Goal: Transaction & Acquisition: Purchase product/service

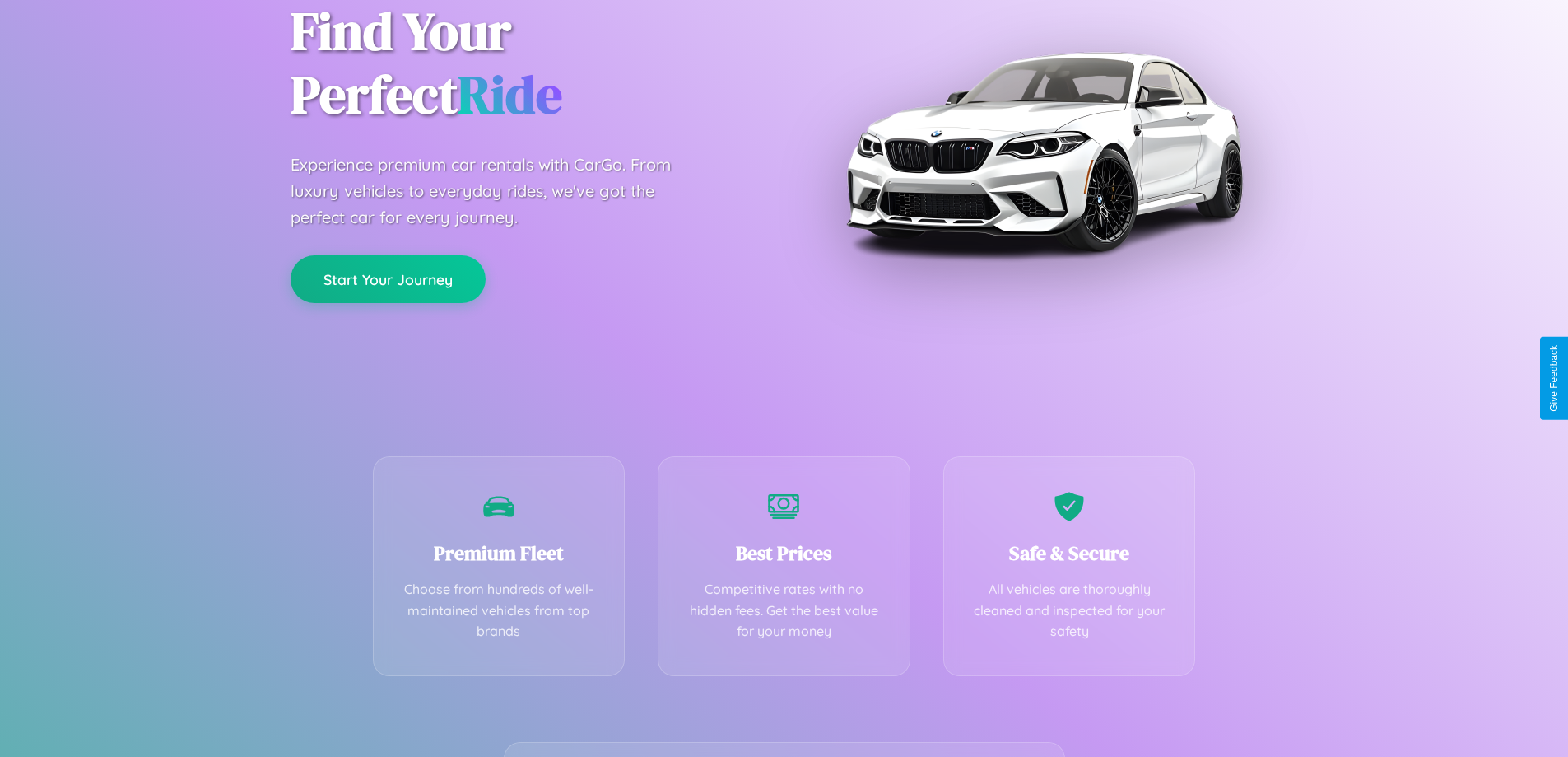
scroll to position [324, 0]
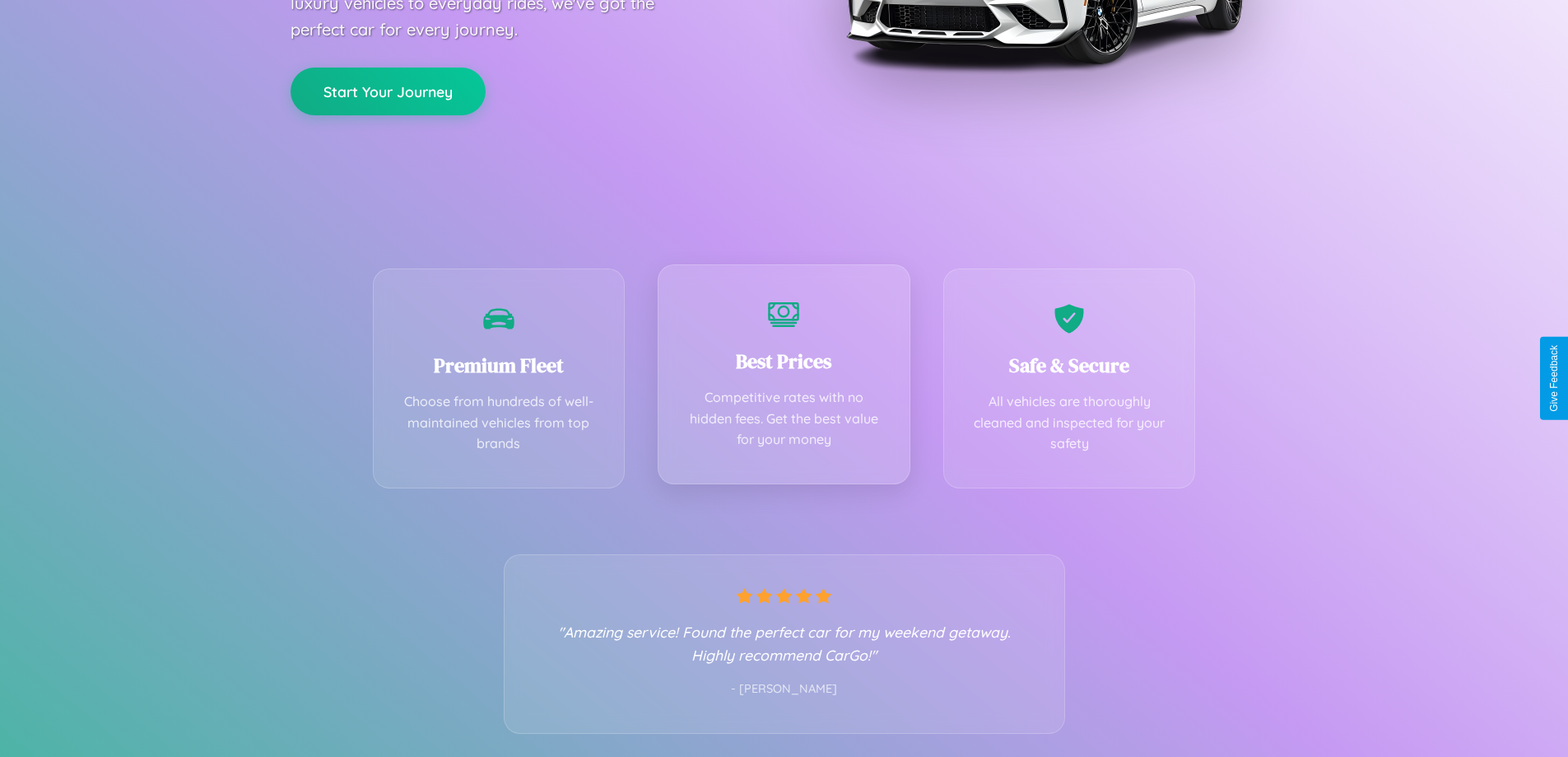
click at [784, 378] on div "Best Prices Competitive rates with no hidden fees. Get the best value for your …" at bounding box center [784, 374] width 253 height 220
click at [388, 90] on button "Start Your Journey" at bounding box center [388, 89] width 195 height 48
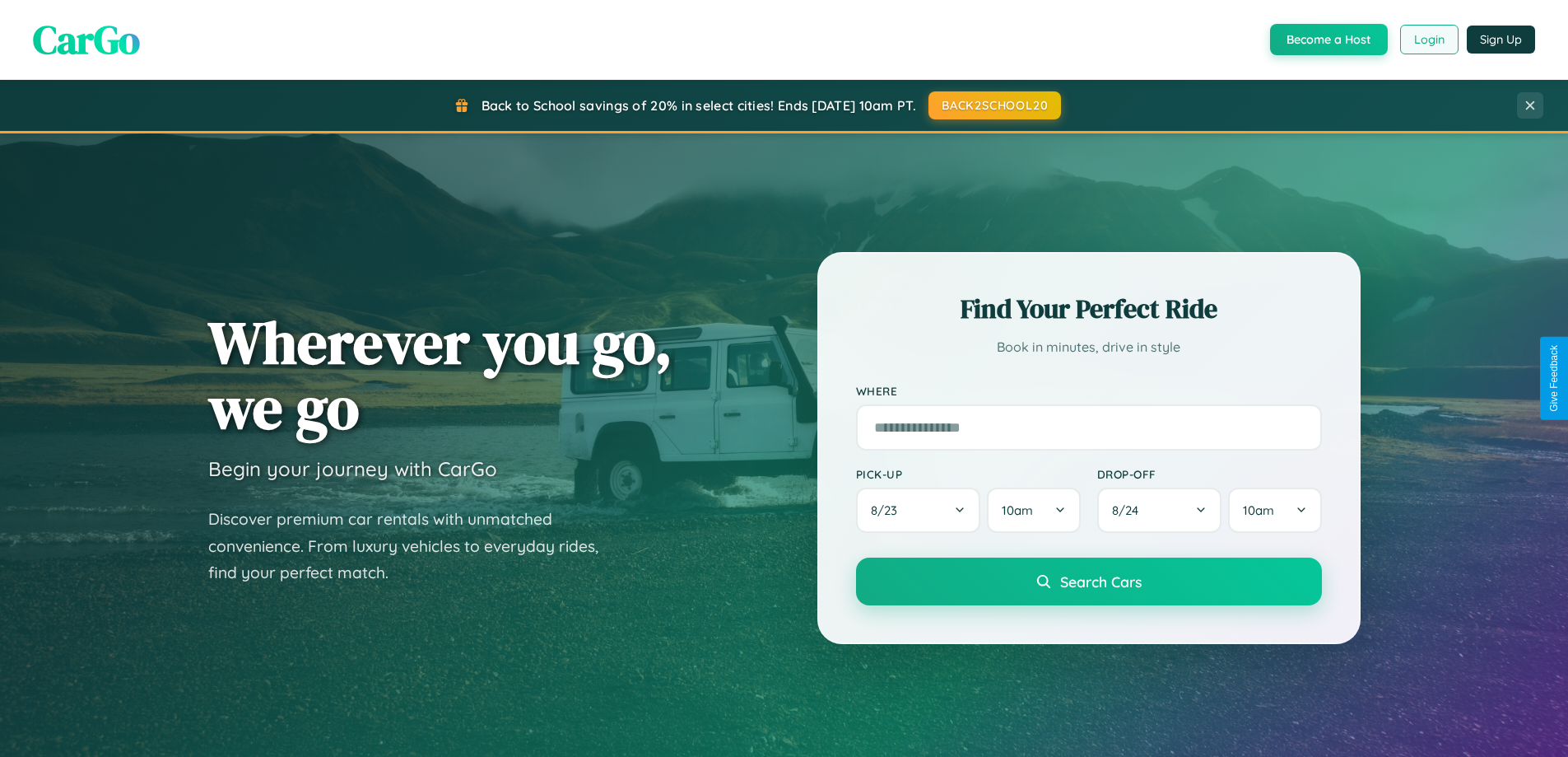
click at [1428, 39] on button "Login" at bounding box center [1429, 39] width 58 height 30
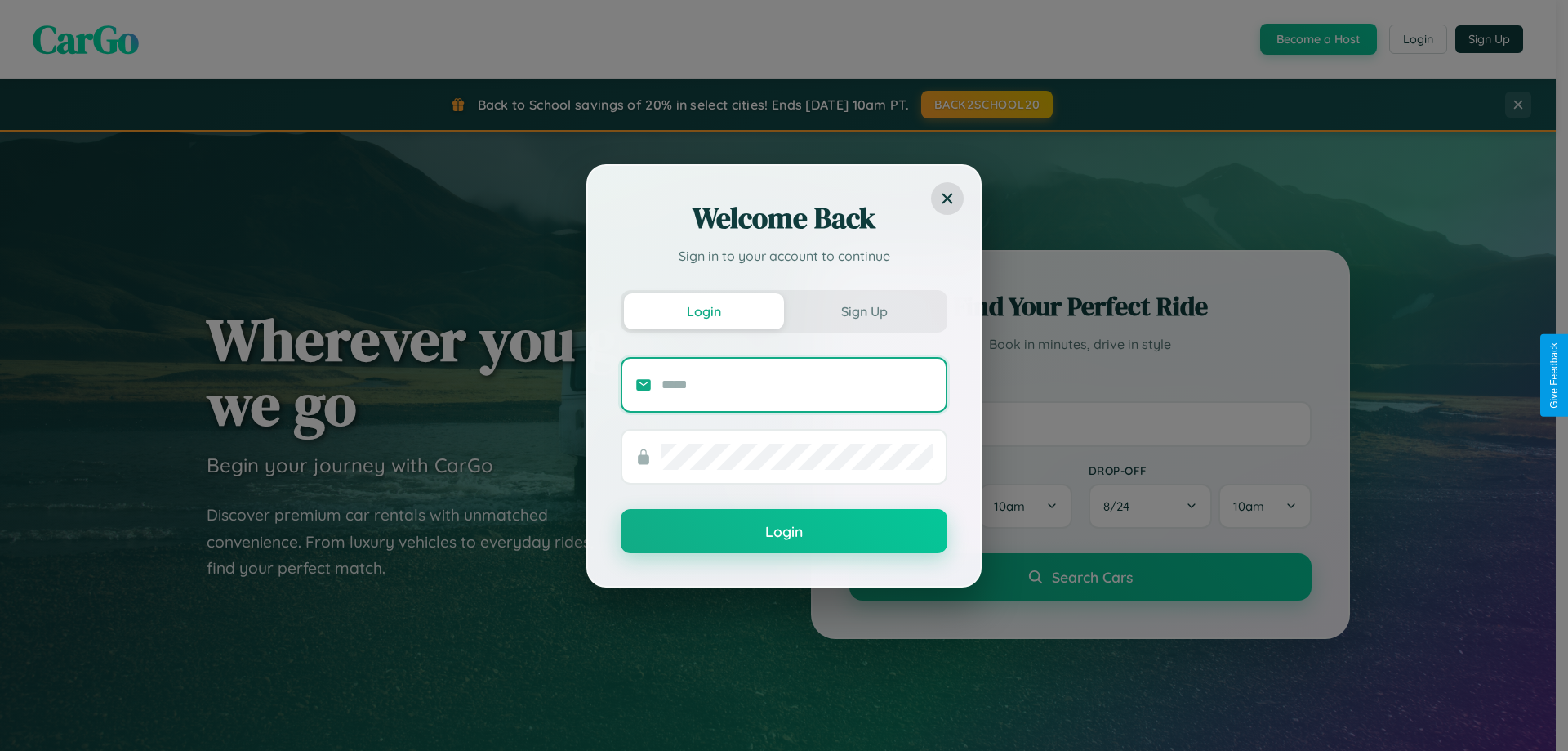
click at [798, 384] on input "text" at bounding box center [797, 385] width 271 height 26
type input "**********"
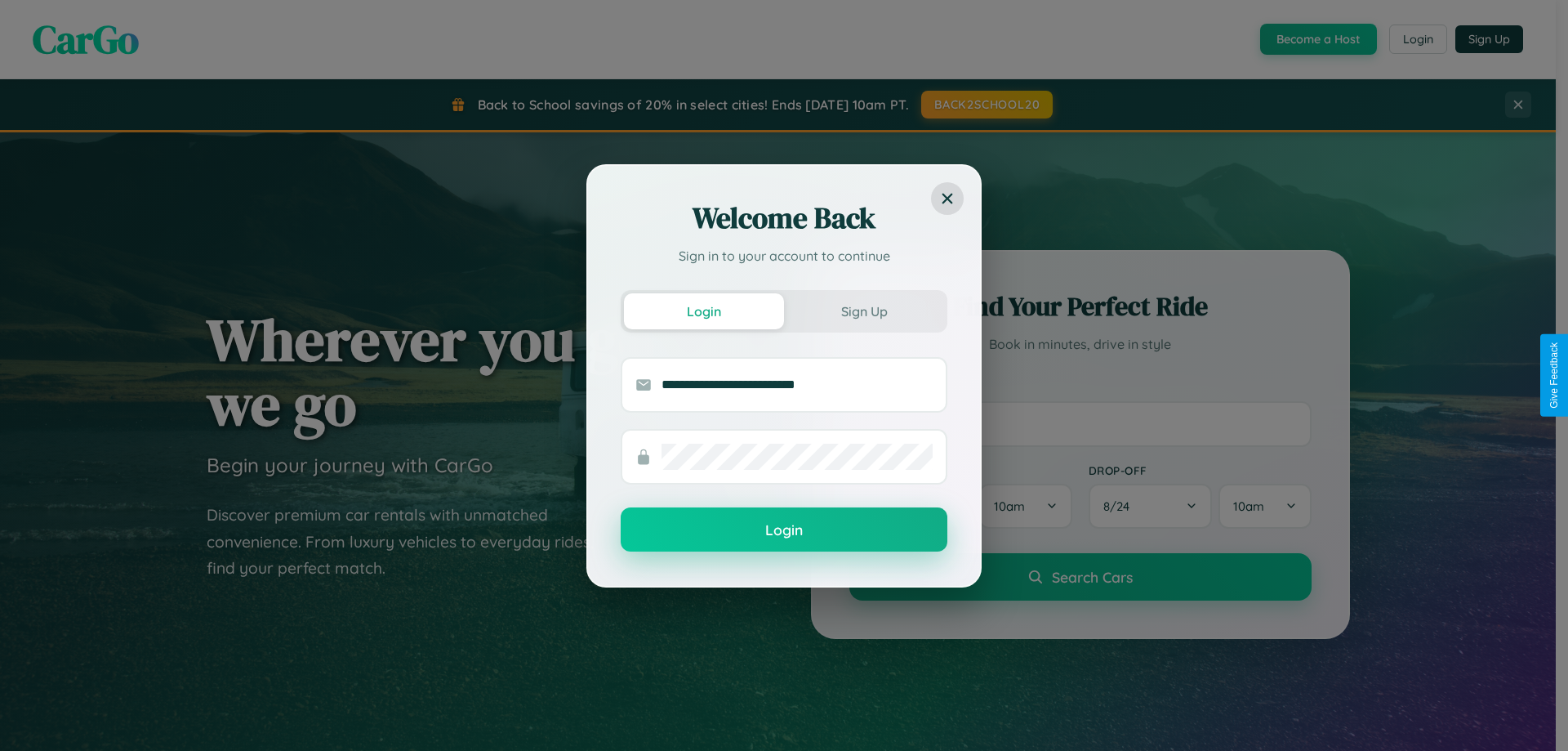
click at [784, 530] on button "Login" at bounding box center [784, 528] width 327 height 44
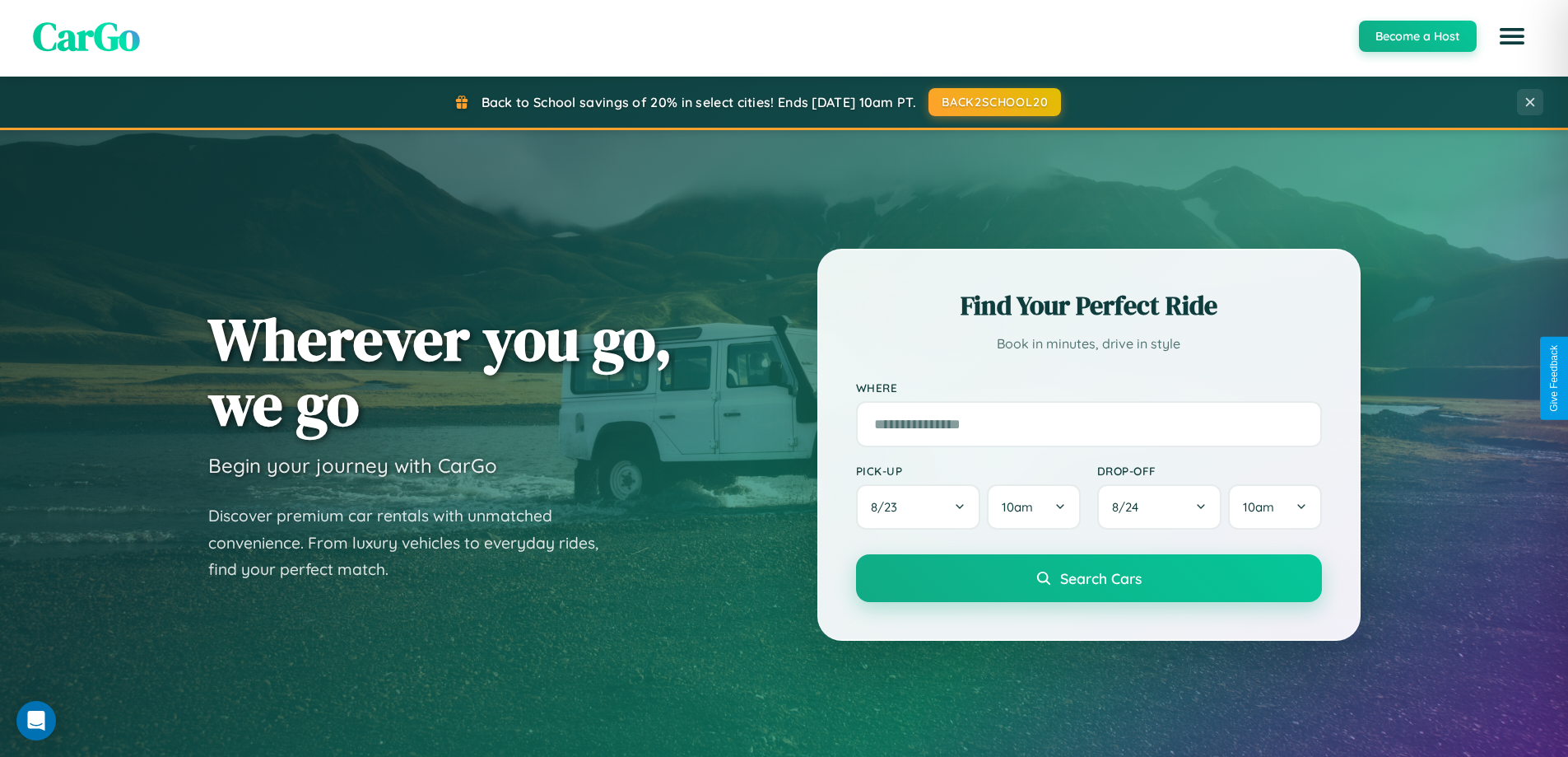
scroll to position [3169, 0]
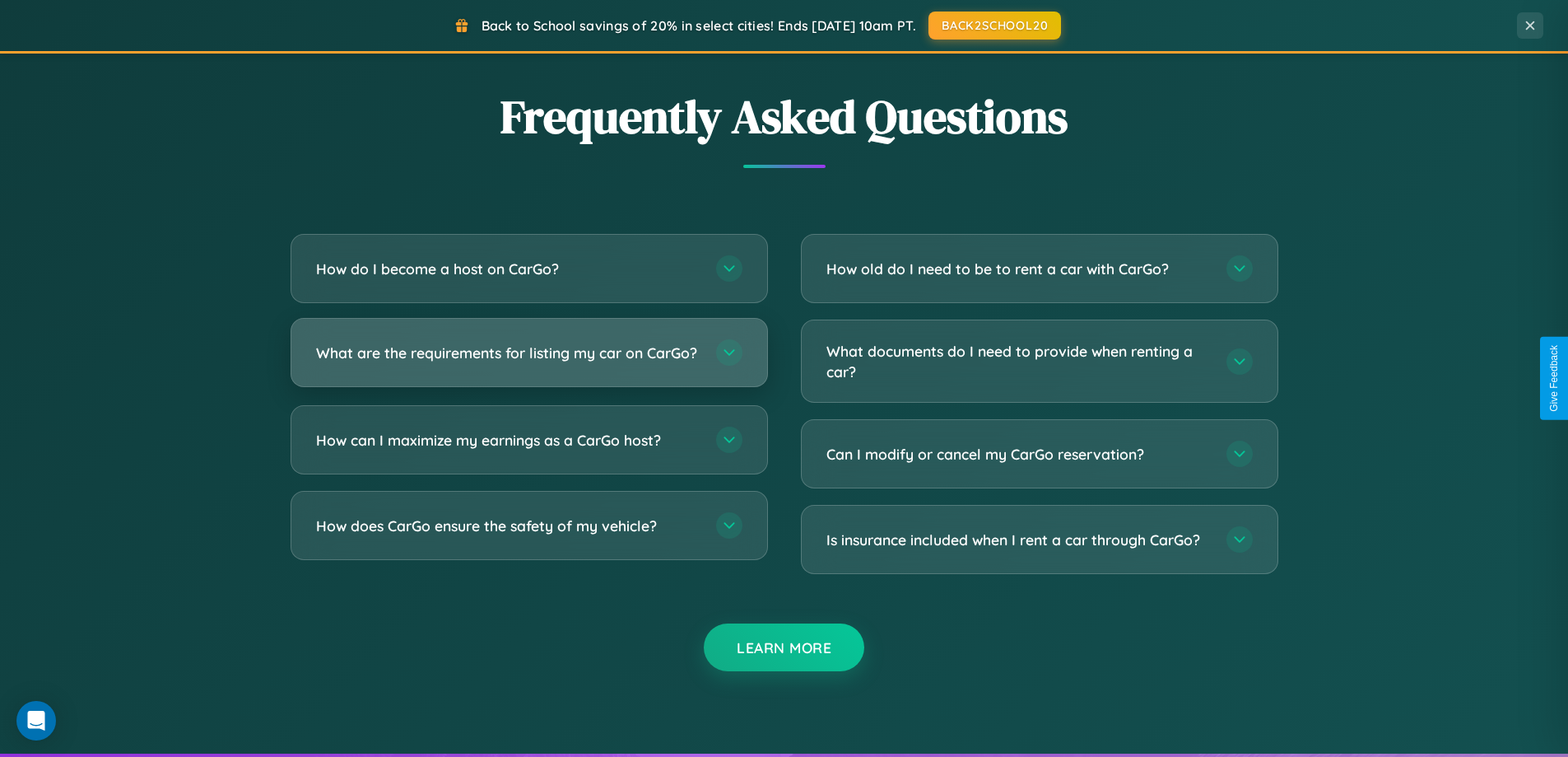
click at [529, 359] on h3 "What are the requirements for listing my car on CarGo?" at bounding box center [508, 353] width 384 height 21
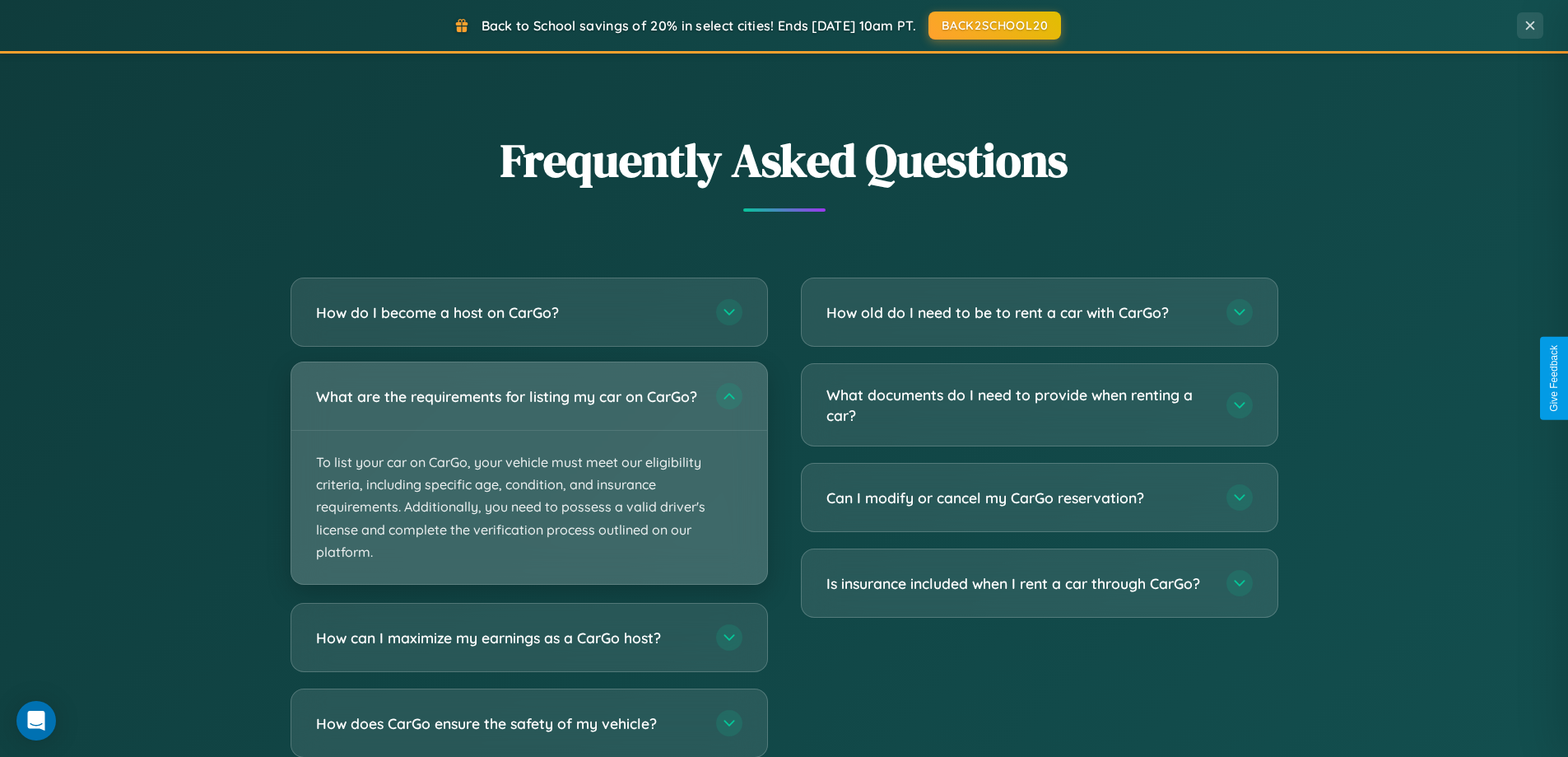
scroll to position [710, 0]
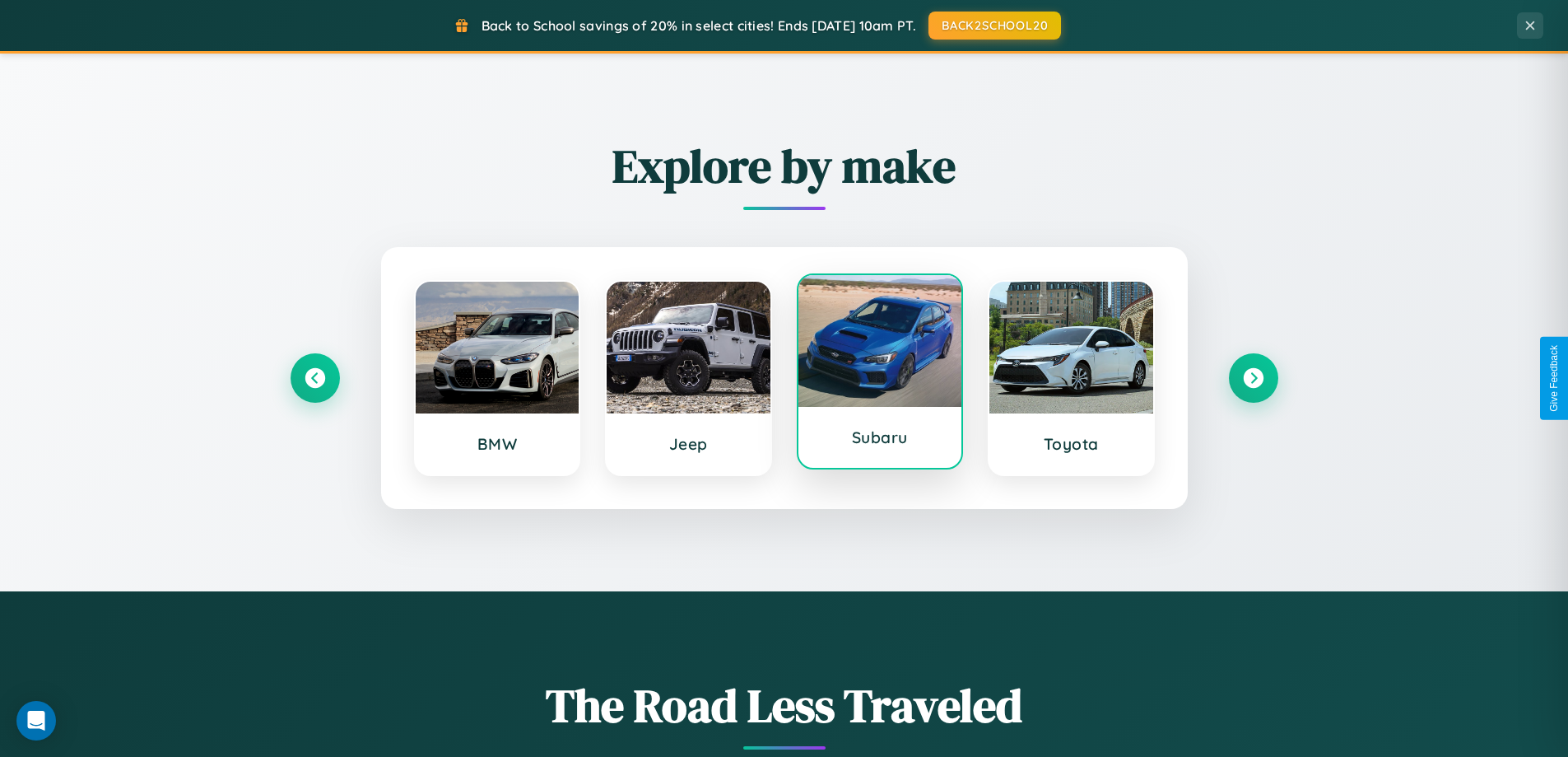
click at [879, 378] on div at bounding box center [880, 341] width 163 height 131
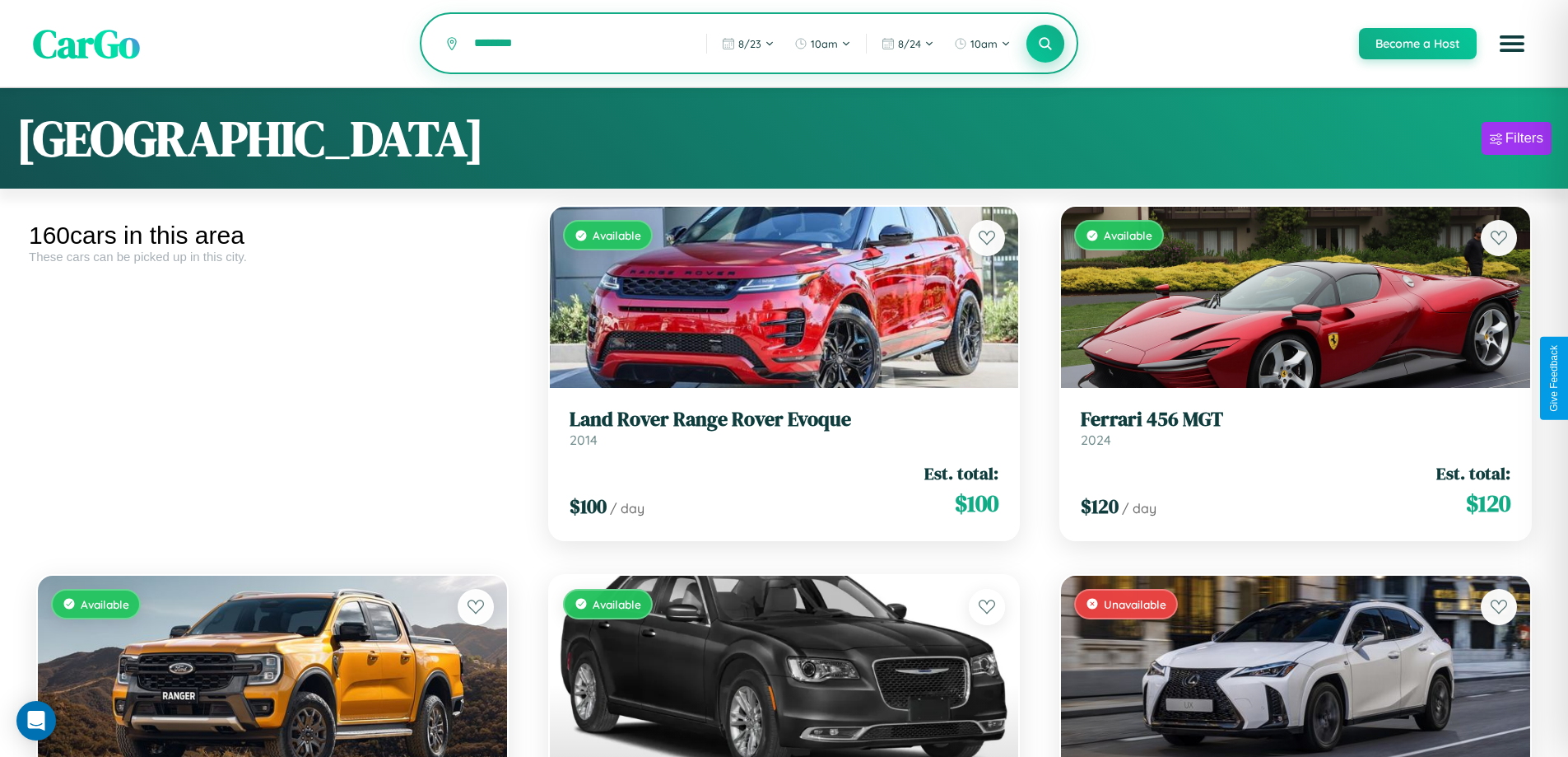
type input "********"
click at [1045, 44] on icon at bounding box center [1046, 43] width 16 height 16
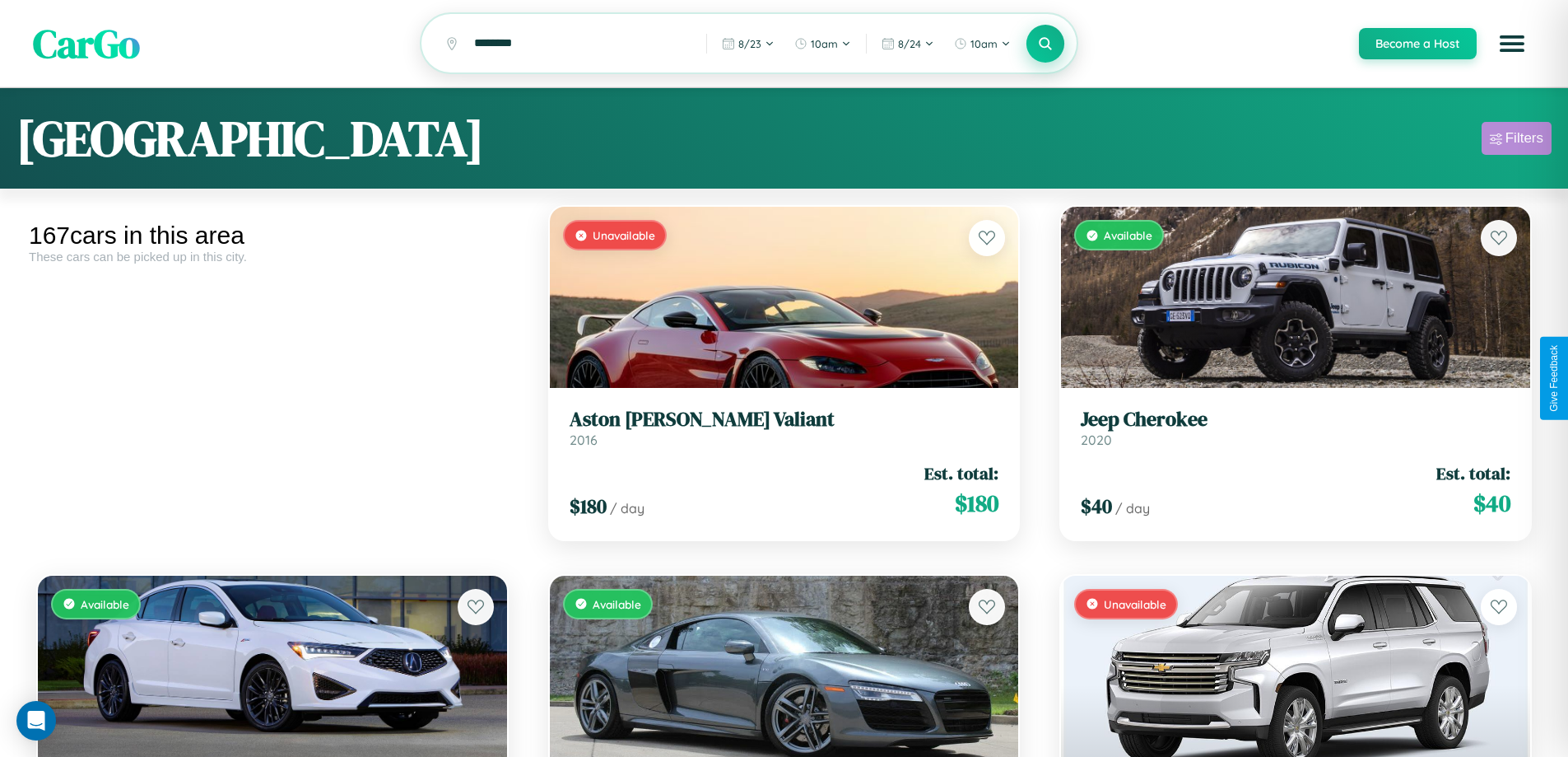
click at [1516, 141] on div "Filters" at bounding box center [1525, 139] width 38 height 17
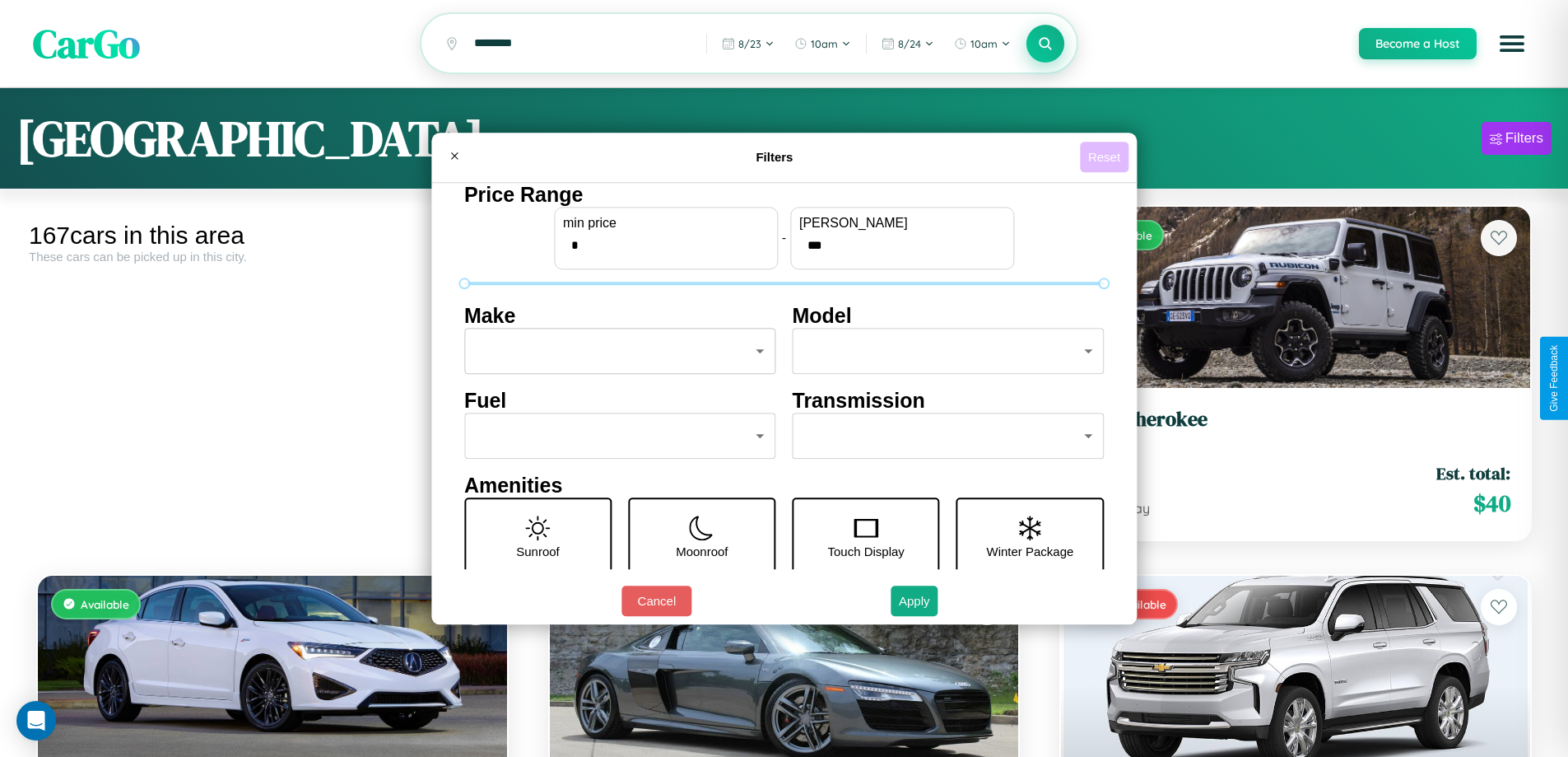
click at [1106, 157] on button "Reset" at bounding box center [1104, 157] width 49 height 30
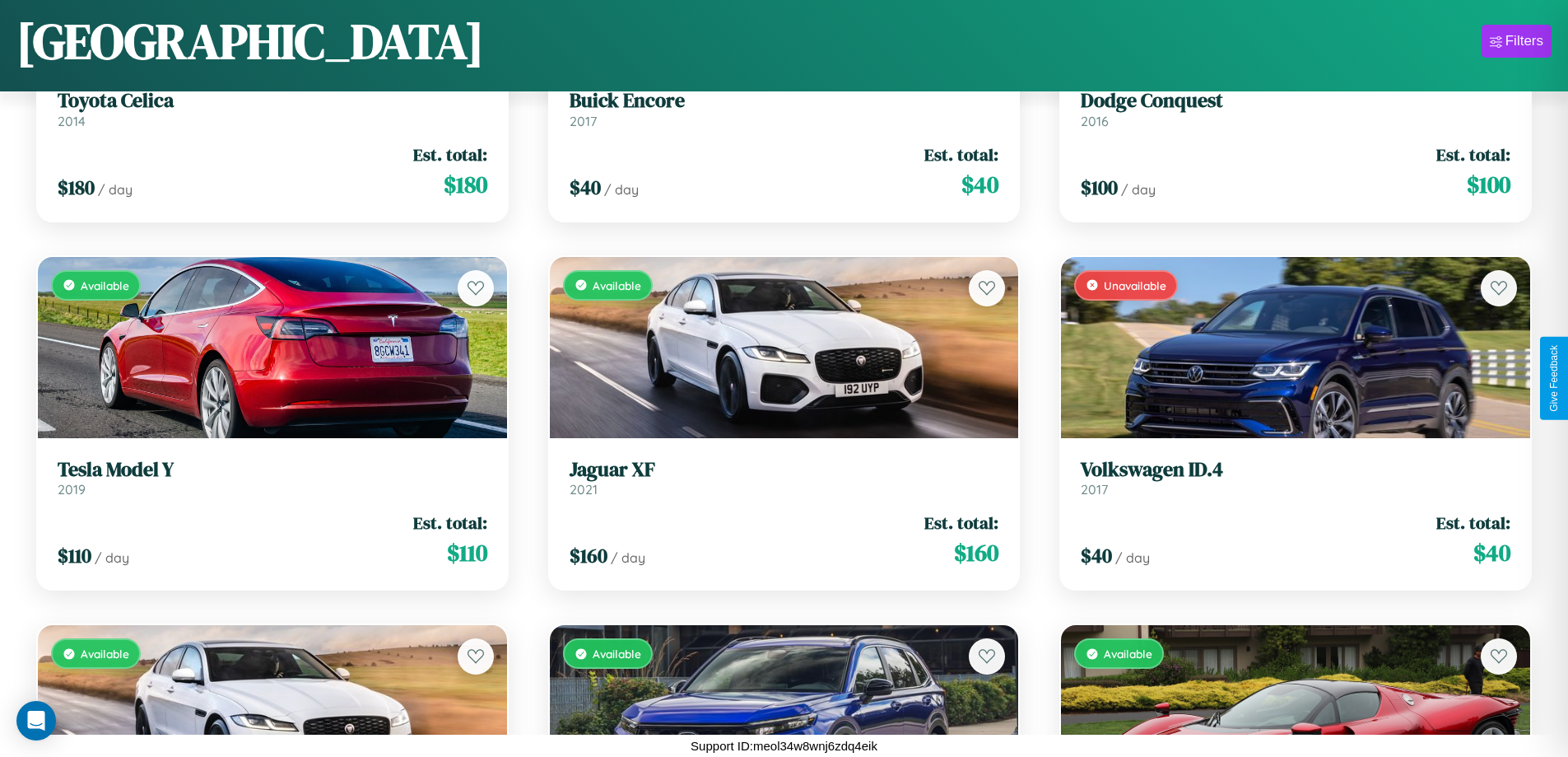
scroll to position [16087, 0]
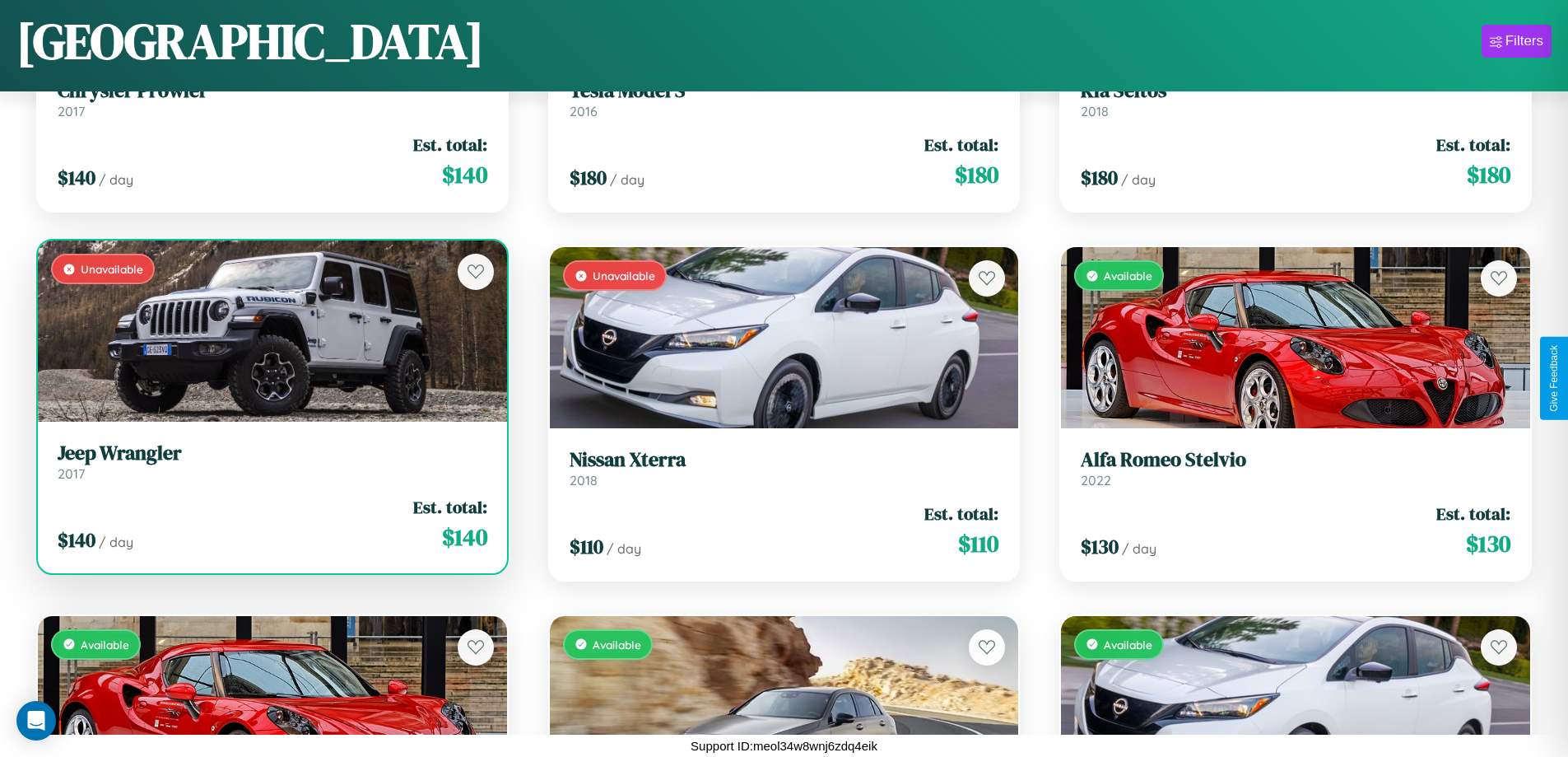
click at [270, 468] on link "Jeep Wrangler 2017" at bounding box center [272, 461] width 430 height 40
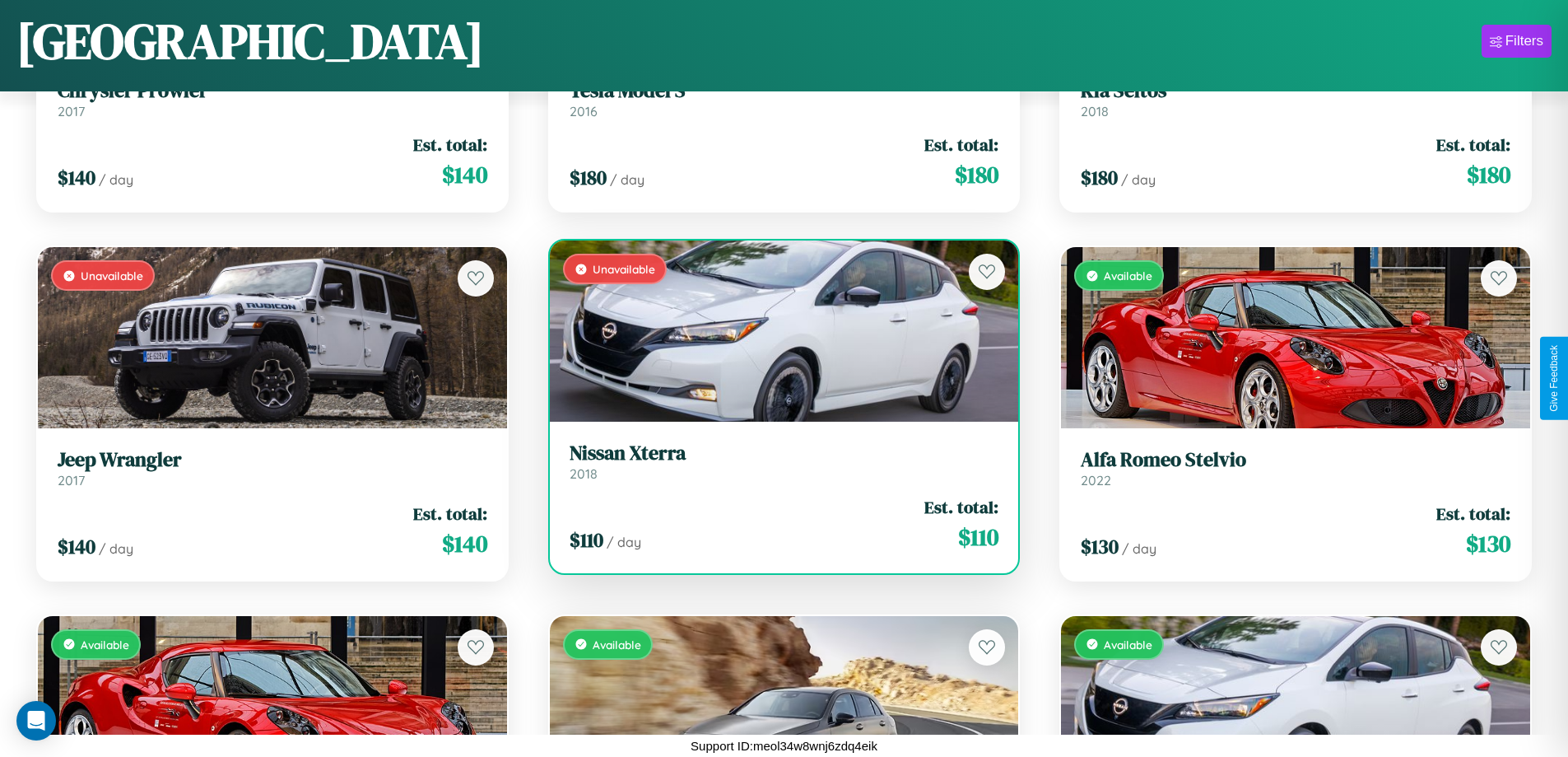
scroll to position [20040, 0]
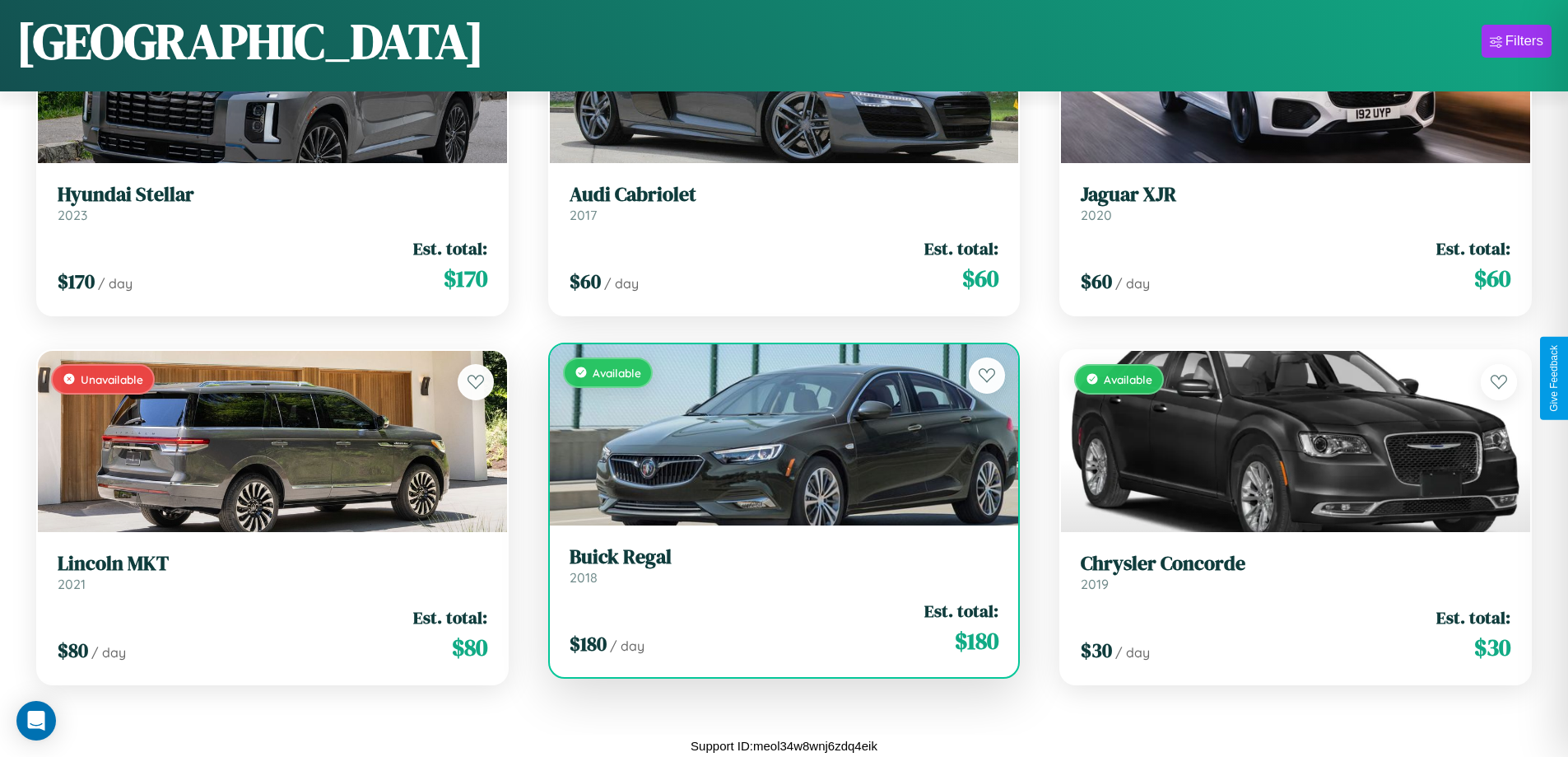
click at [777, 567] on h3 "Buick Regal" at bounding box center [785, 556] width 430 height 23
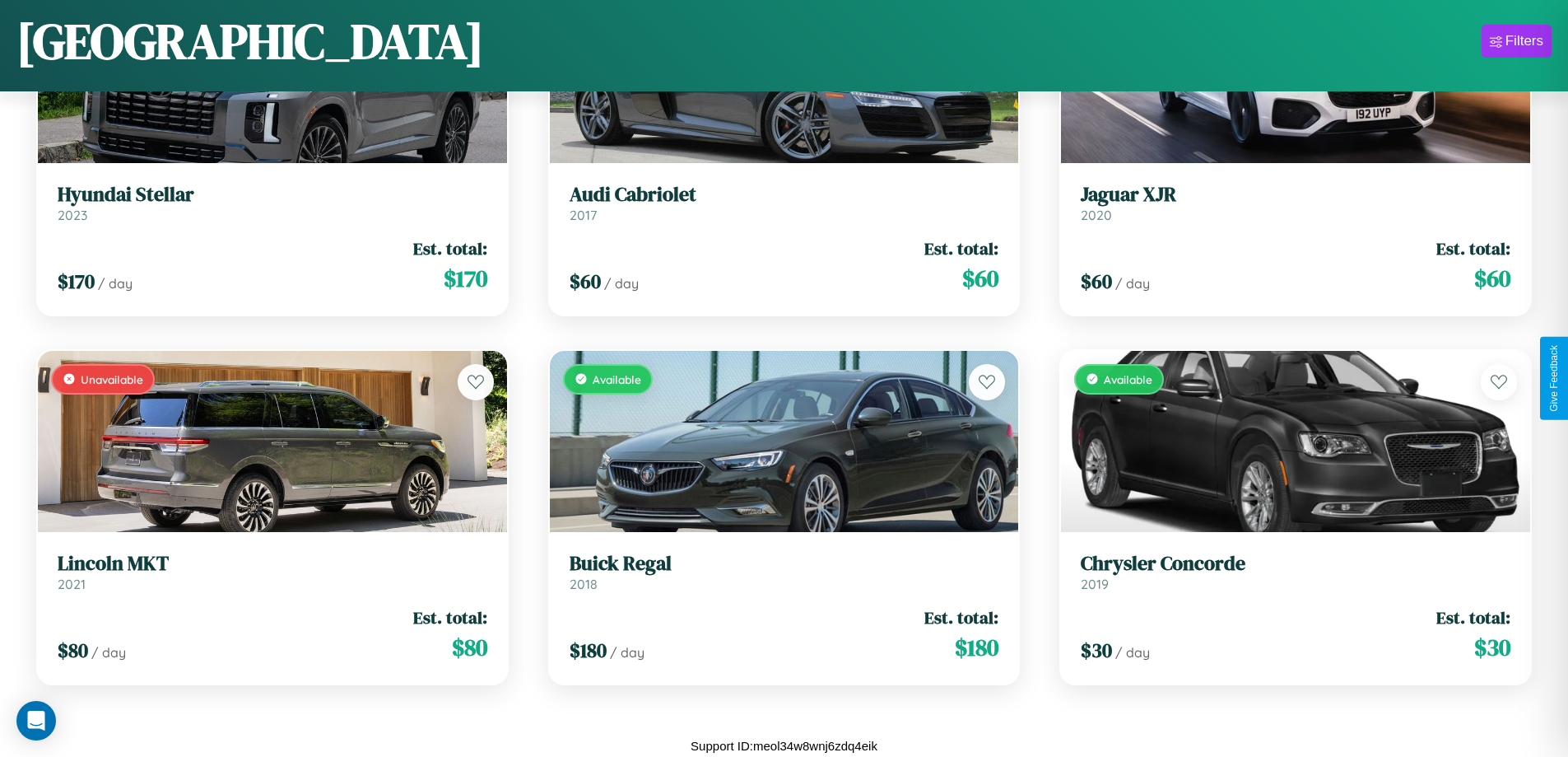
scroll to position [16456, 0]
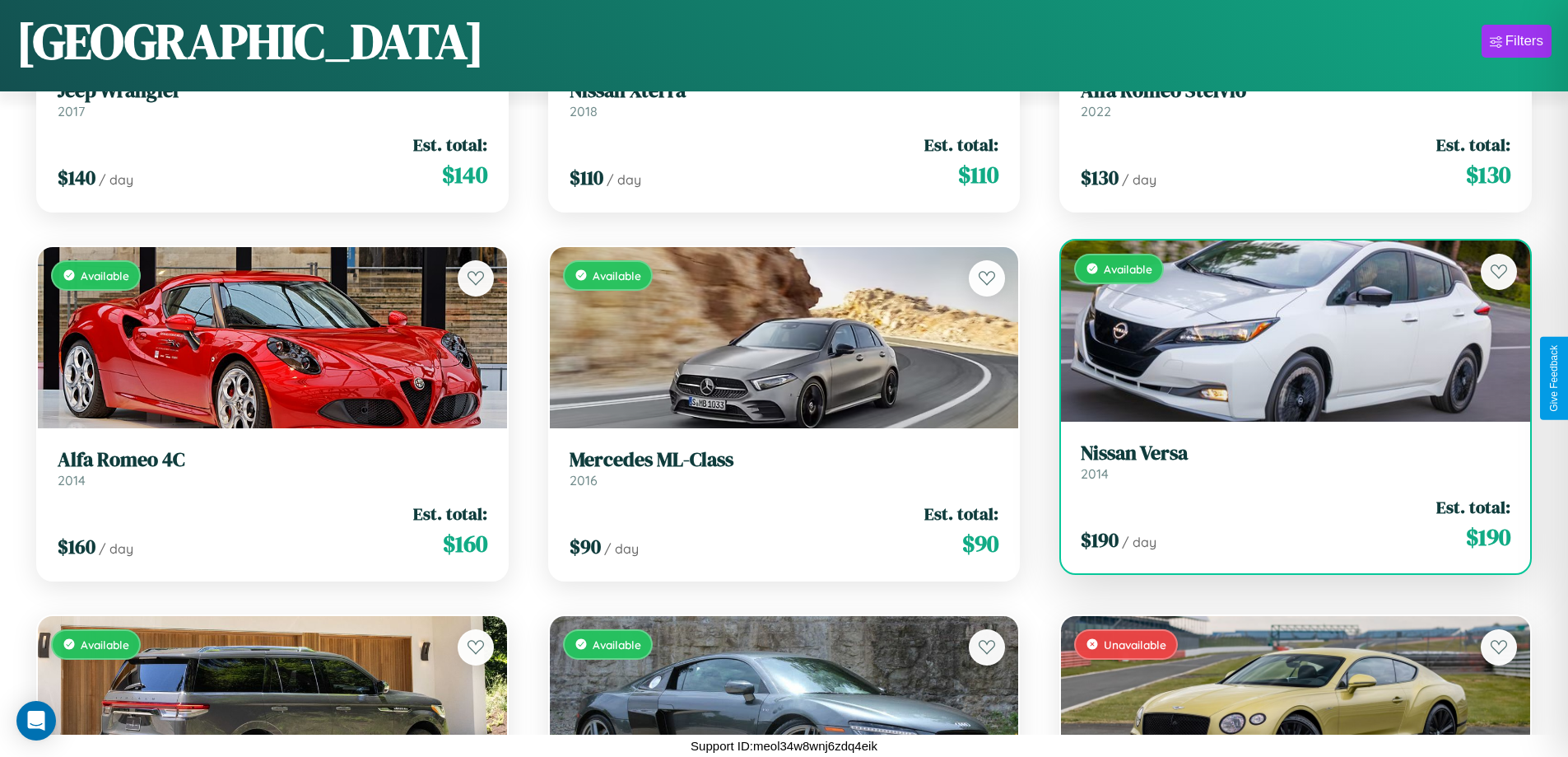
click at [1285, 531] on div "$ 190 / day Est. total: $ 190" at bounding box center [1296, 524] width 430 height 58
click at [1285, 524] on div "$ 190 / day Est. total: $ 190" at bounding box center [1296, 524] width 430 height 58
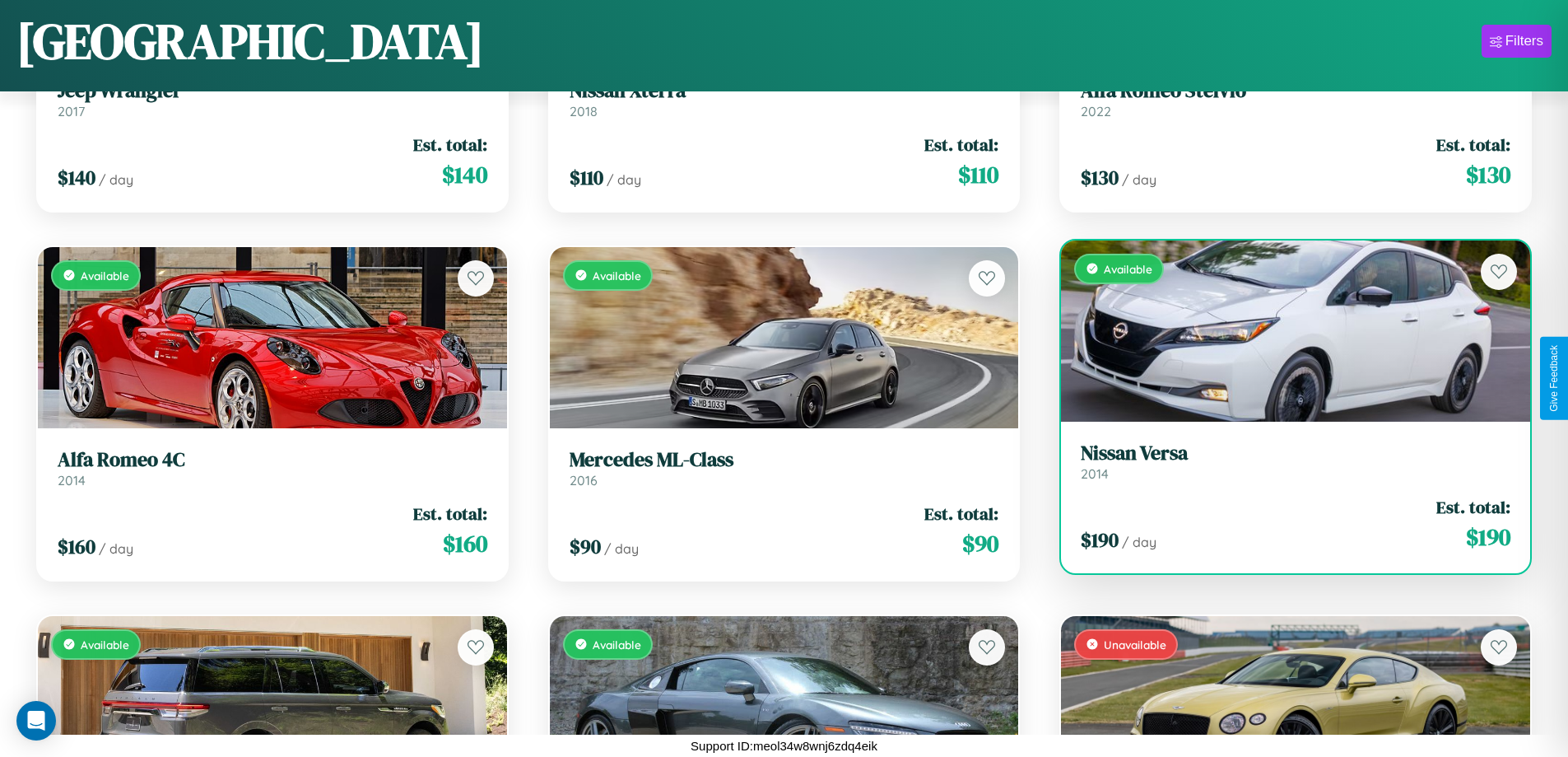
click at [1285, 524] on div "$ 190 / day Est. total: $ 190" at bounding box center [1296, 524] width 430 height 58
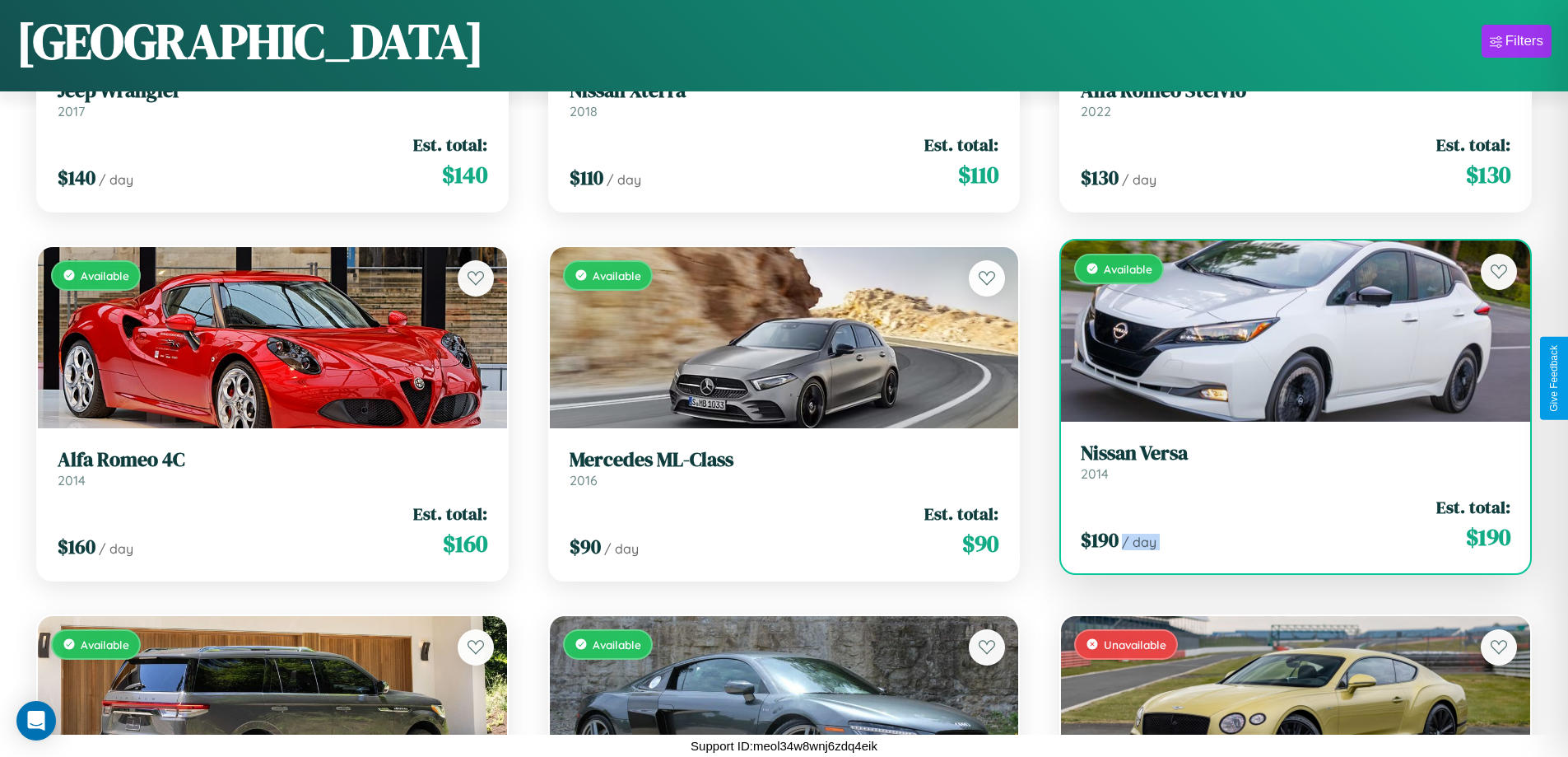
click at [1285, 524] on div "$ 190 / day Est. total: $ 190" at bounding box center [1296, 524] width 430 height 58
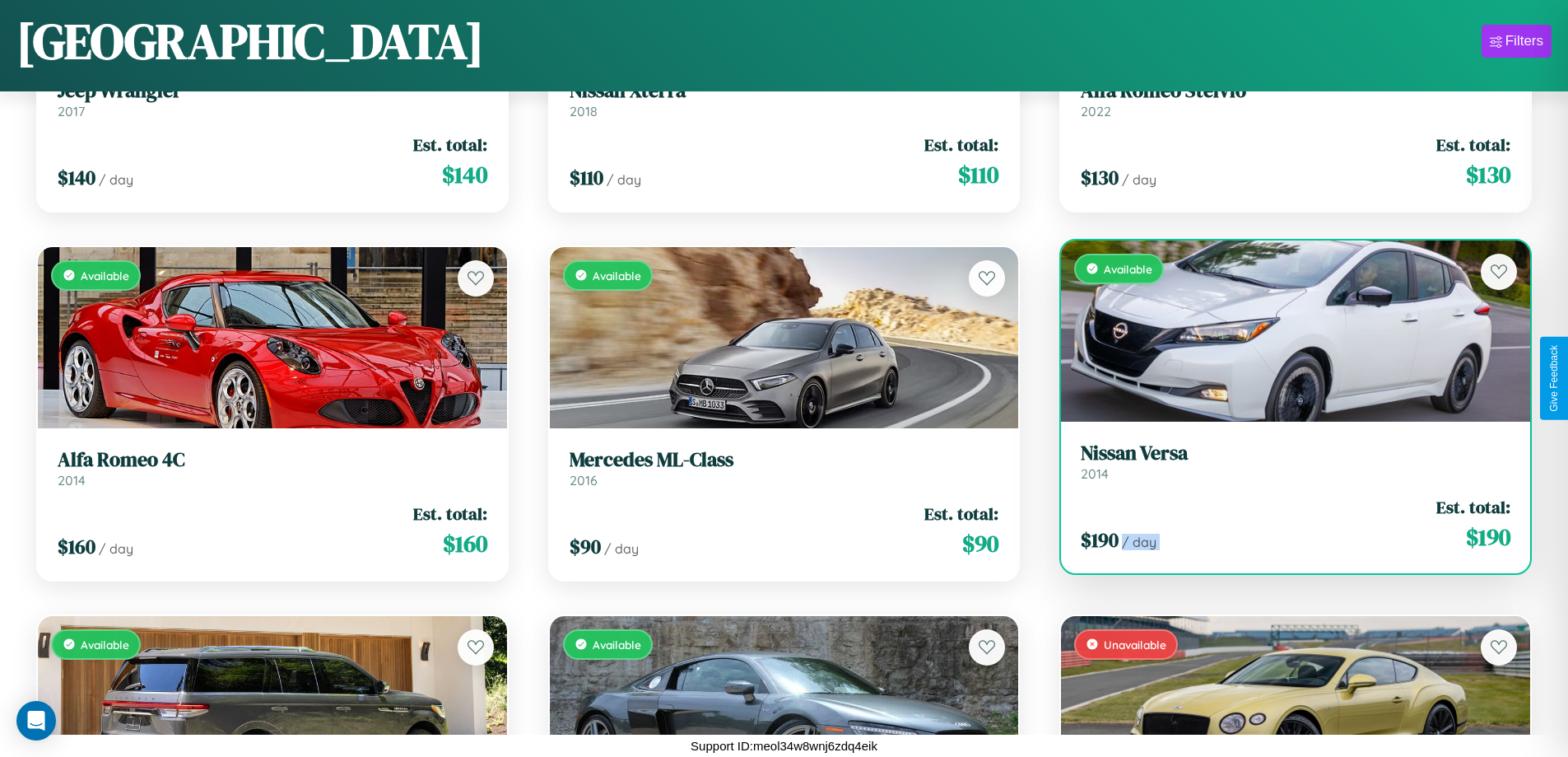
click at [1285, 524] on div "$ 190 / day Est. total: $ 190" at bounding box center [1296, 524] width 430 height 58
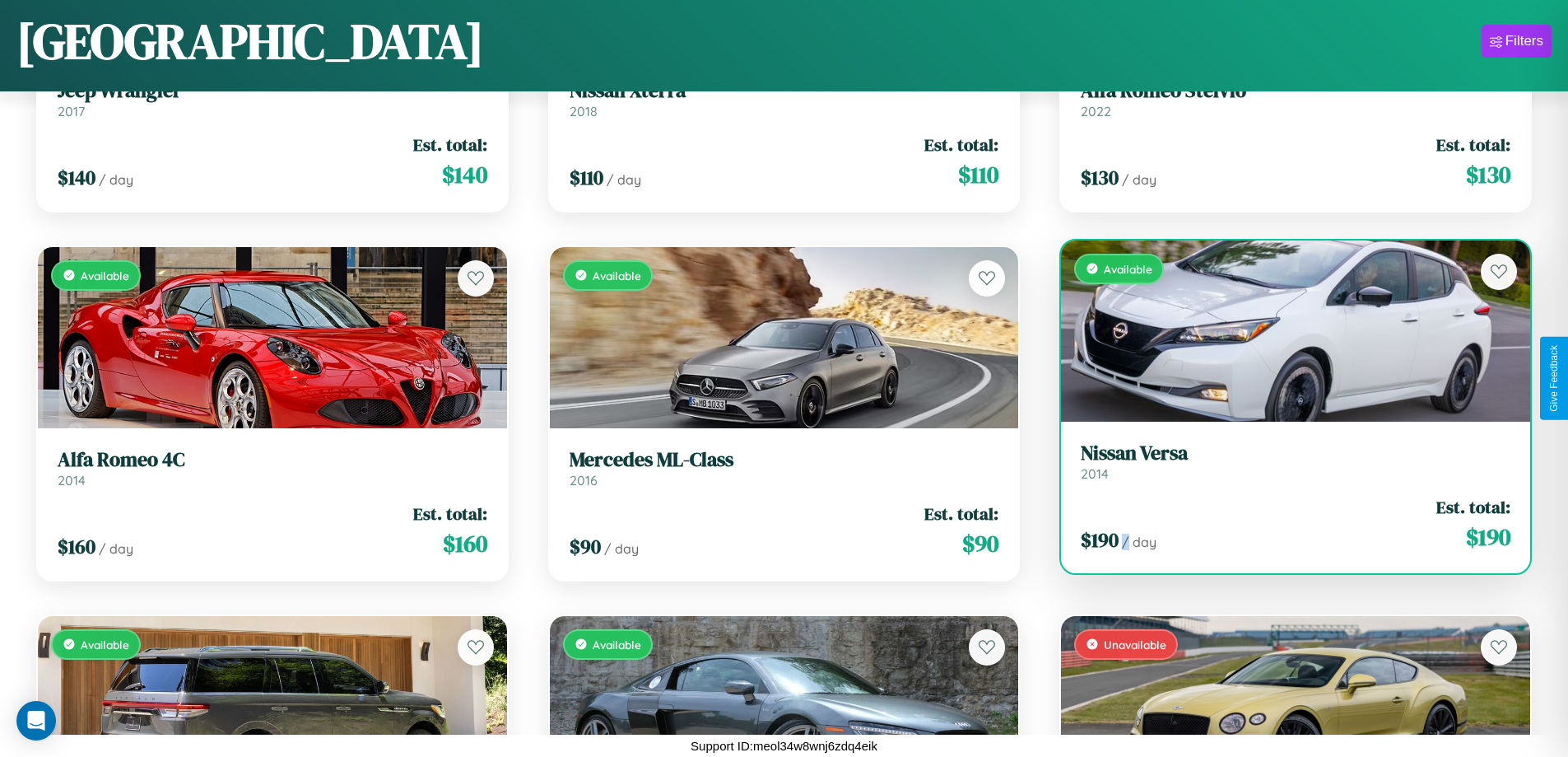
click at [1285, 524] on div "$ 190 / day Est. total: $ 190" at bounding box center [1296, 524] width 430 height 58
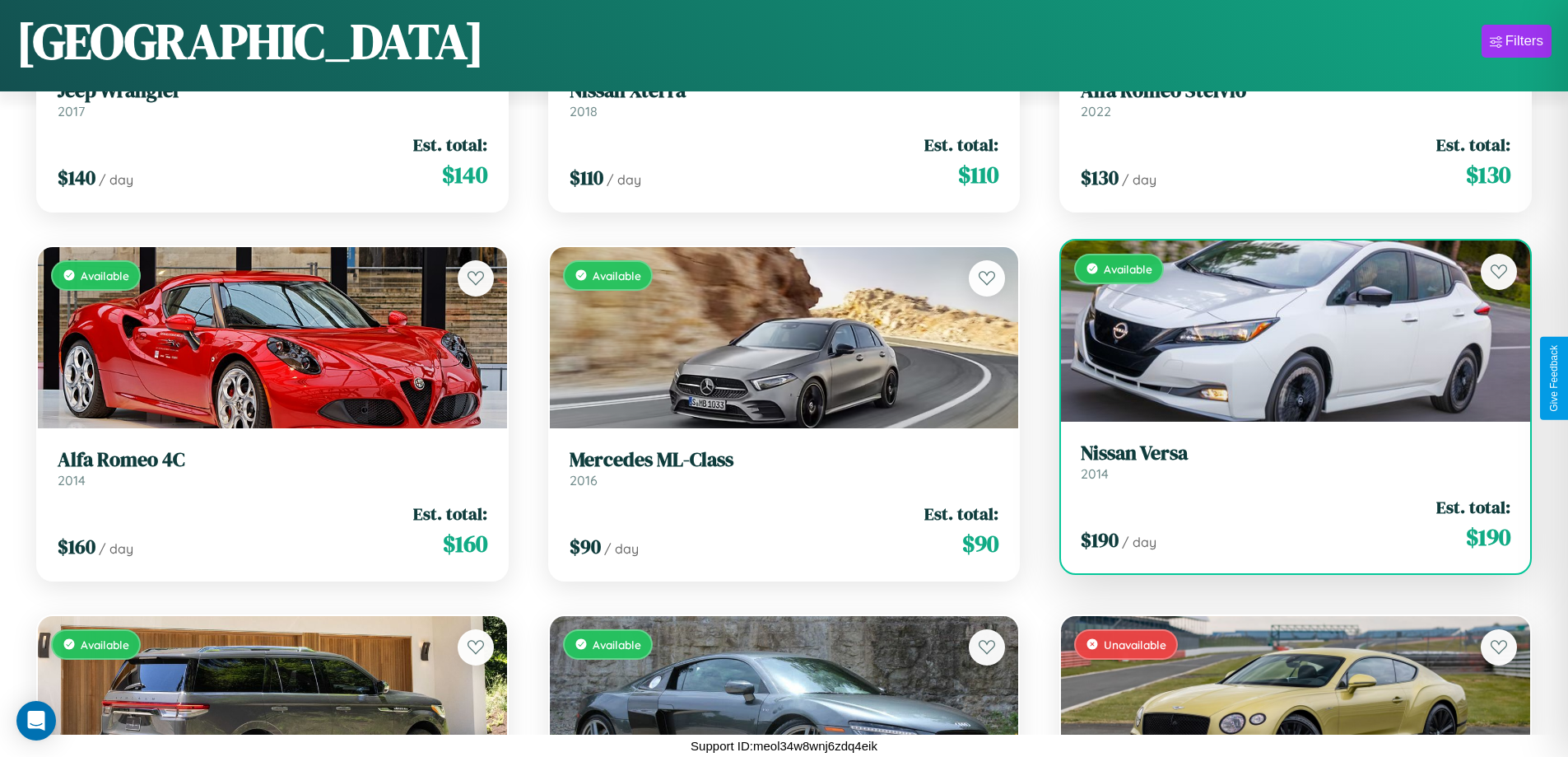
click at [1285, 461] on h3 "Nissan Versa" at bounding box center [1296, 453] width 430 height 23
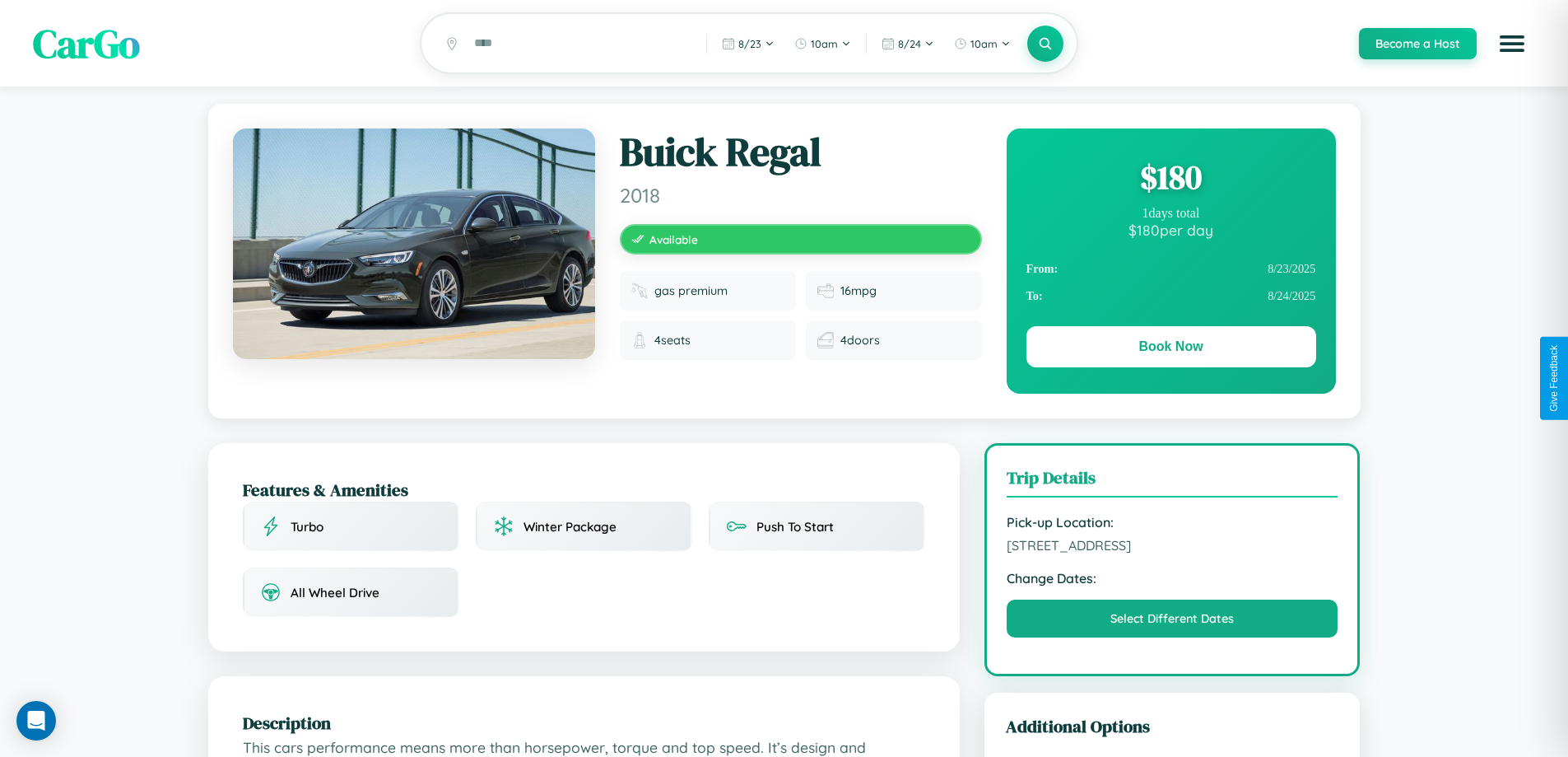
click at [1171, 179] on div "$ 180" at bounding box center [1171, 177] width 290 height 44
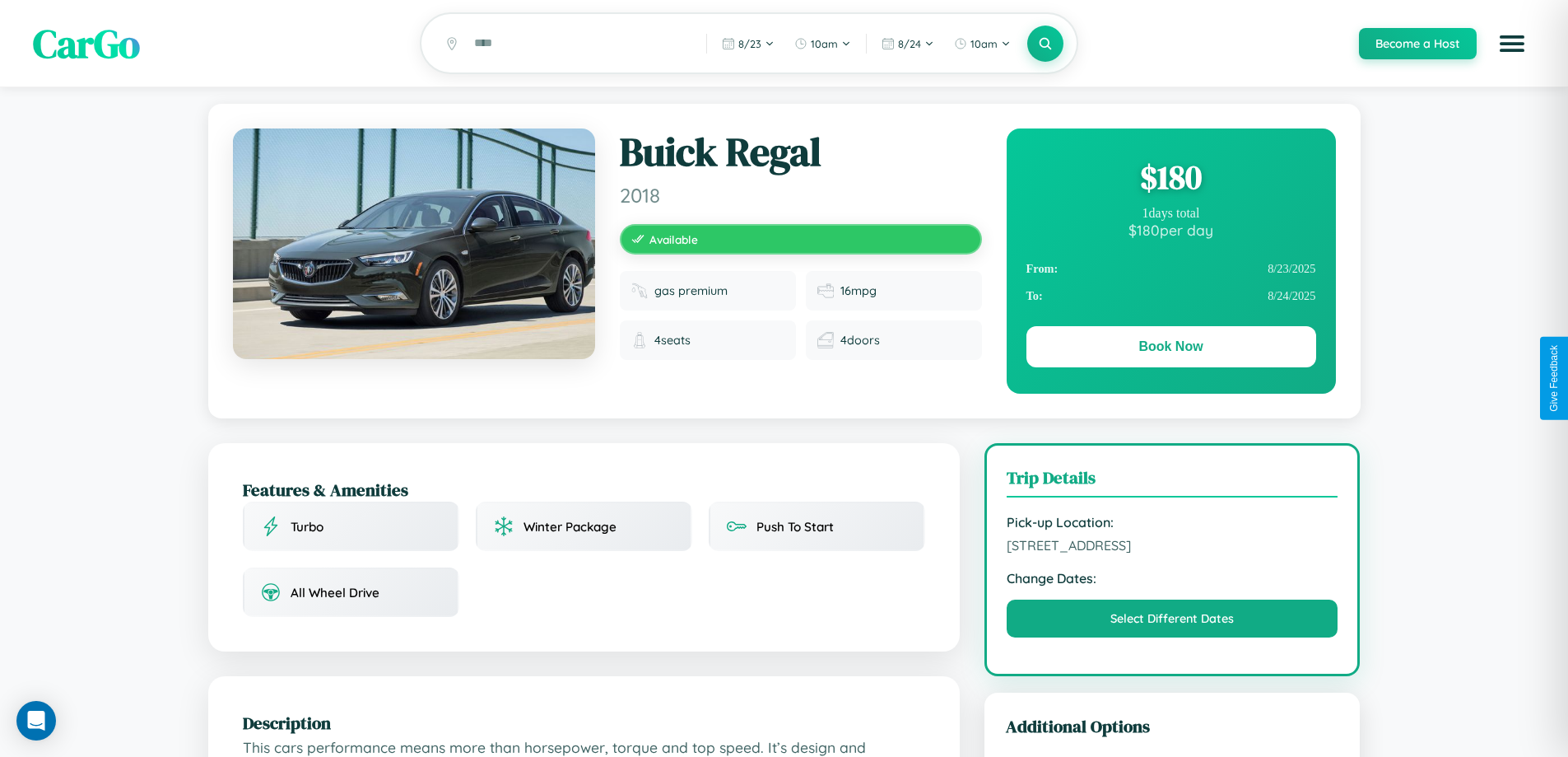
click at [1171, 179] on div "$ 180" at bounding box center [1171, 177] width 290 height 44
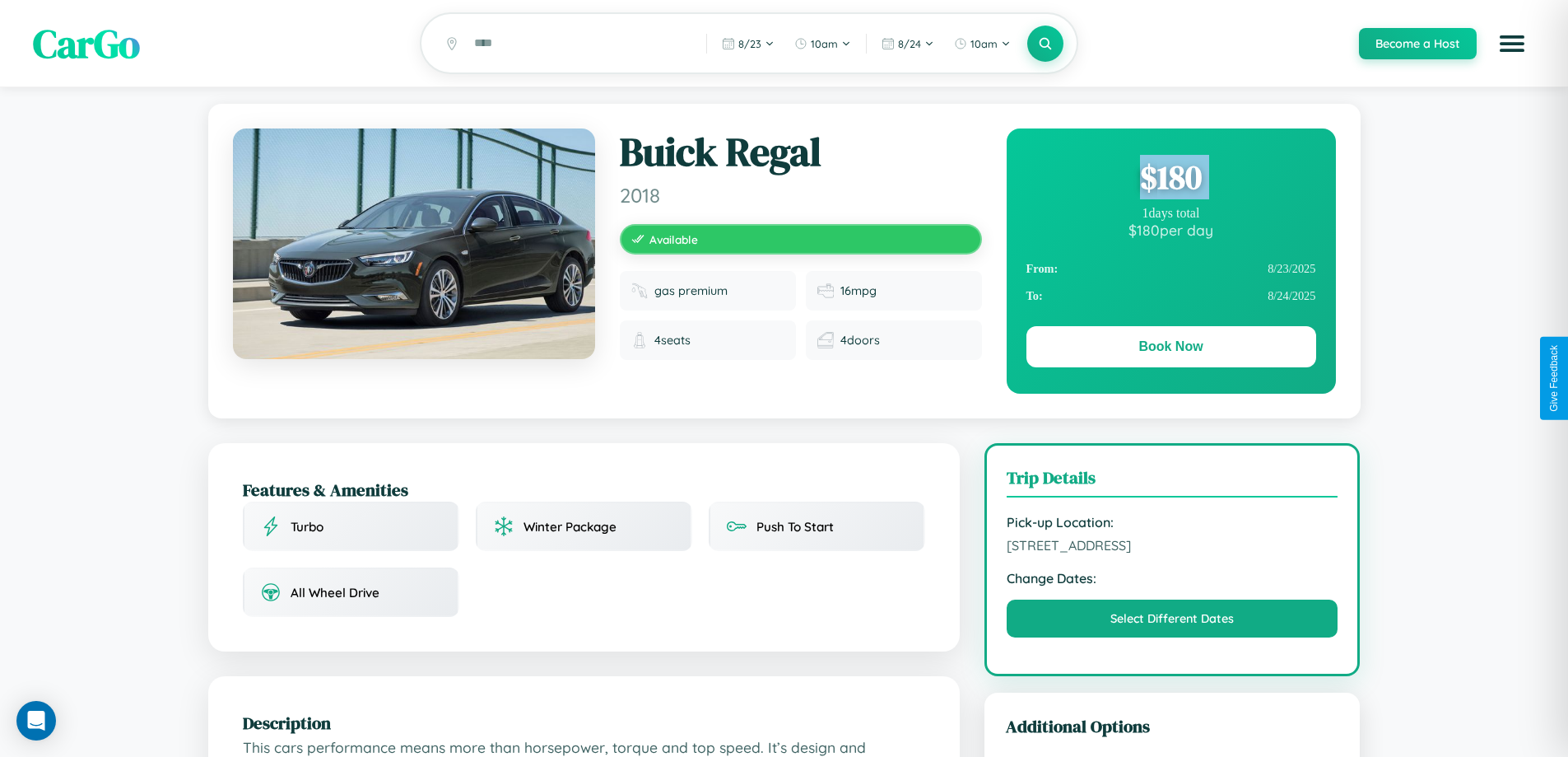
click at [1171, 179] on div "$ 180" at bounding box center [1171, 177] width 290 height 44
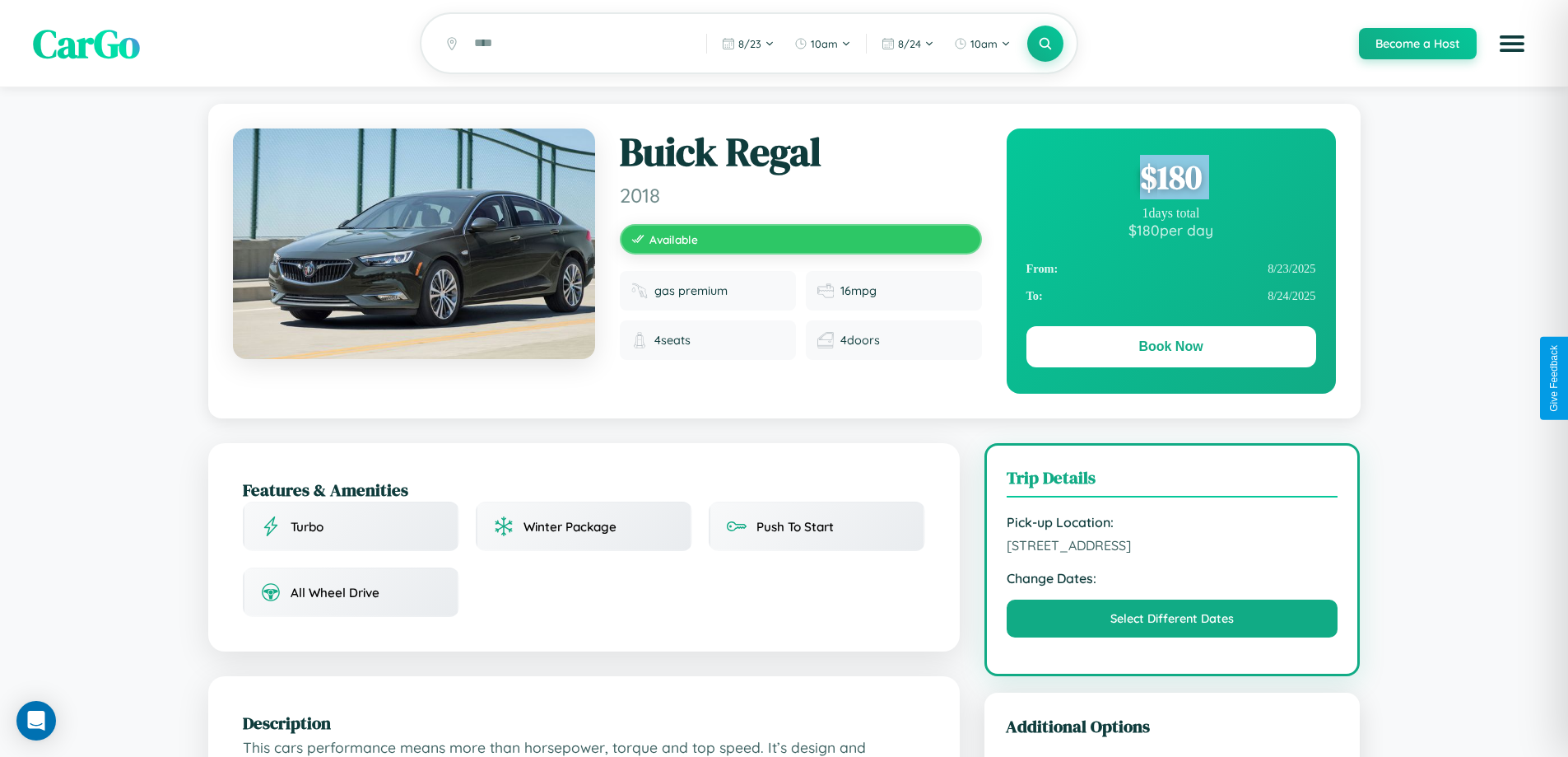
click at [1171, 179] on div "$ 180" at bounding box center [1171, 177] width 290 height 44
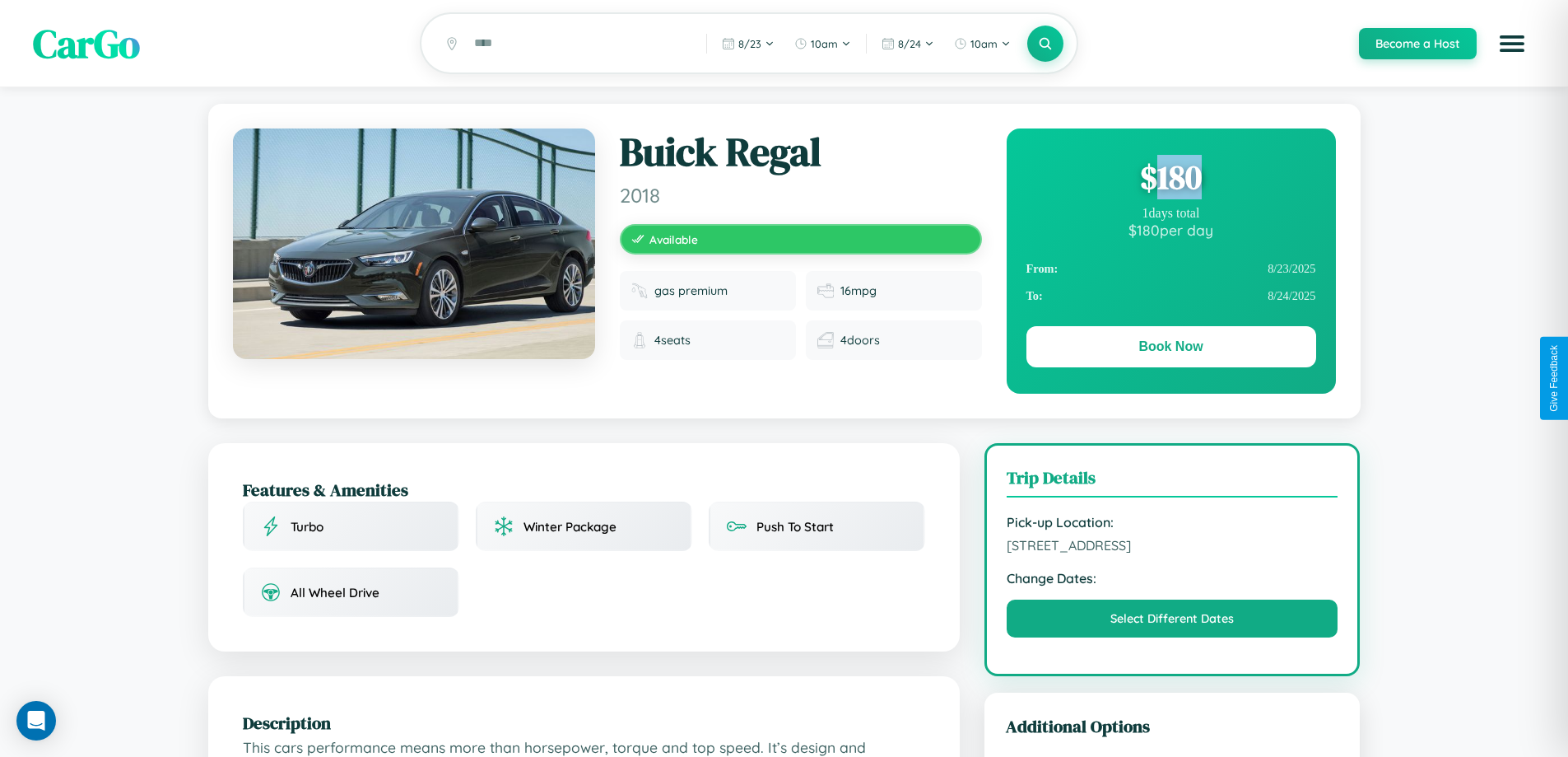
click at [1171, 179] on div "$ 180" at bounding box center [1171, 177] width 290 height 44
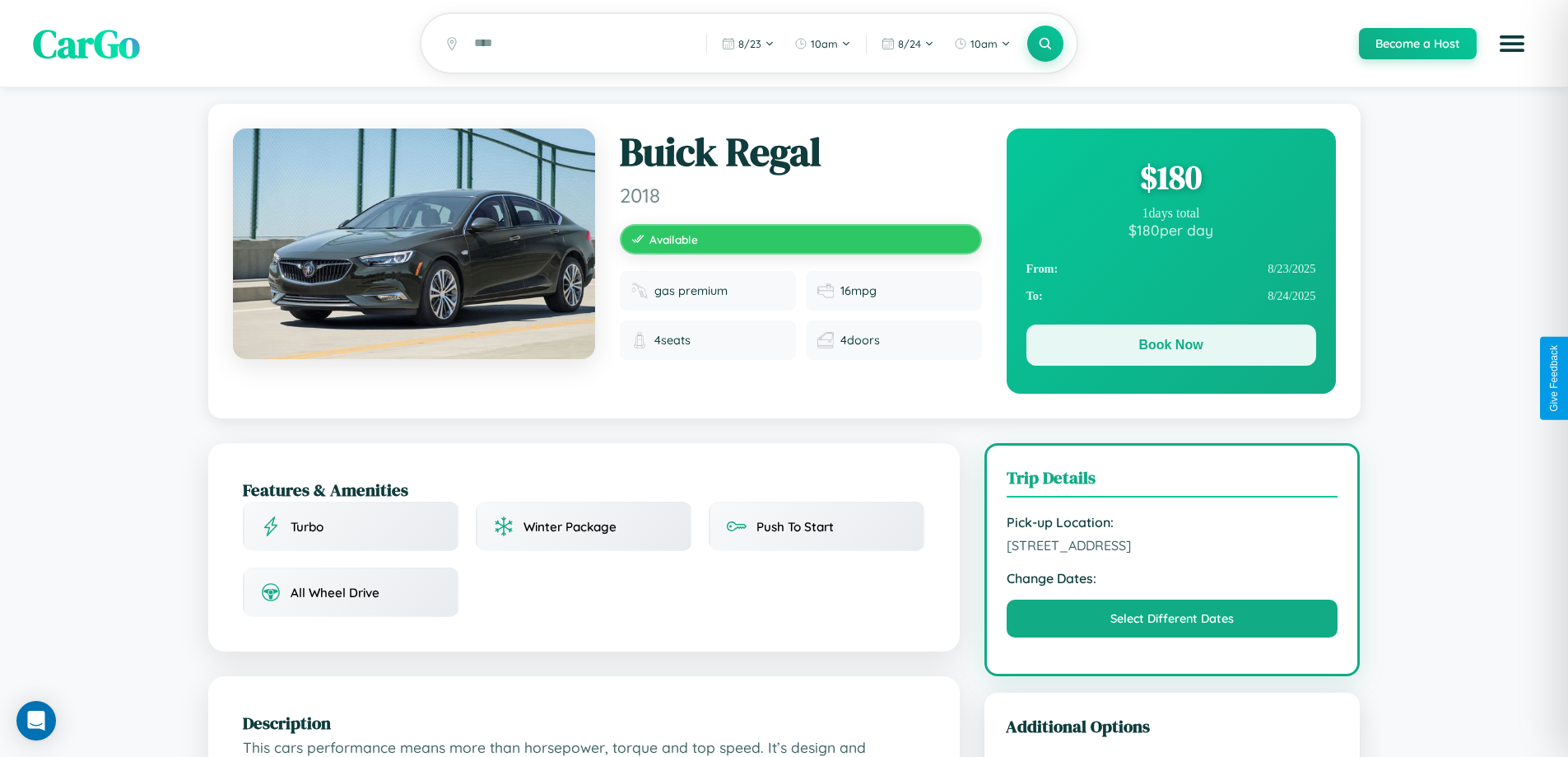
click at [1171, 348] on button "Book Now" at bounding box center [1171, 345] width 290 height 41
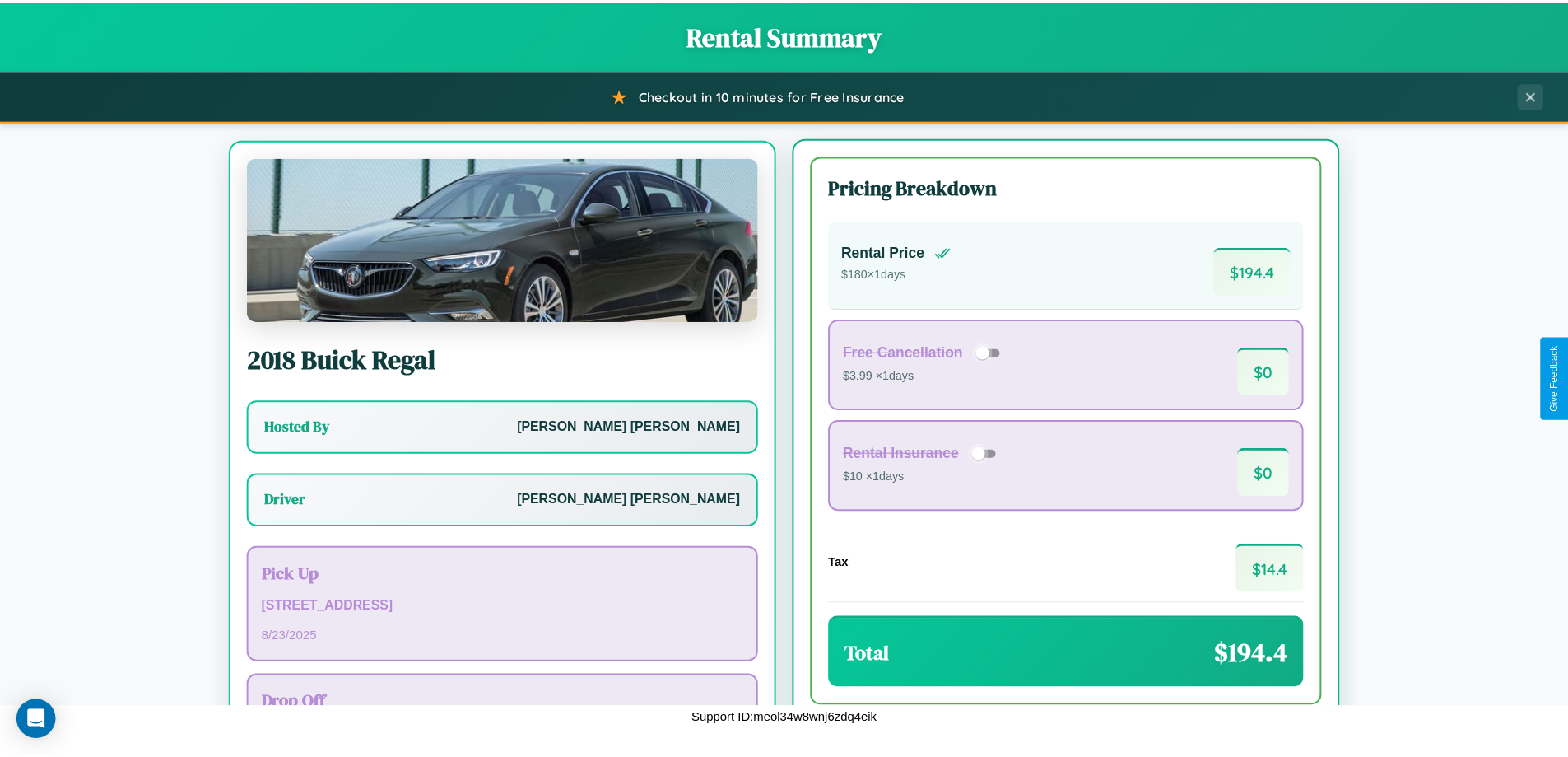
scroll to position [77, 0]
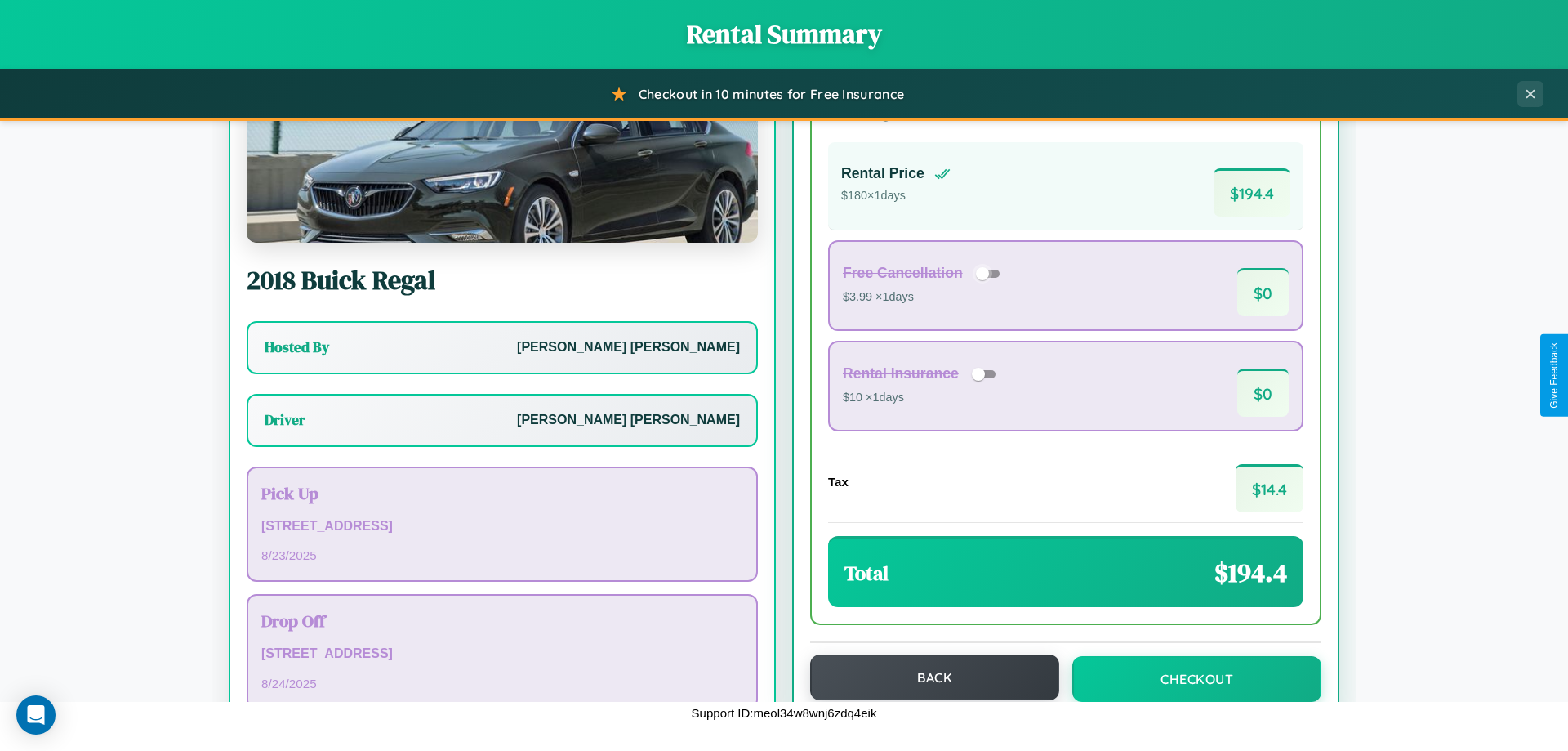
click at [927, 677] on button "Back" at bounding box center [934, 676] width 249 height 46
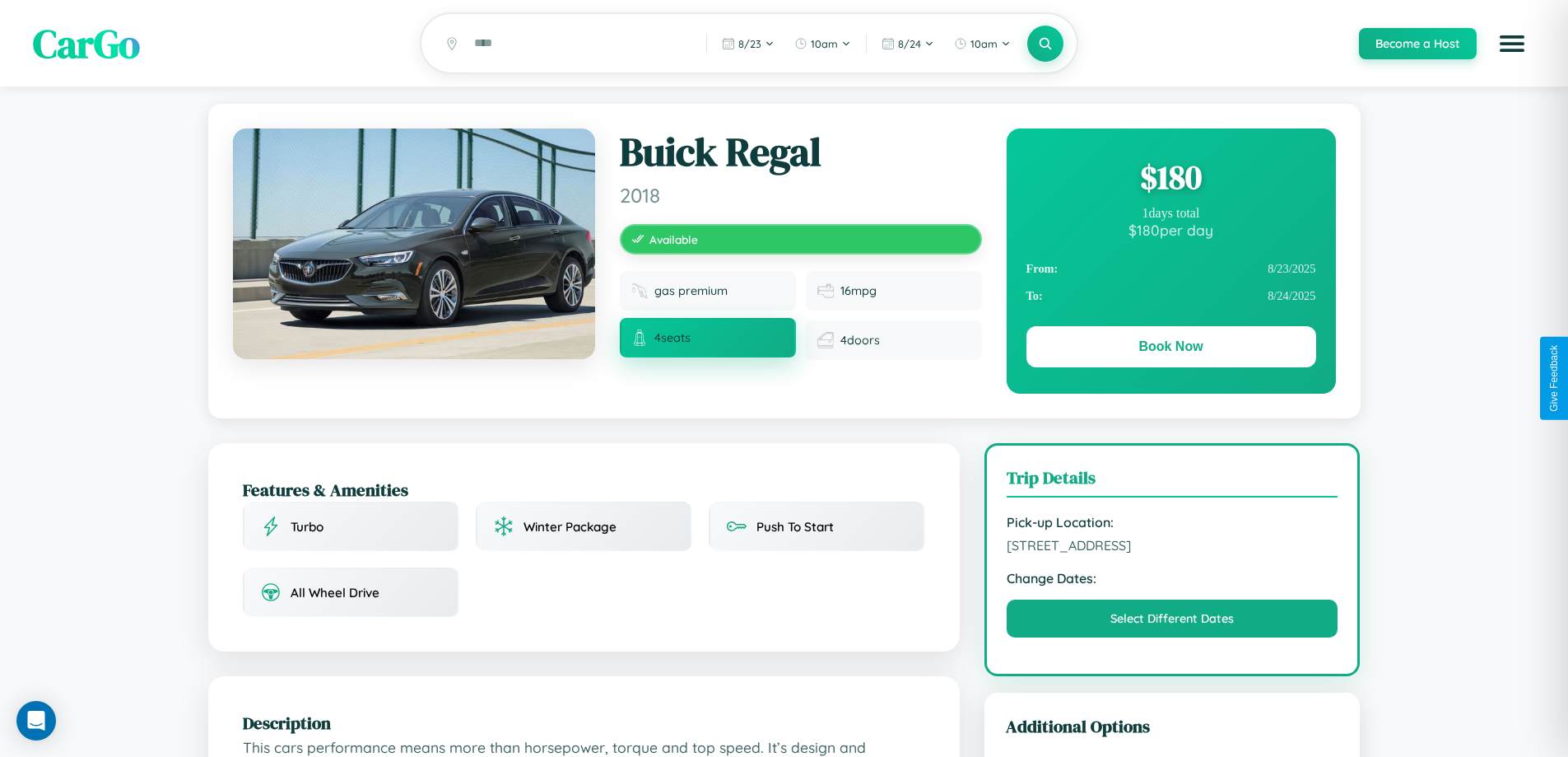
scroll to position [170, 0]
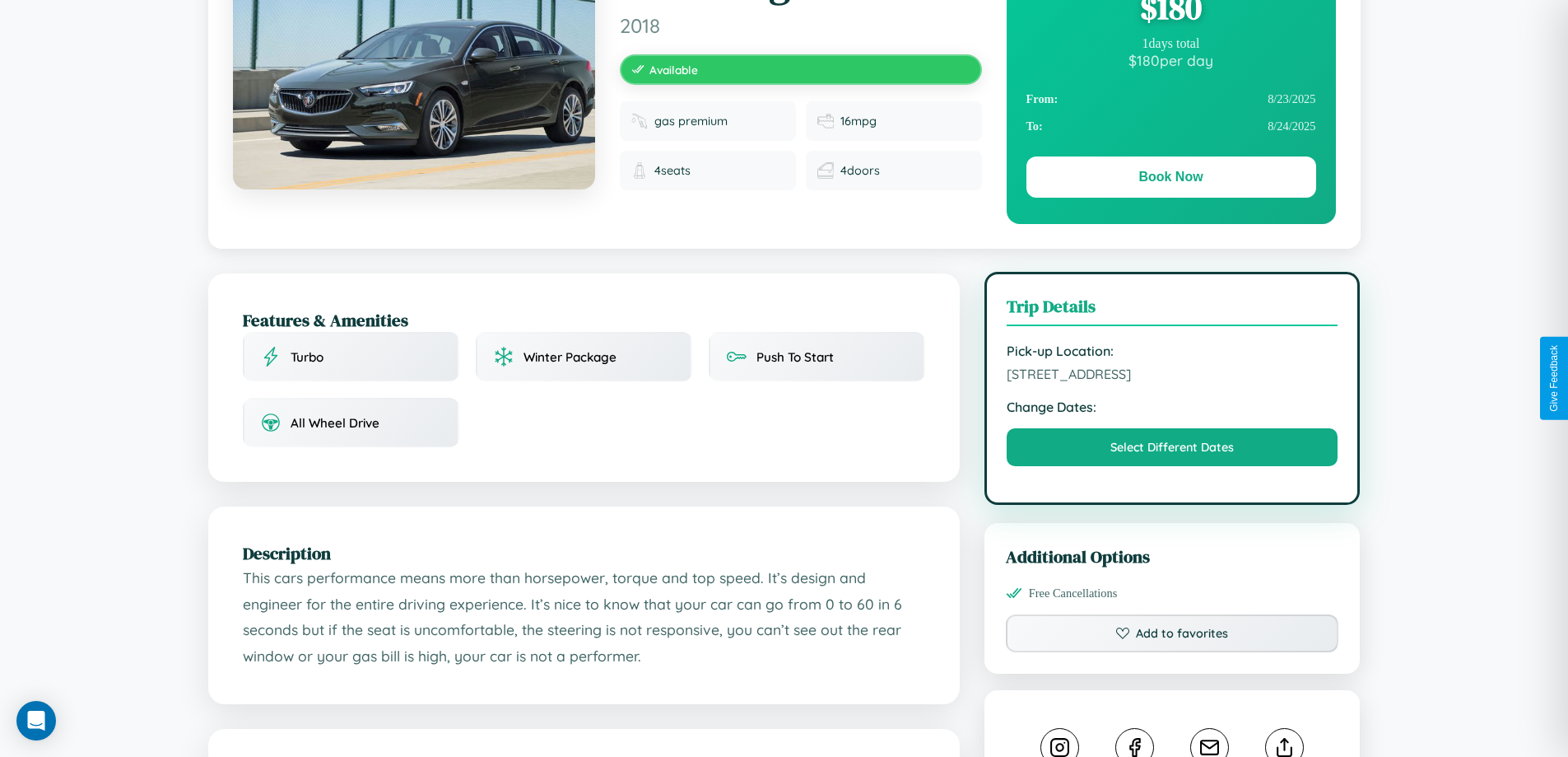
click at [1173, 378] on span "3906 Second Street Budapest 24050 Hungary" at bounding box center [1172, 374] width 331 height 17
click at [1173, 377] on span "3906 Second Street Budapest 24050 Hungary" at bounding box center [1172, 374] width 331 height 17
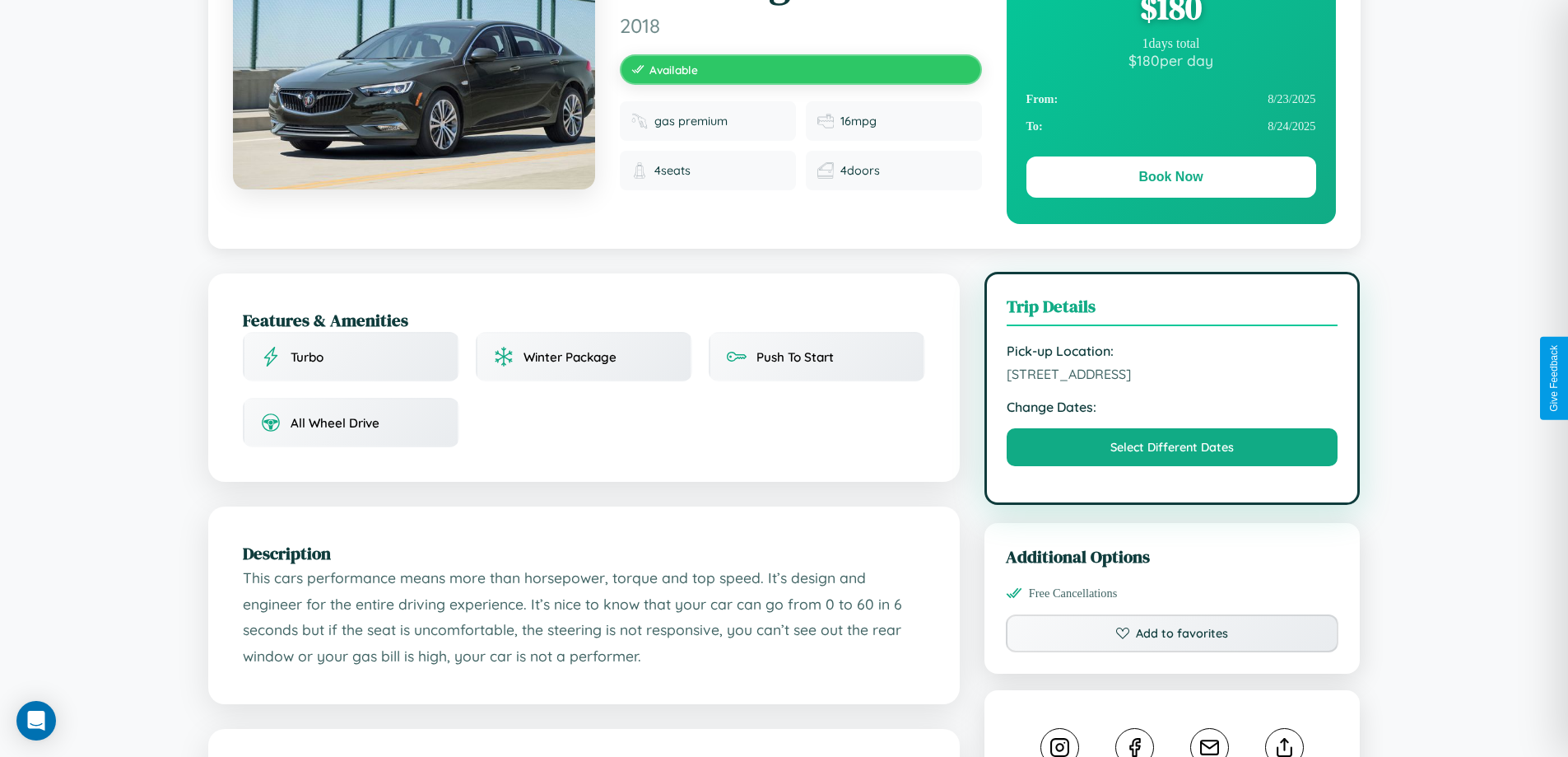
click at [1173, 377] on span "3906 Second Street Budapest 24050 Hungary" at bounding box center [1172, 374] width 331 height 17
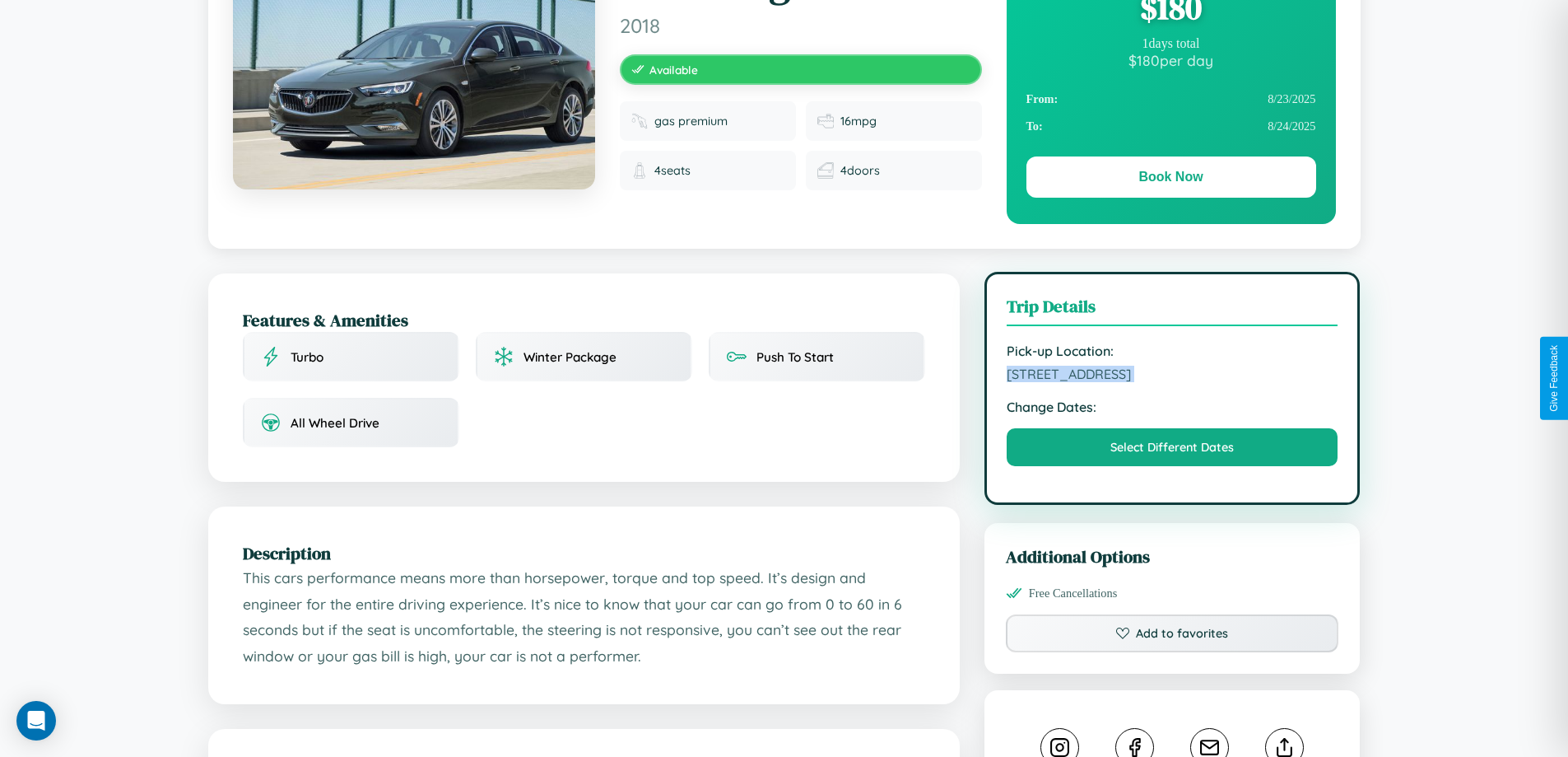
click at [1173, 377] on span "3906 Second Street Budapest 24050 Hungary" at bounding box center [1172, 374] width 331 height 17
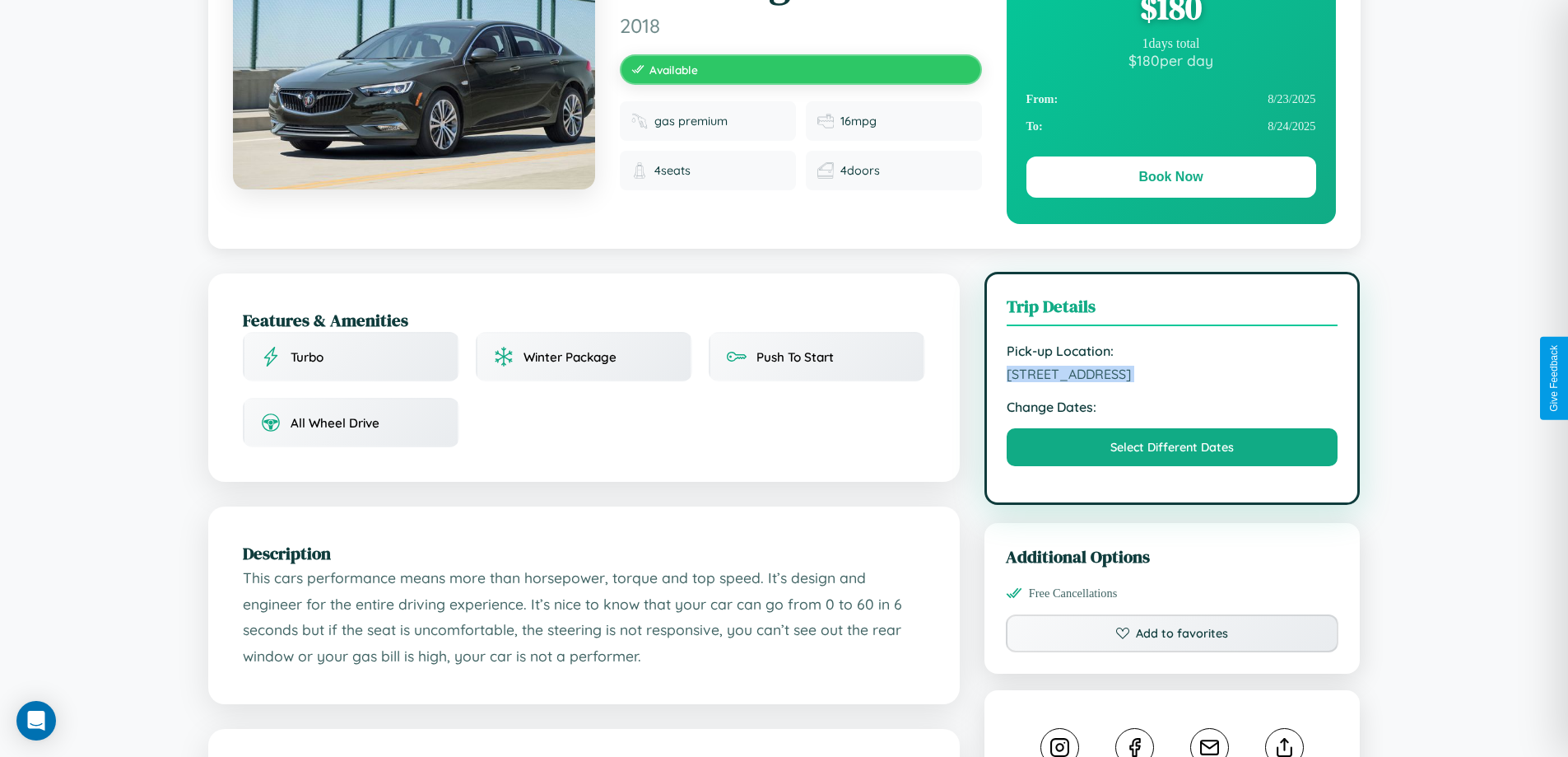
click at [1173, 377] on span "3906 Second Street Budapest 24050 Hungary" at bounding box center [1172, 374] width 331 height 17
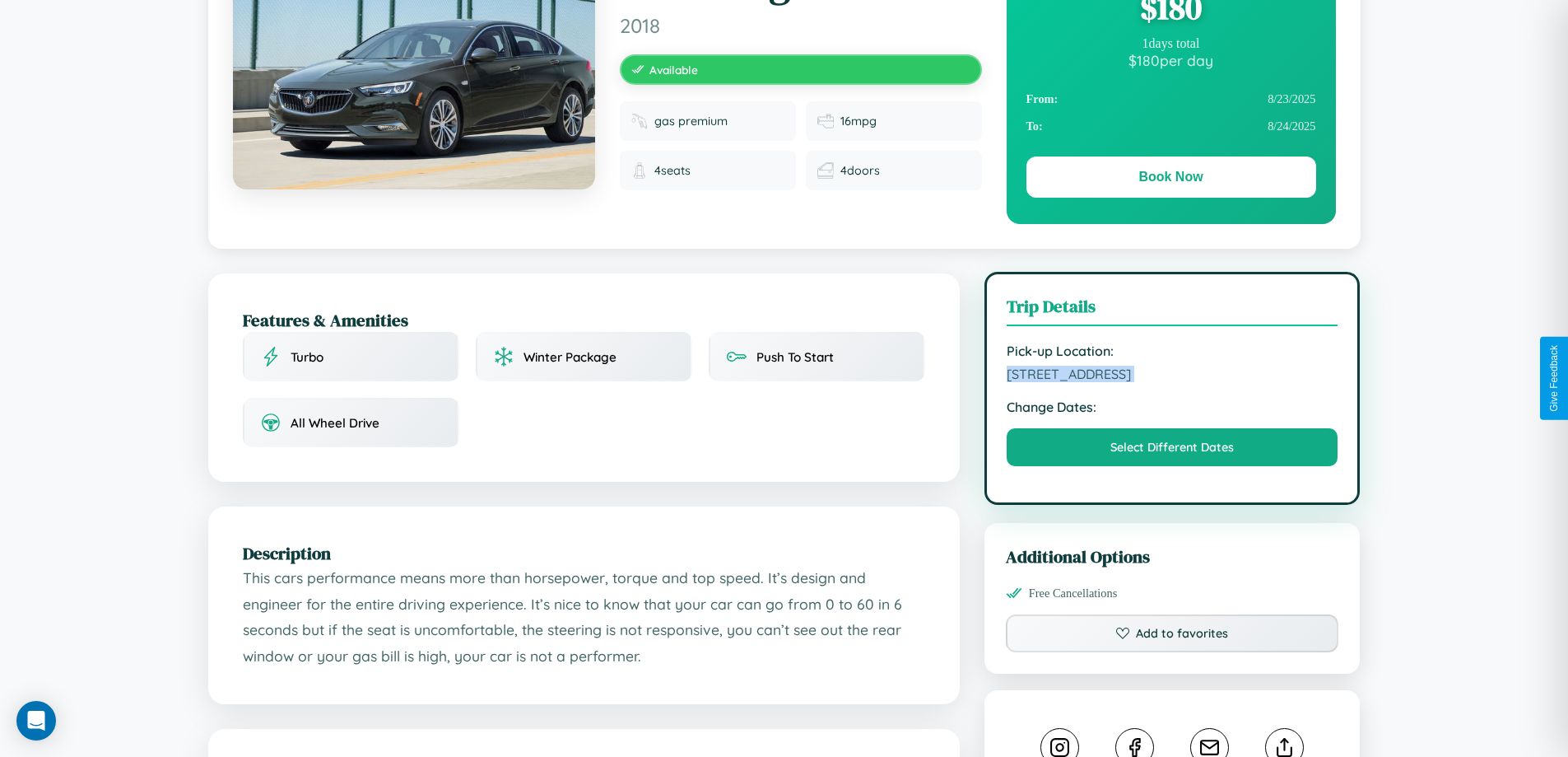
click at [1173, 377] on span "3906 Second Street Budapest 24050 Hungary" at bounding box center [1172, 374] width 331 height 17
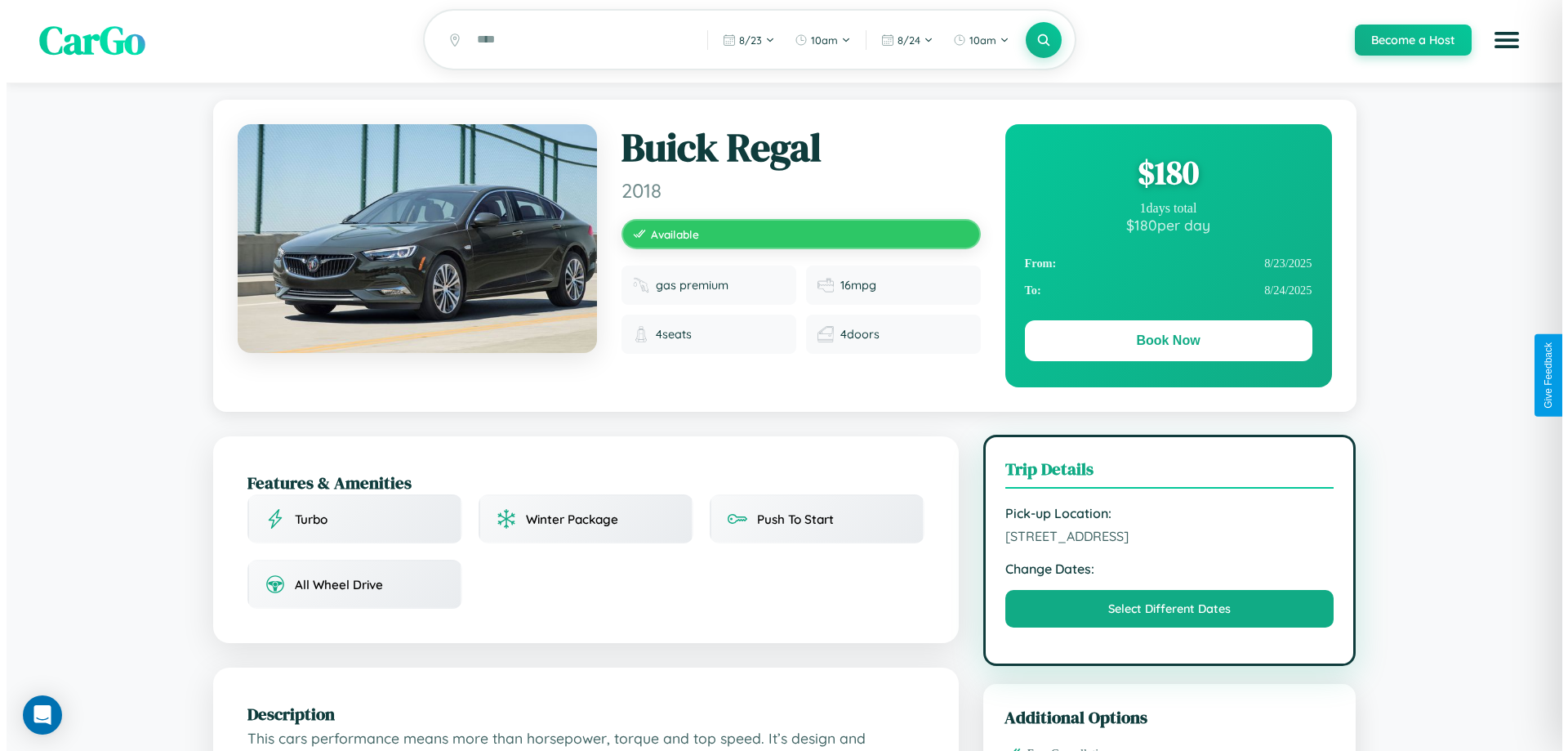
scroll to position [0, 0]
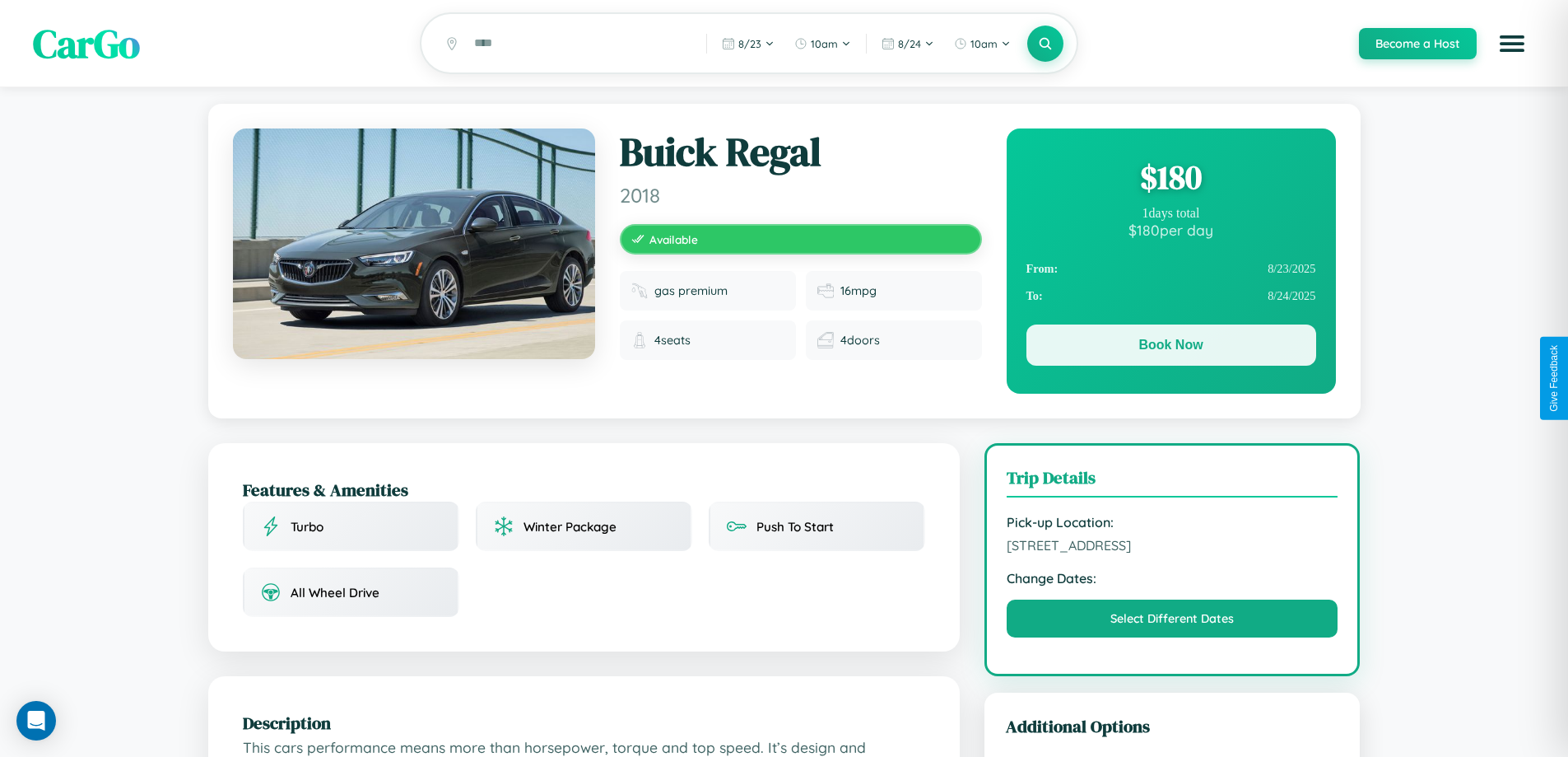
click at [1171, 348] on button "Book Now" at bounding box center [1171, 345] width 290 height 41
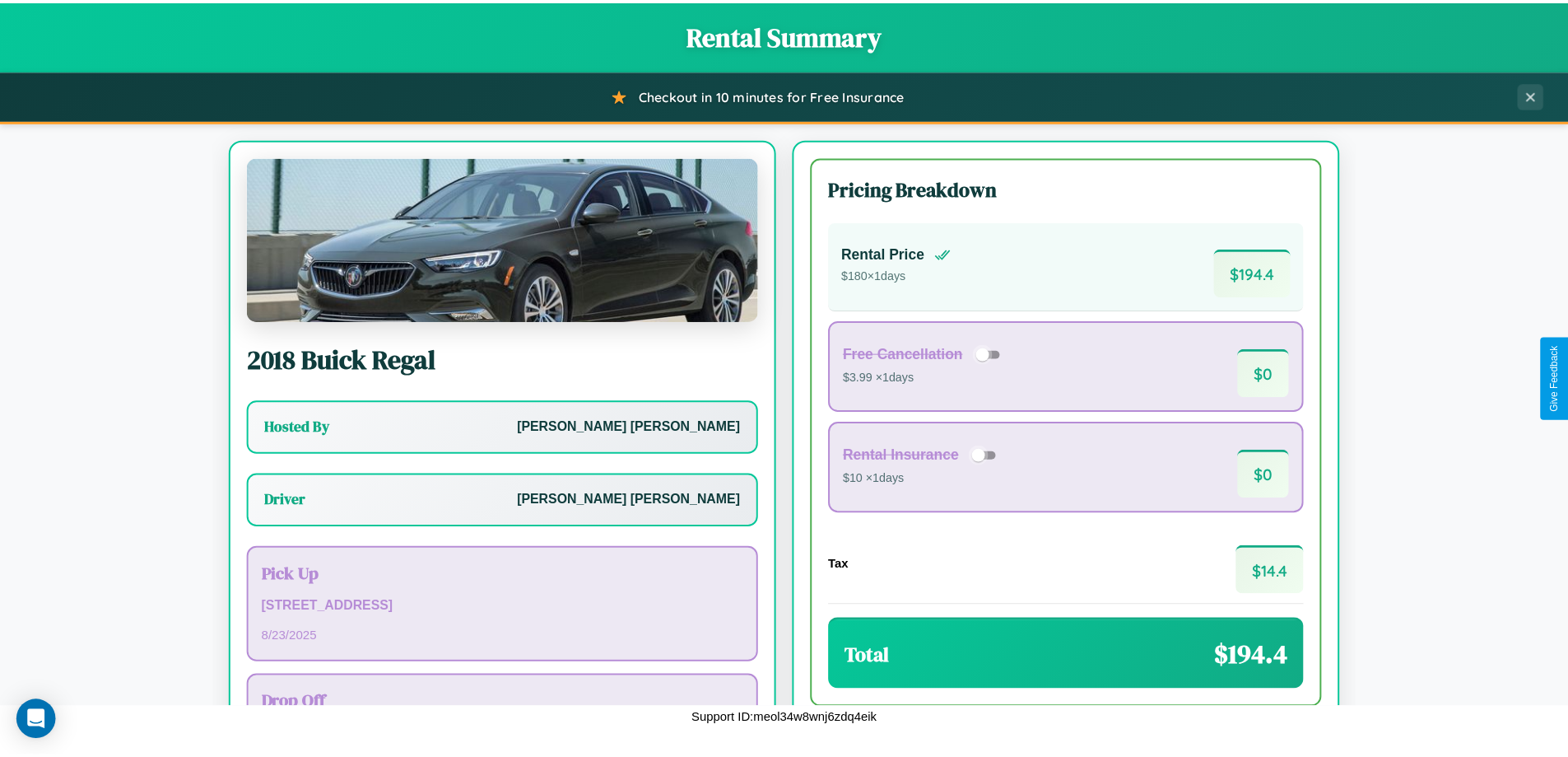
scroll to position [118, 0]
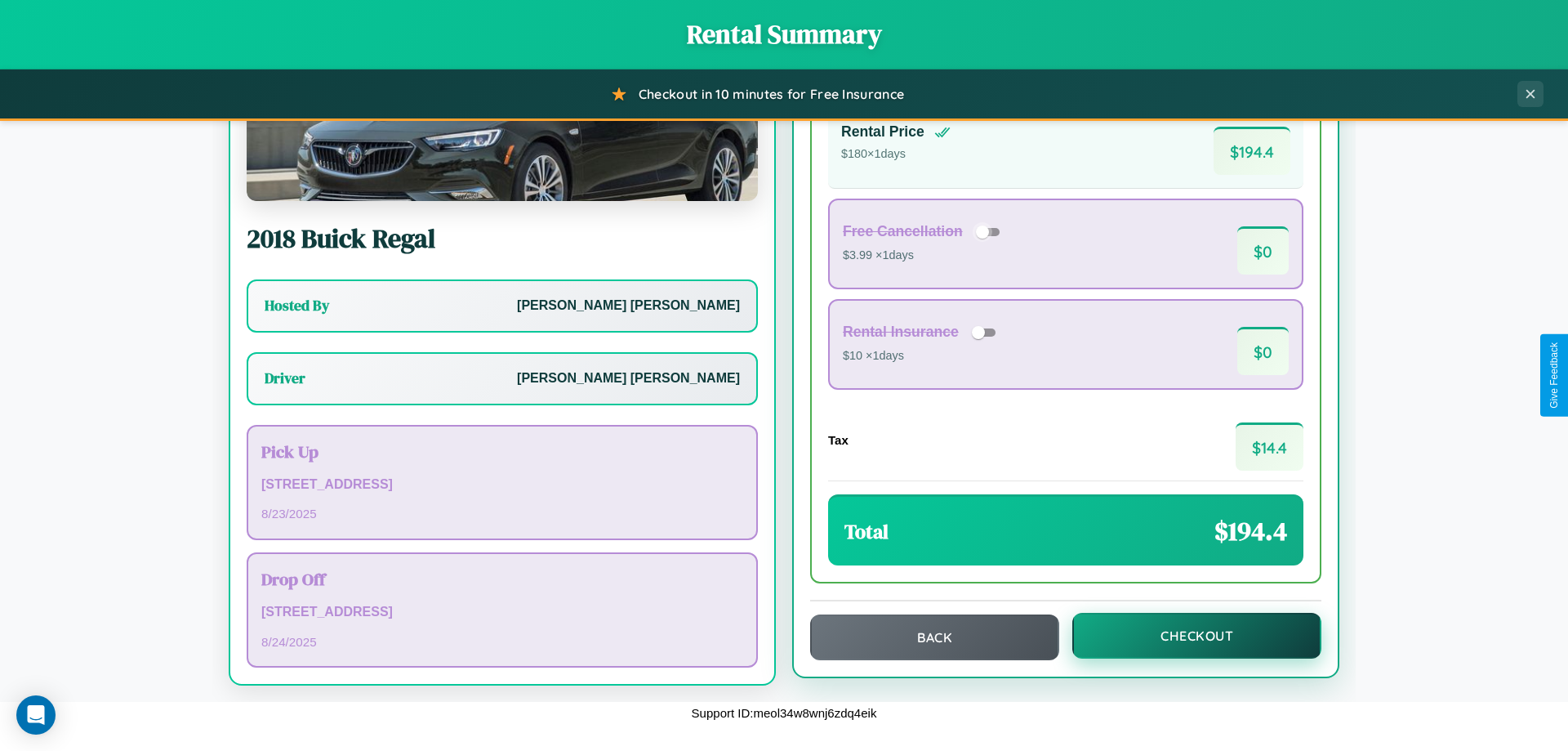
click at [1186, 635] on button "Checkout" at bounding box center [1196, 635] width 249 height 46
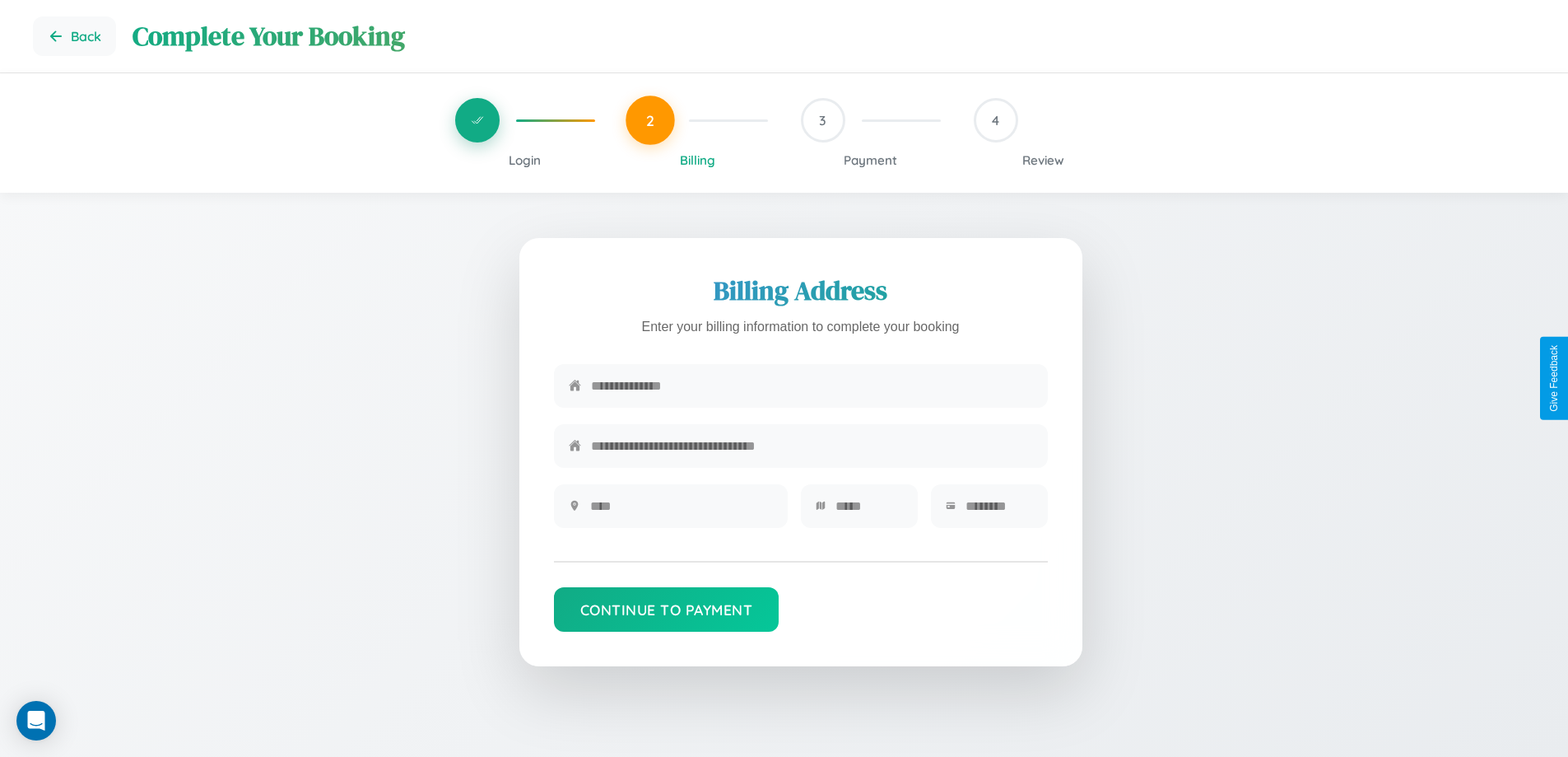
click at [811, 388] on input "text" at bounding box center [812, 385] width 442 height 40
type input "**********"
click at [681, 511] on input "text" at bounding box center [682, 505] width 183 height 40
type input "********"
click at [869, 511] on input "text" at bounding box center [869, 505] width 68 height 40
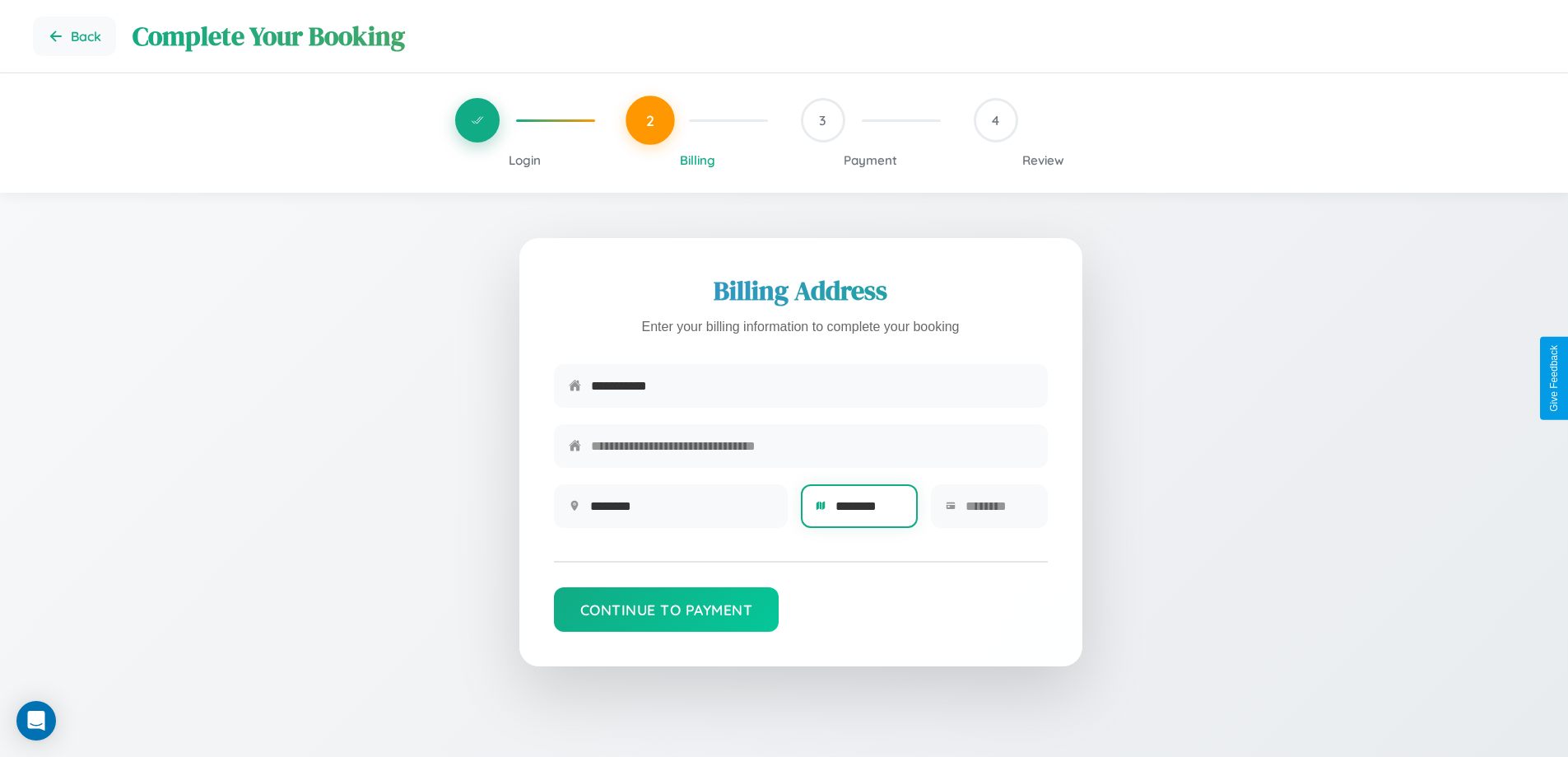
type input "********"
click at [999, 511] on input "text" at bounding box center [999, 505] width 68 height 40
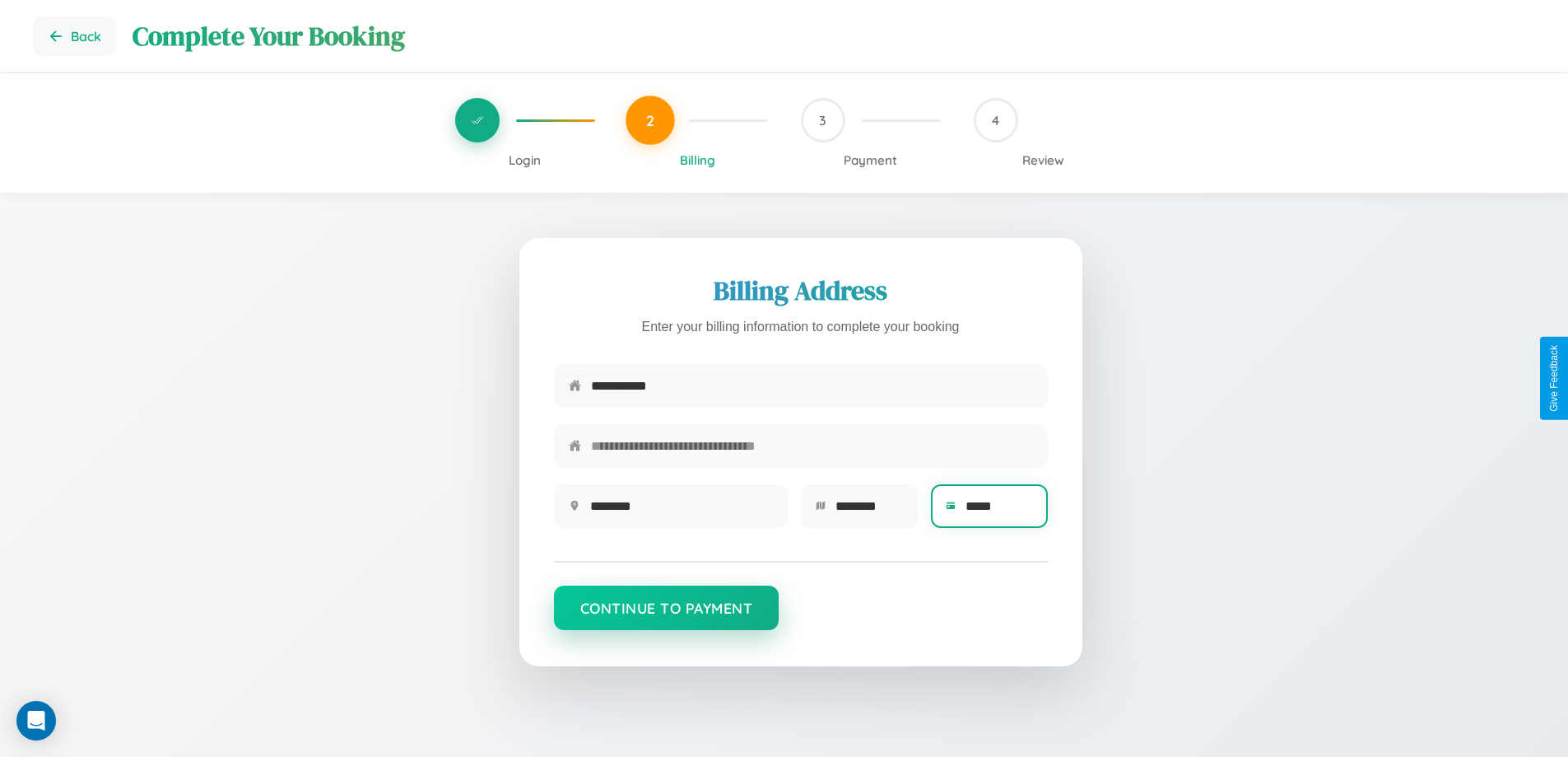
type input "*****"
click at [666, 616] on button "Continue to Payment" at bounding box center [667, 607] width 225 height 44
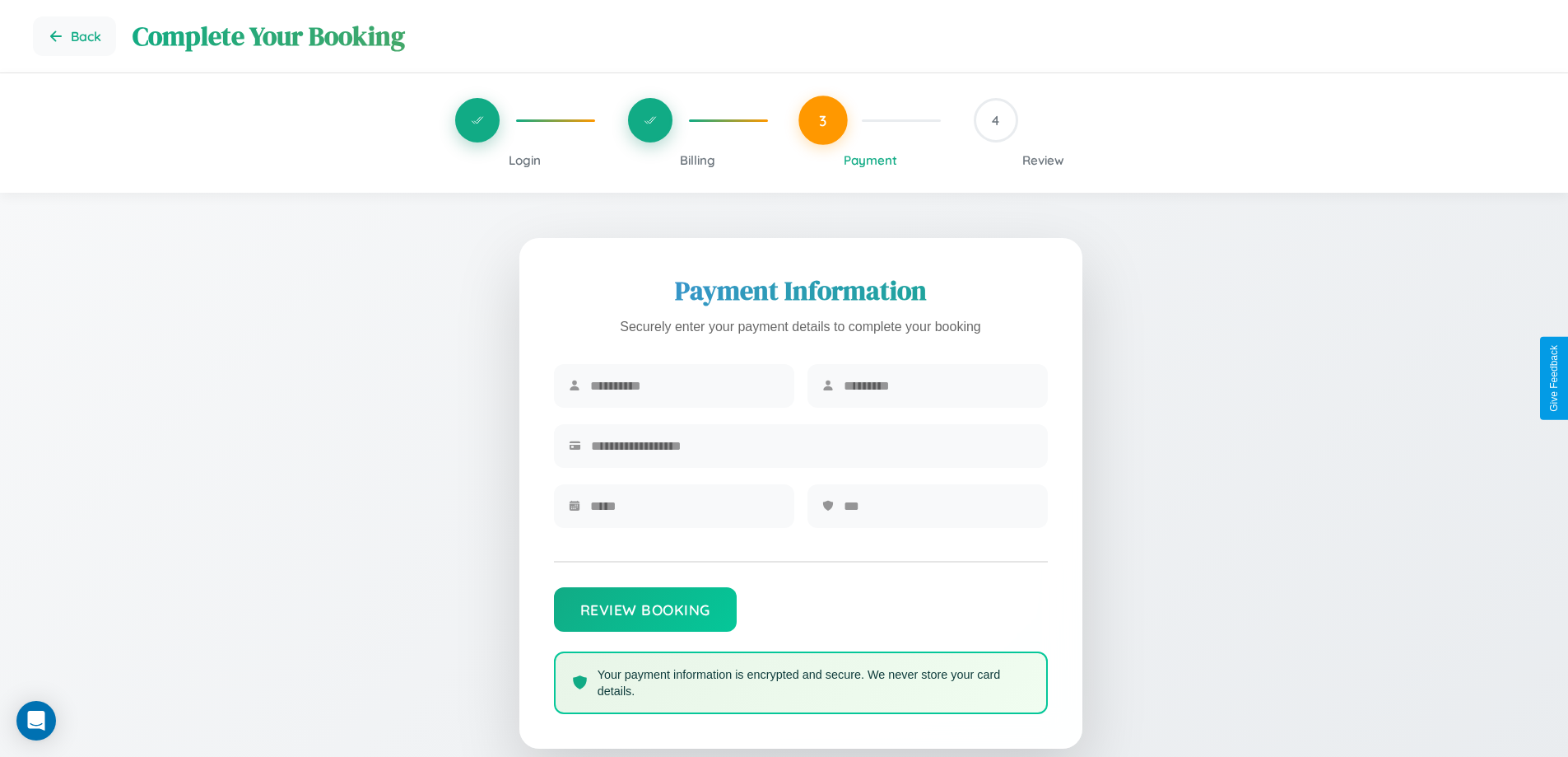
click at [684, 386] on input "text" at bounding box center [685, 385] width 190 height 40
type input "********"
click at [938, 386] on input "text" at bounding box center [939, 385] width 190 height 40
type input "*******"
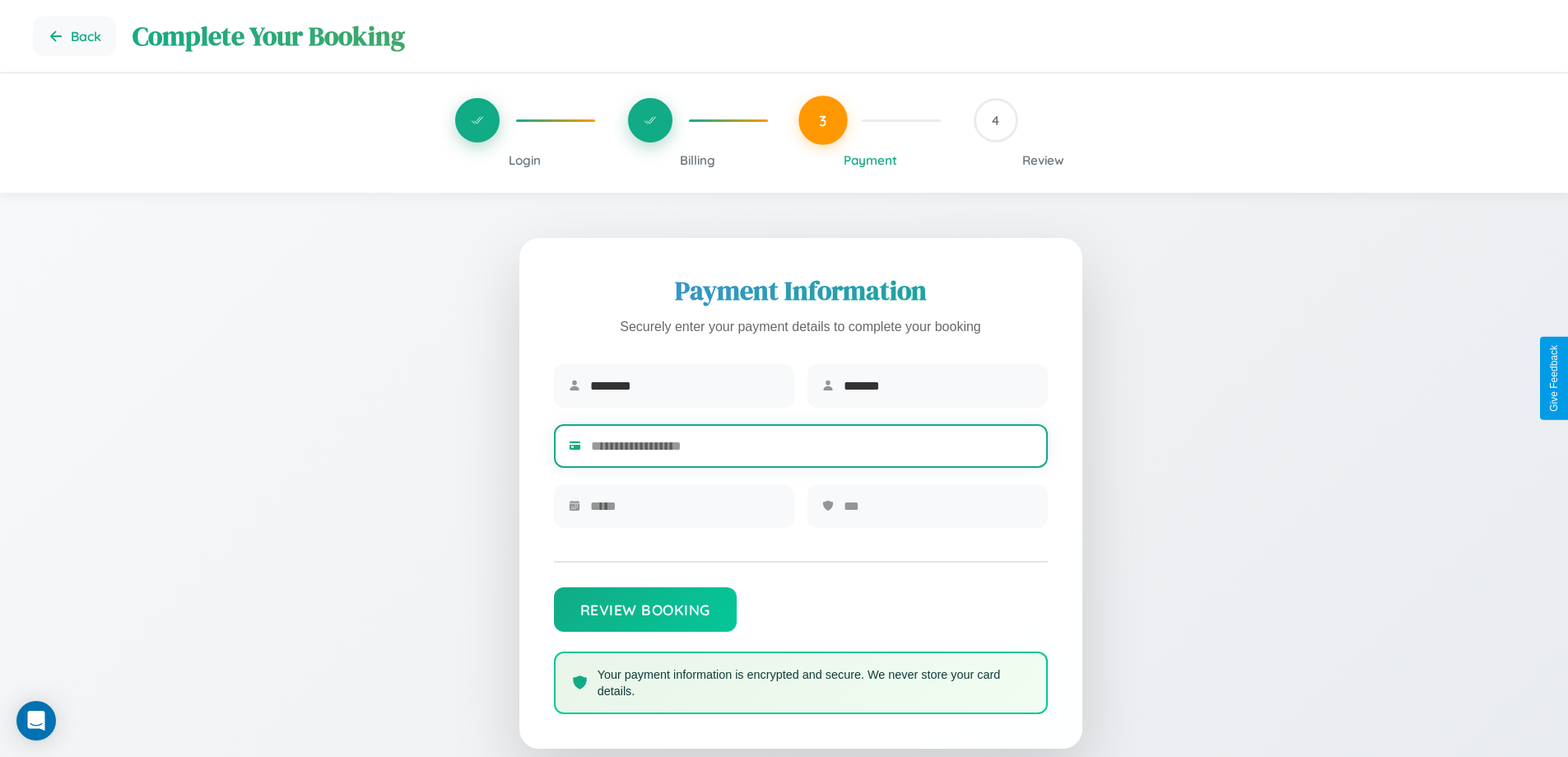
click at [811, 449] on input "text" at bounding box center [812, 445] width 442 height 40
type input "**********"
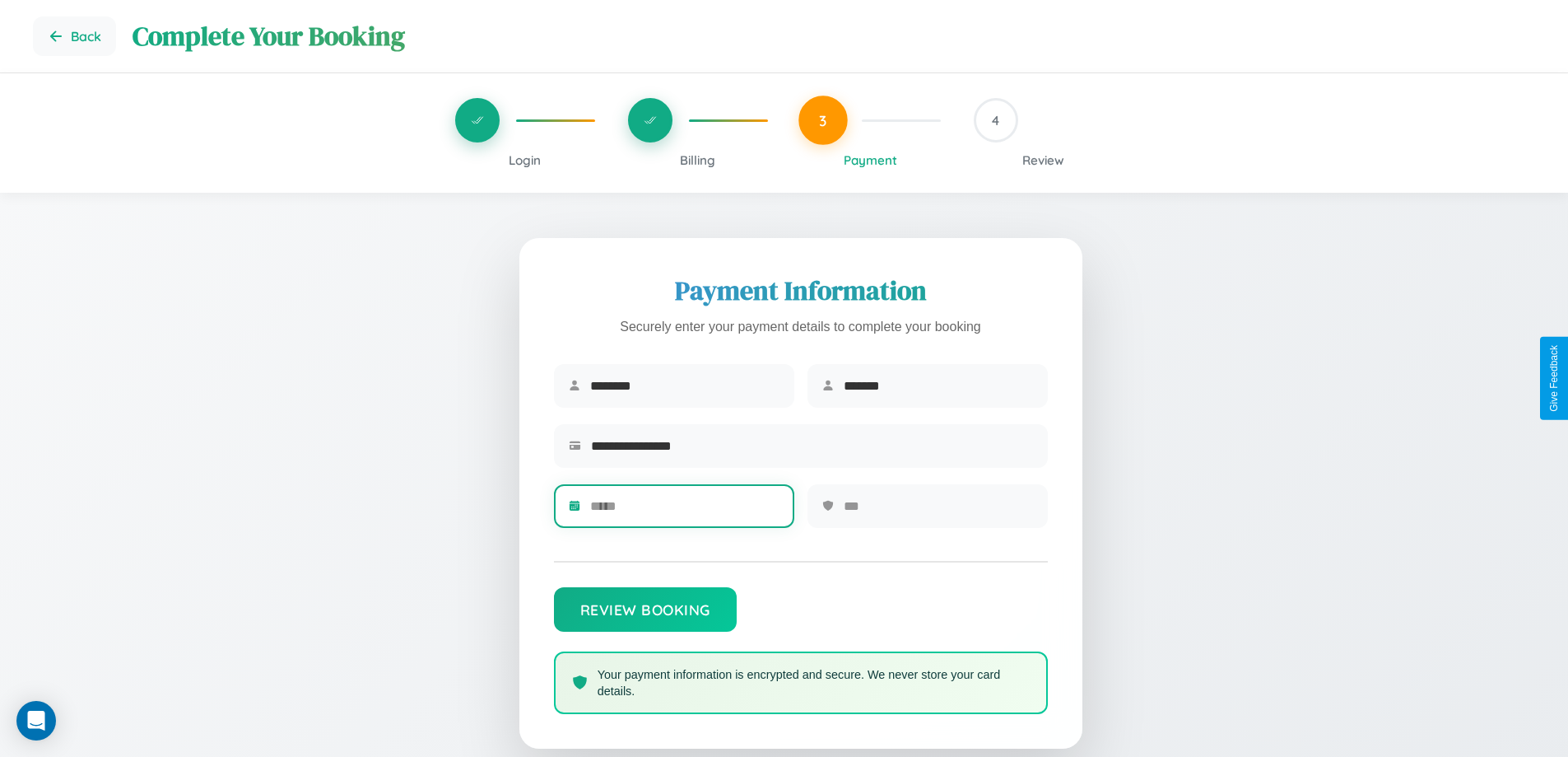
click at [684, 511] on input "text" at bounding box center [685, 505] width 190 height 40
type input "*****"
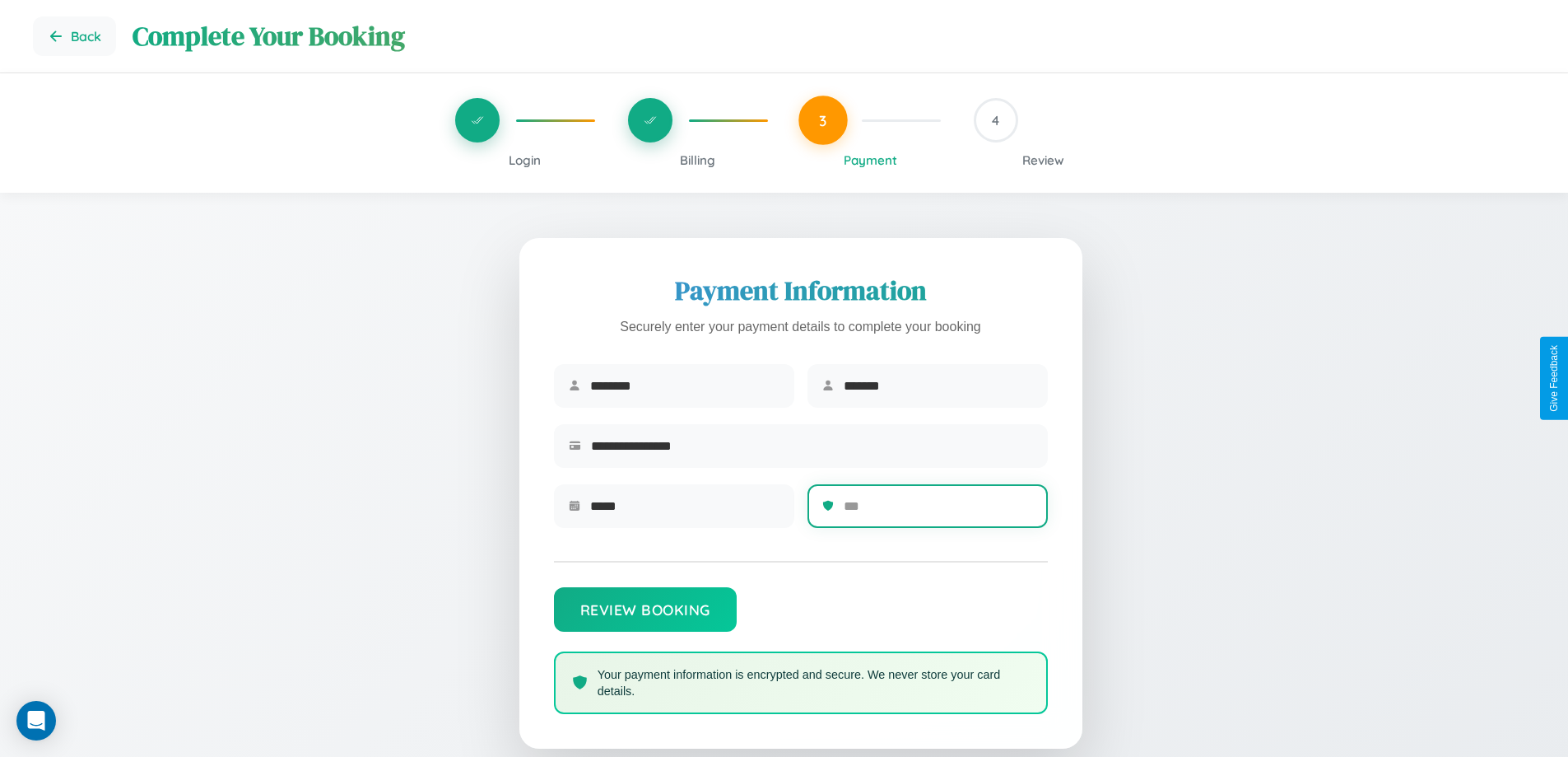
click at [938, 511] on input "text" at bounding box center [939, 505] width 190 height 40
type input "***"
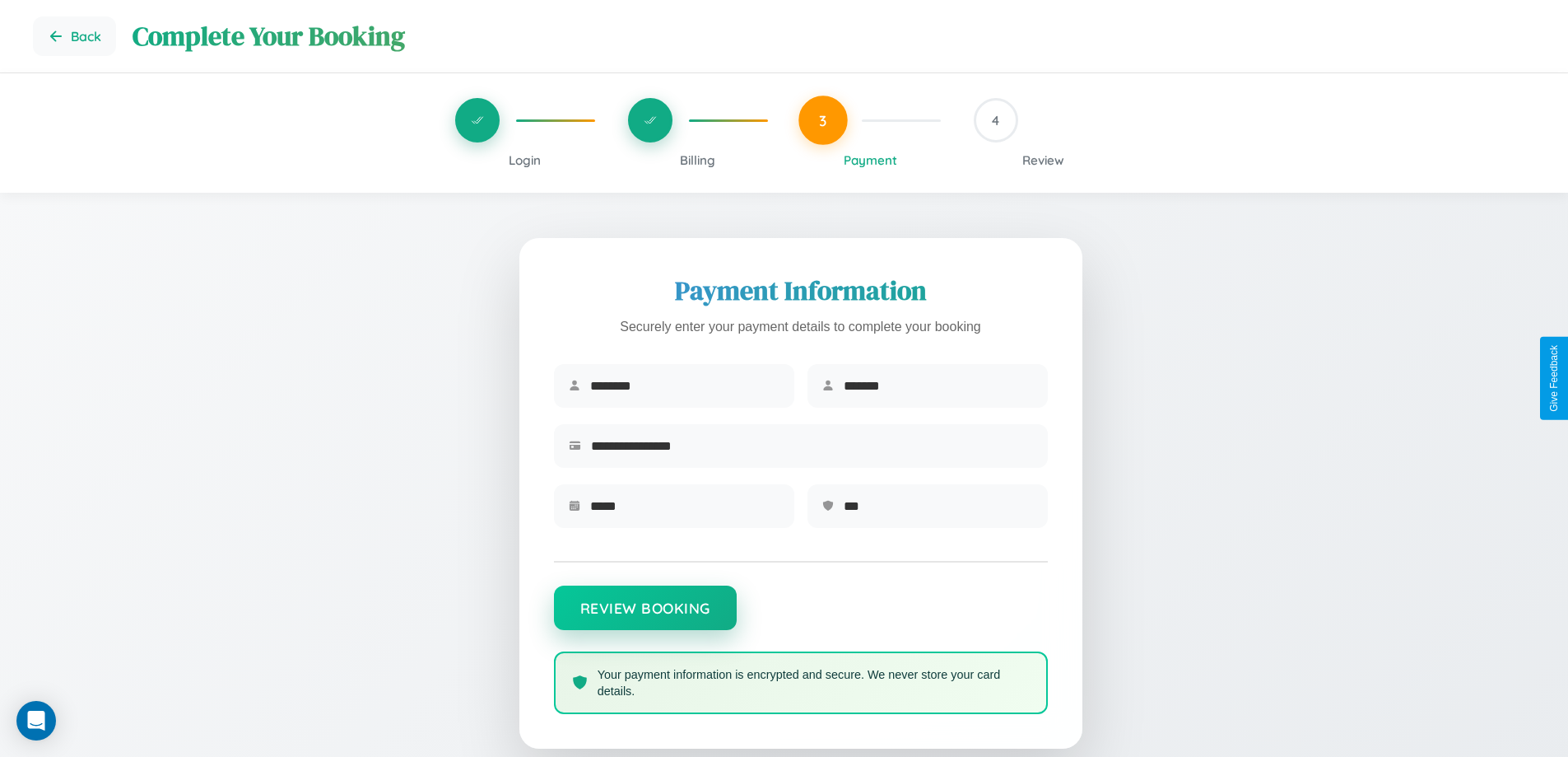
click at [645, 615] on button "Review Booking" at bounding box center [645, 607] width 183 height 44
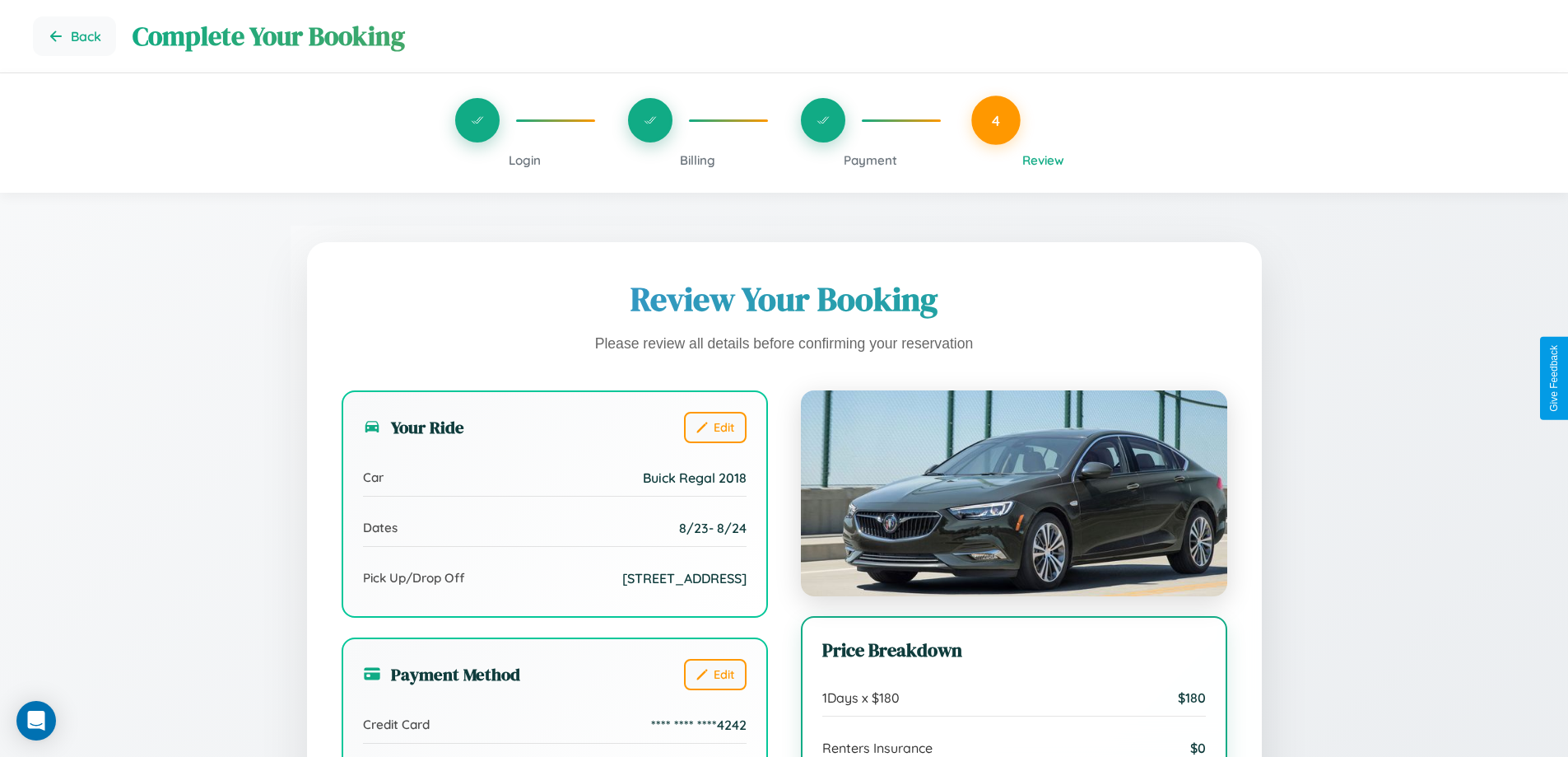
scroll to position [133, 0]
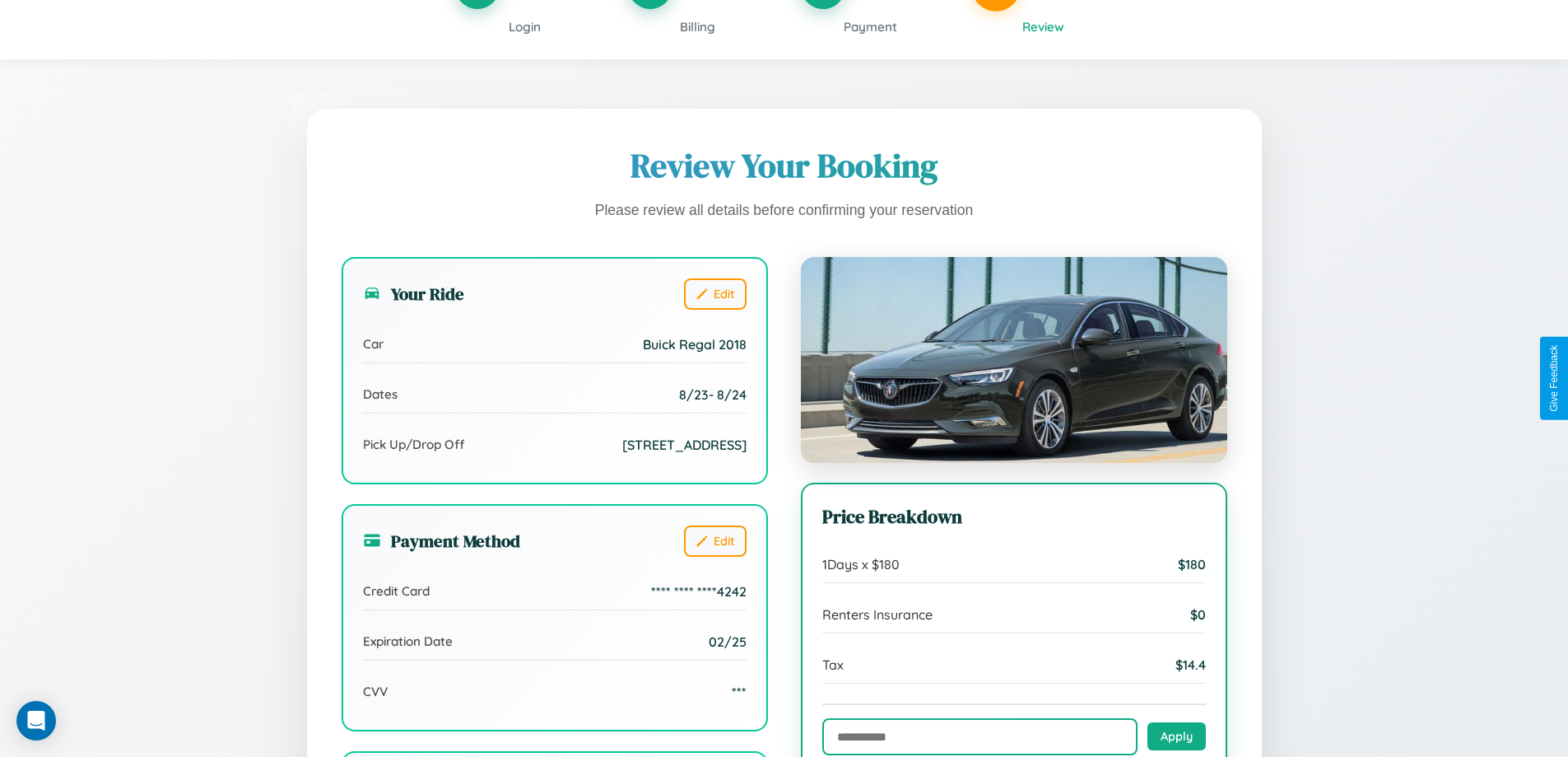
click at [979, 737] on input "text" at bounding box center [980, 736] width 315 height 37
type input "**********"
click at [1176, 736] on button "Apply" at bounding box center [1176, 735] width 58 height 28
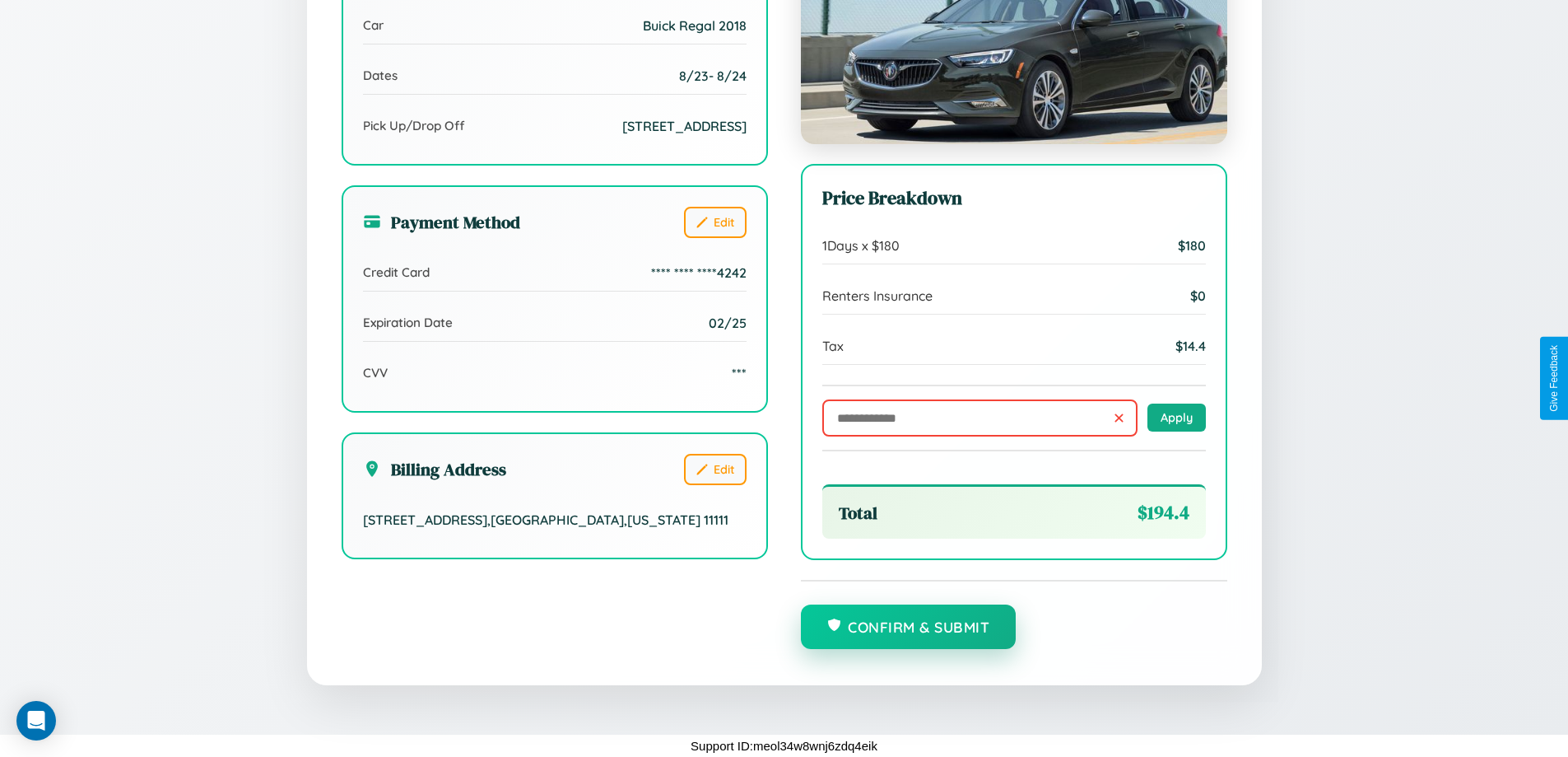
click at [908, 627] on button "Confirm & Submit" at bounding box center [909, 626] width 216 height 44
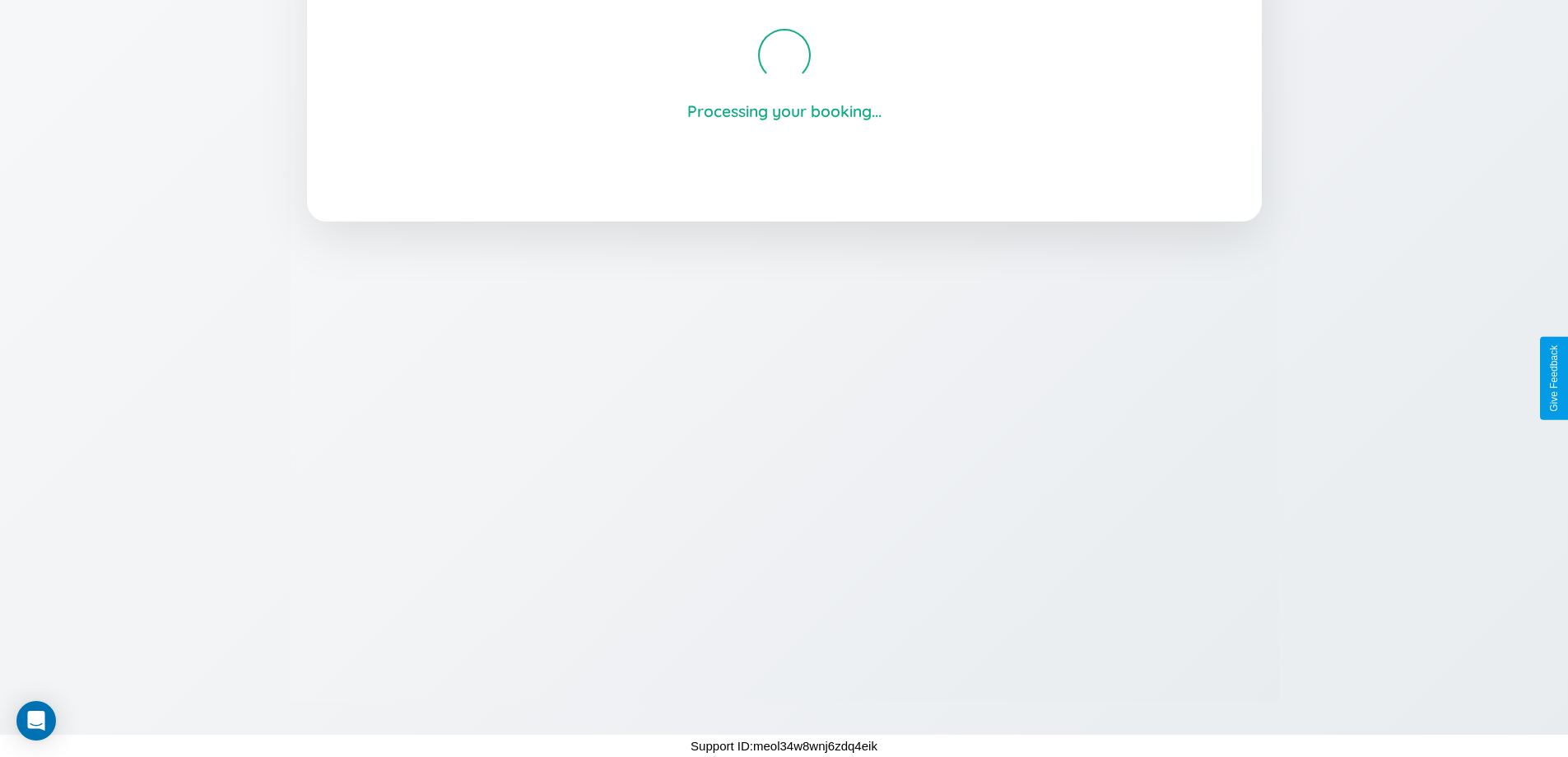
scroll to position [314, 0]
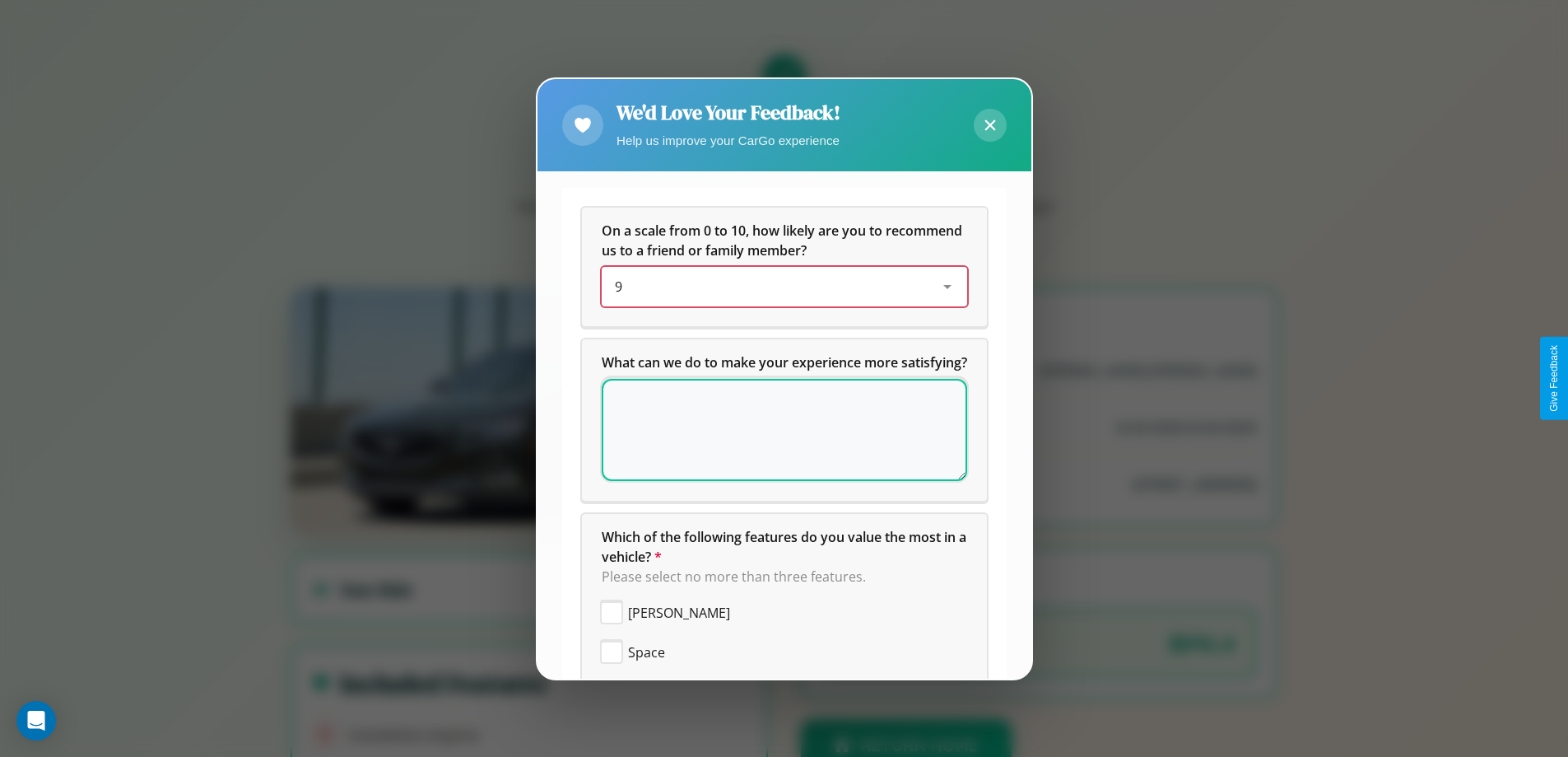
click at [778, 286] on div "9" at bounding box center [771, 286] width 313 height 20
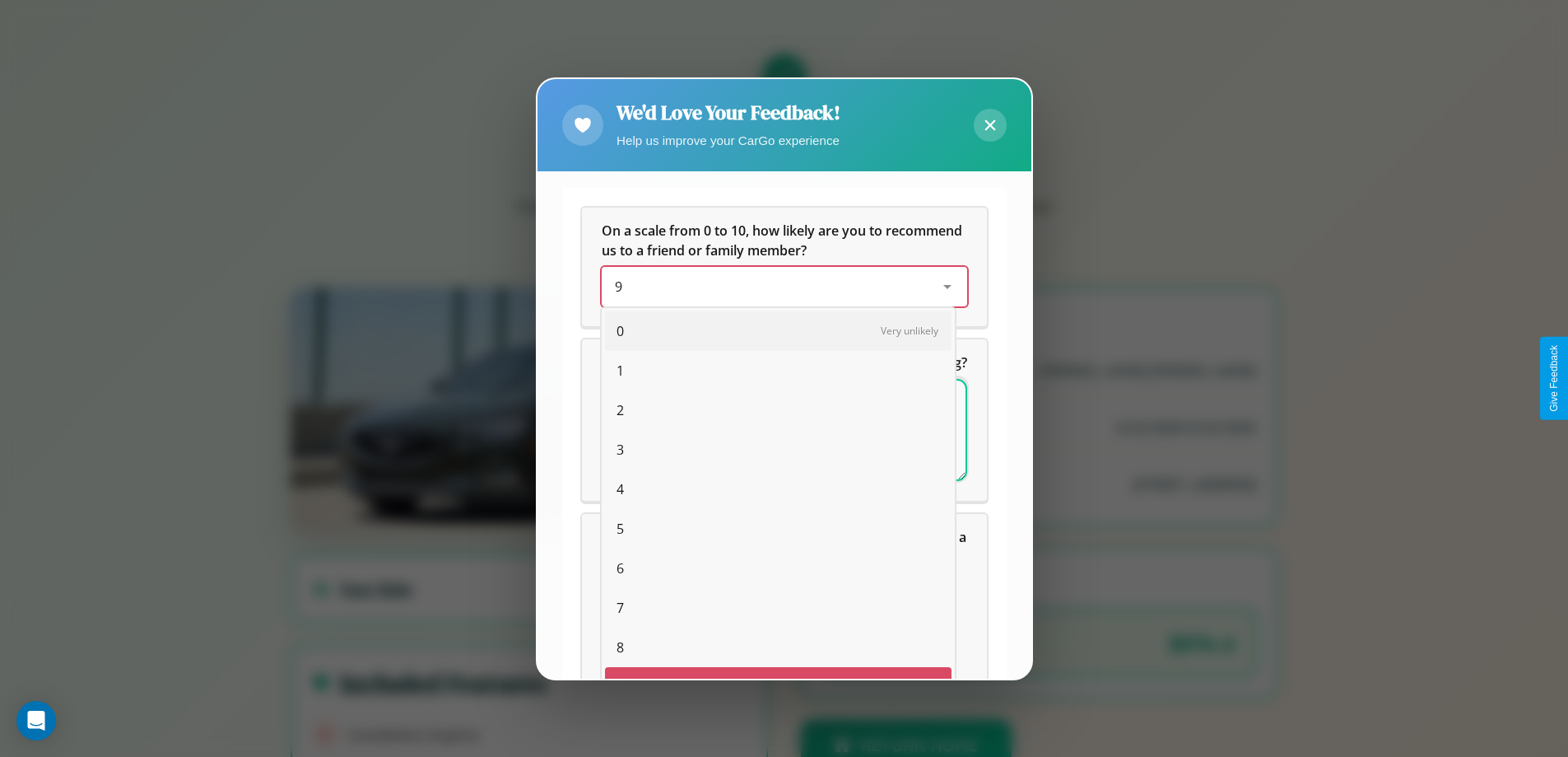
click at [617, 440] on span "3" at bounding box center [621, 449] width 8 height 20
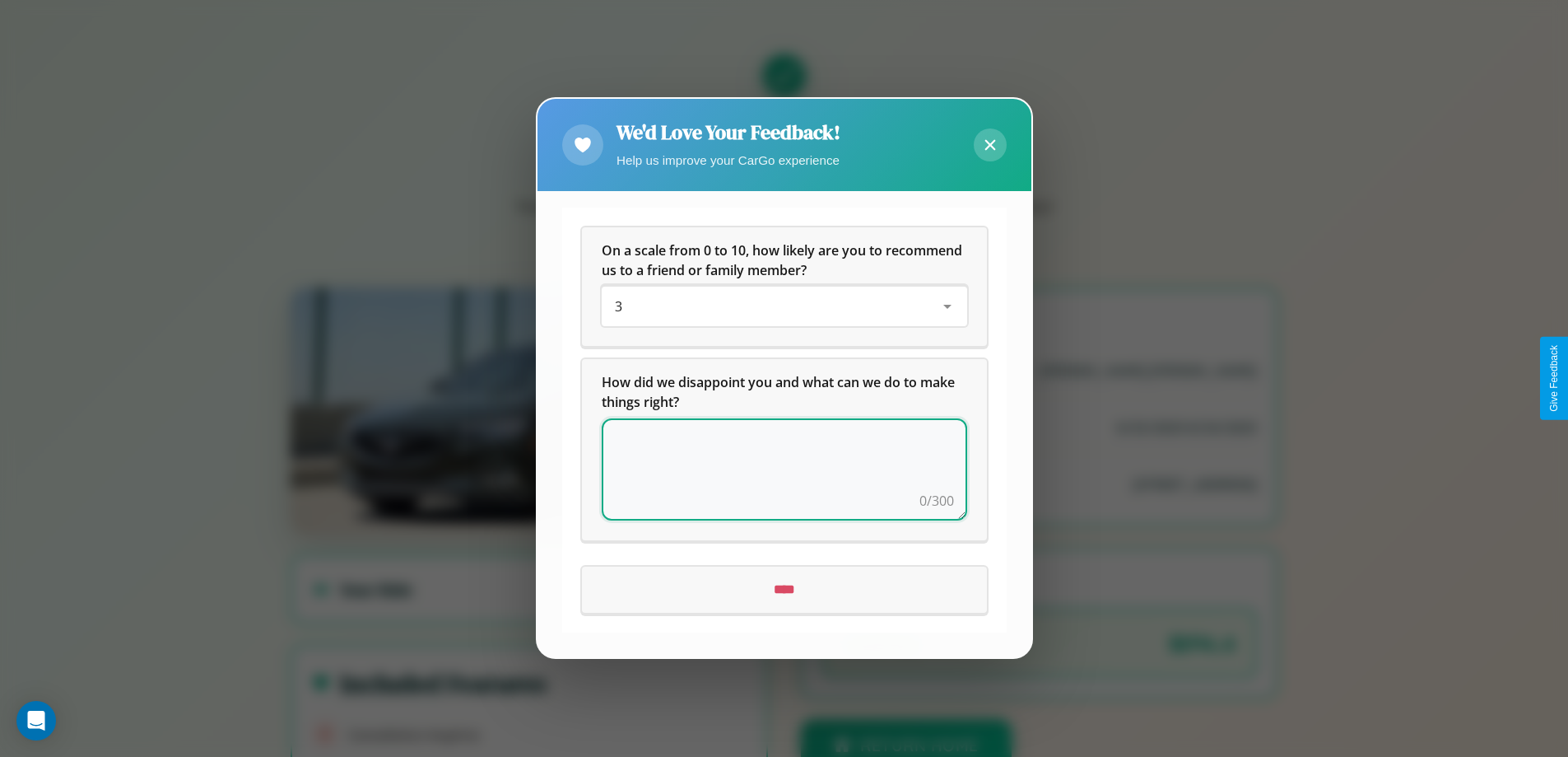
click at [784, 470] on textarea at bounding box center [784, 470] width 365 height 102
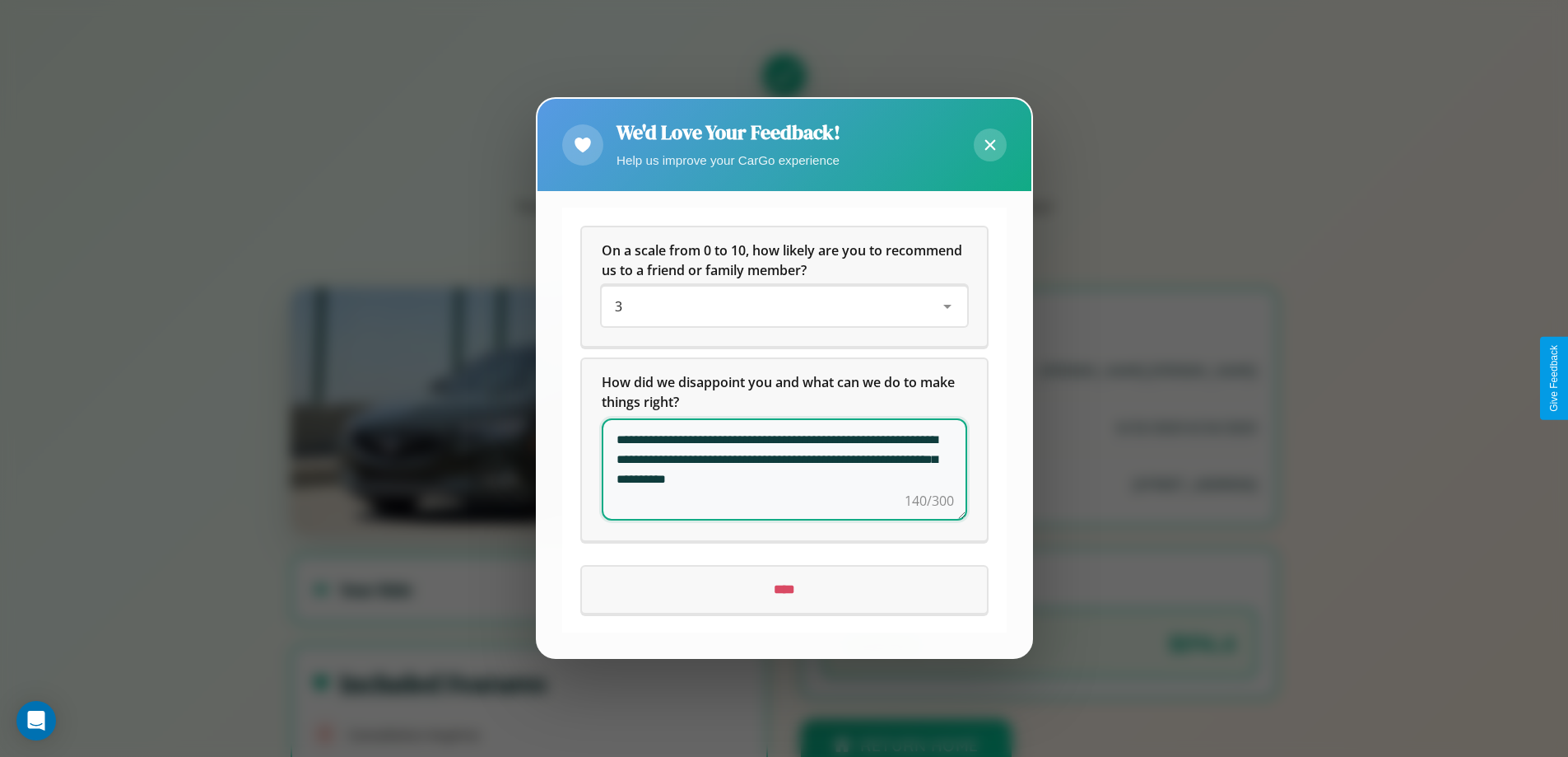
type textarea "**********"
click at [784, 590] on input "****" at bounding box center [784, 590] width 405 height 46
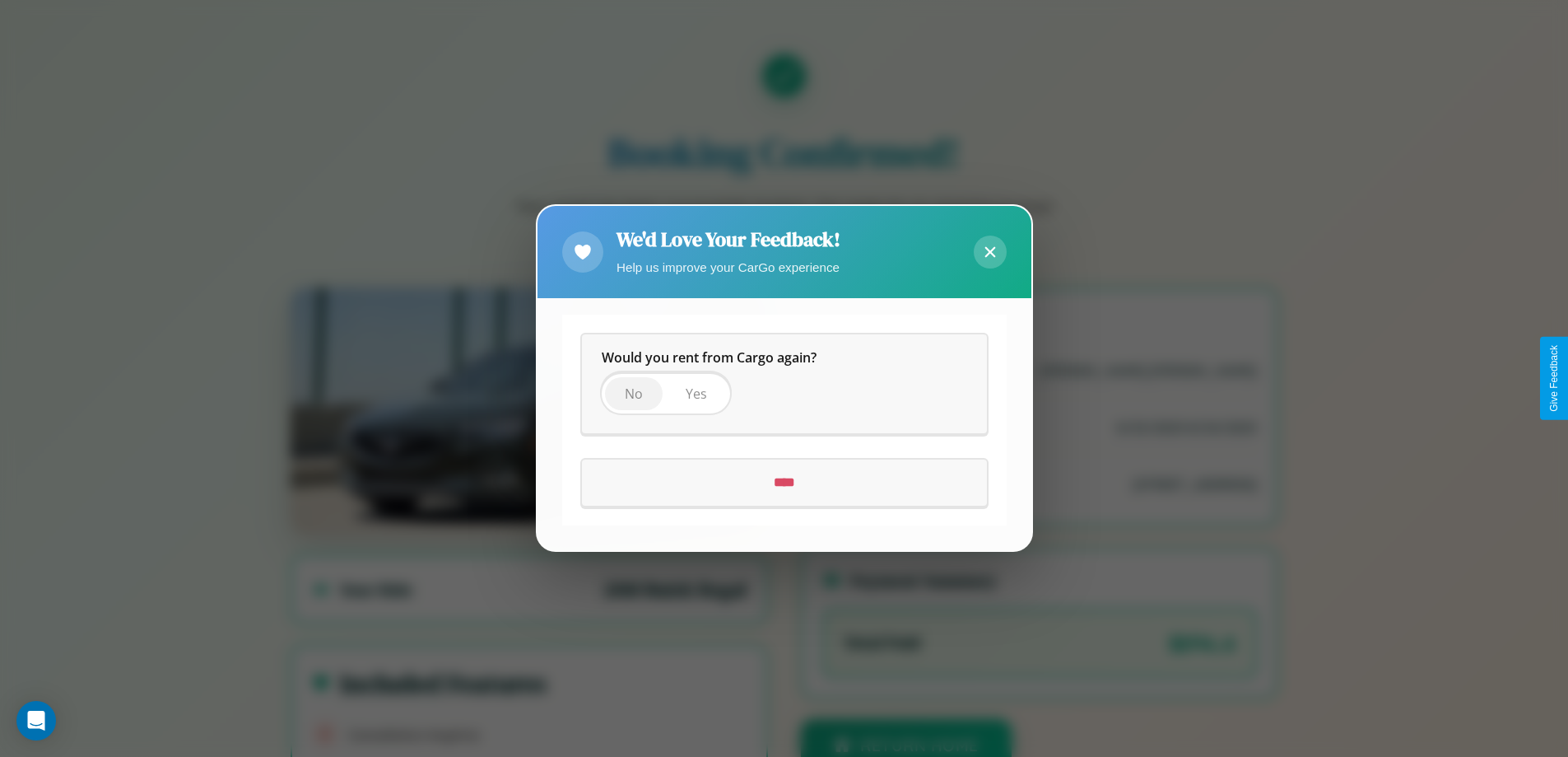
click at [633, 394] on span "No" at bounding box center [633, 394] width 18 height 18
click at [784, 483] on input "****" at bounding box center [784, 483] width 405 height 46
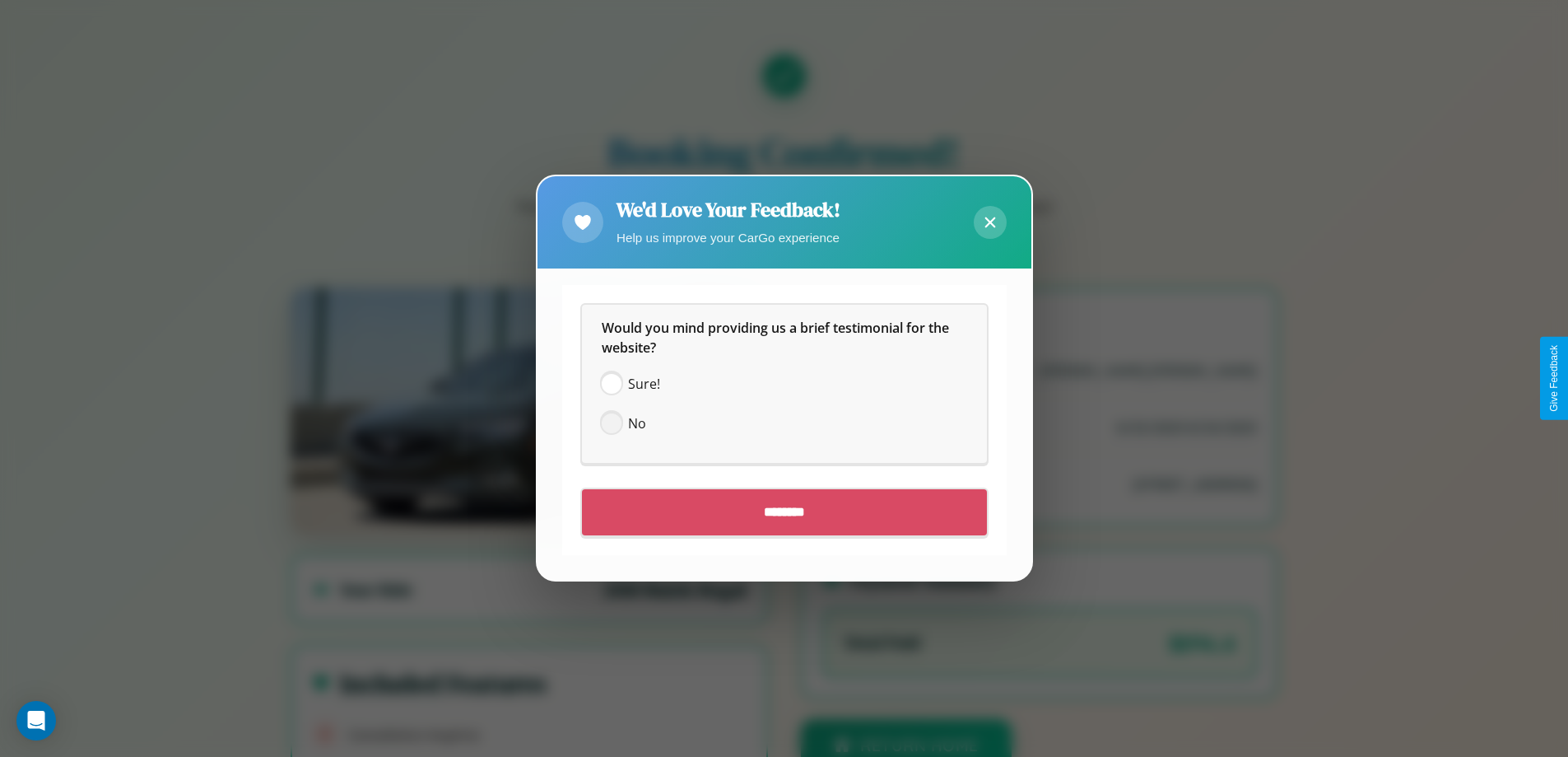
click at [611, 424] on span at bounding box center [611, 424] width 20 height 20
